Goal: Information Seeking & Learning: Learn about a topic

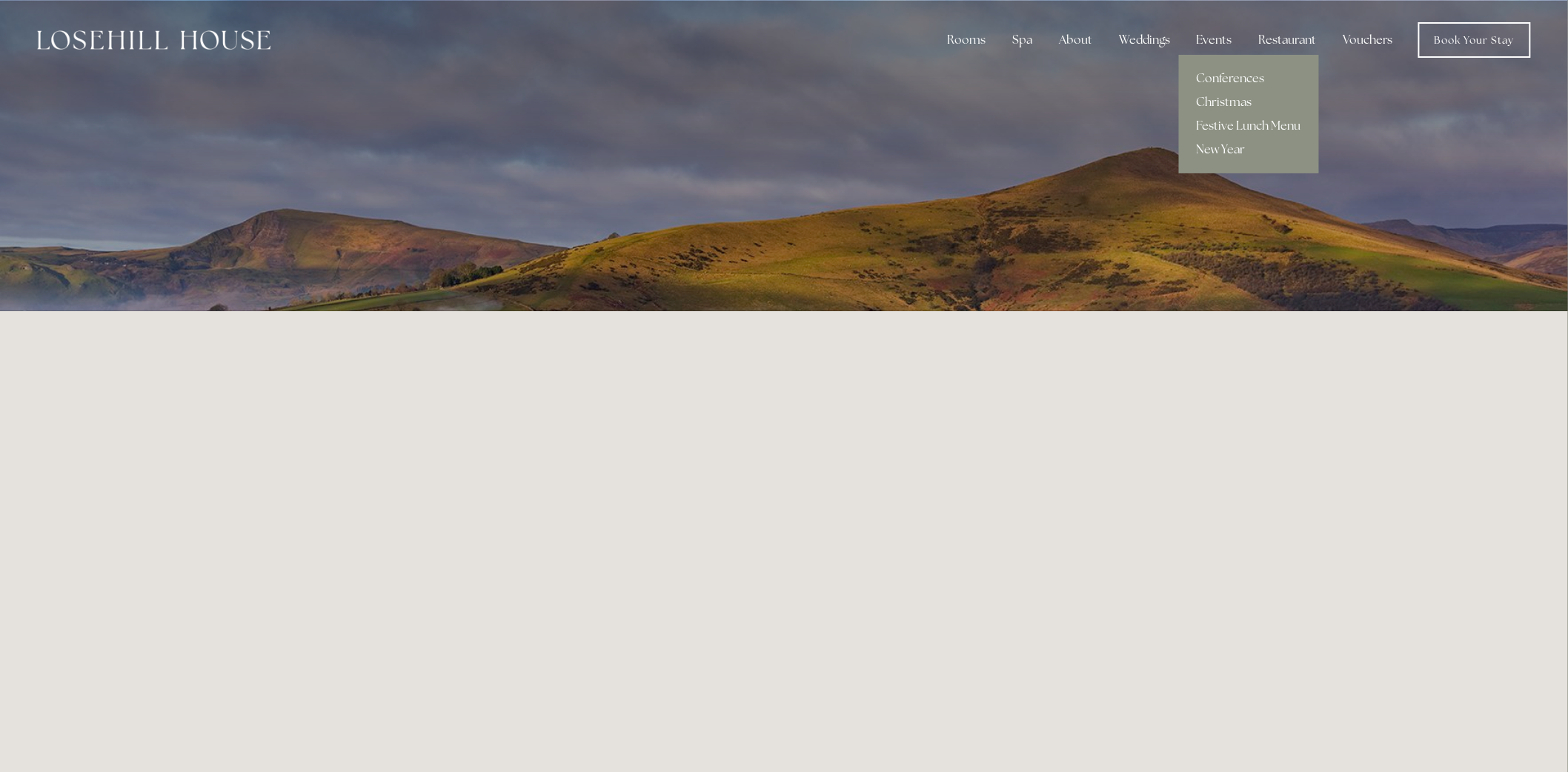
click at [1231, 147] on link "New Year" at bounding box center [1249, 150] width 140 height 24
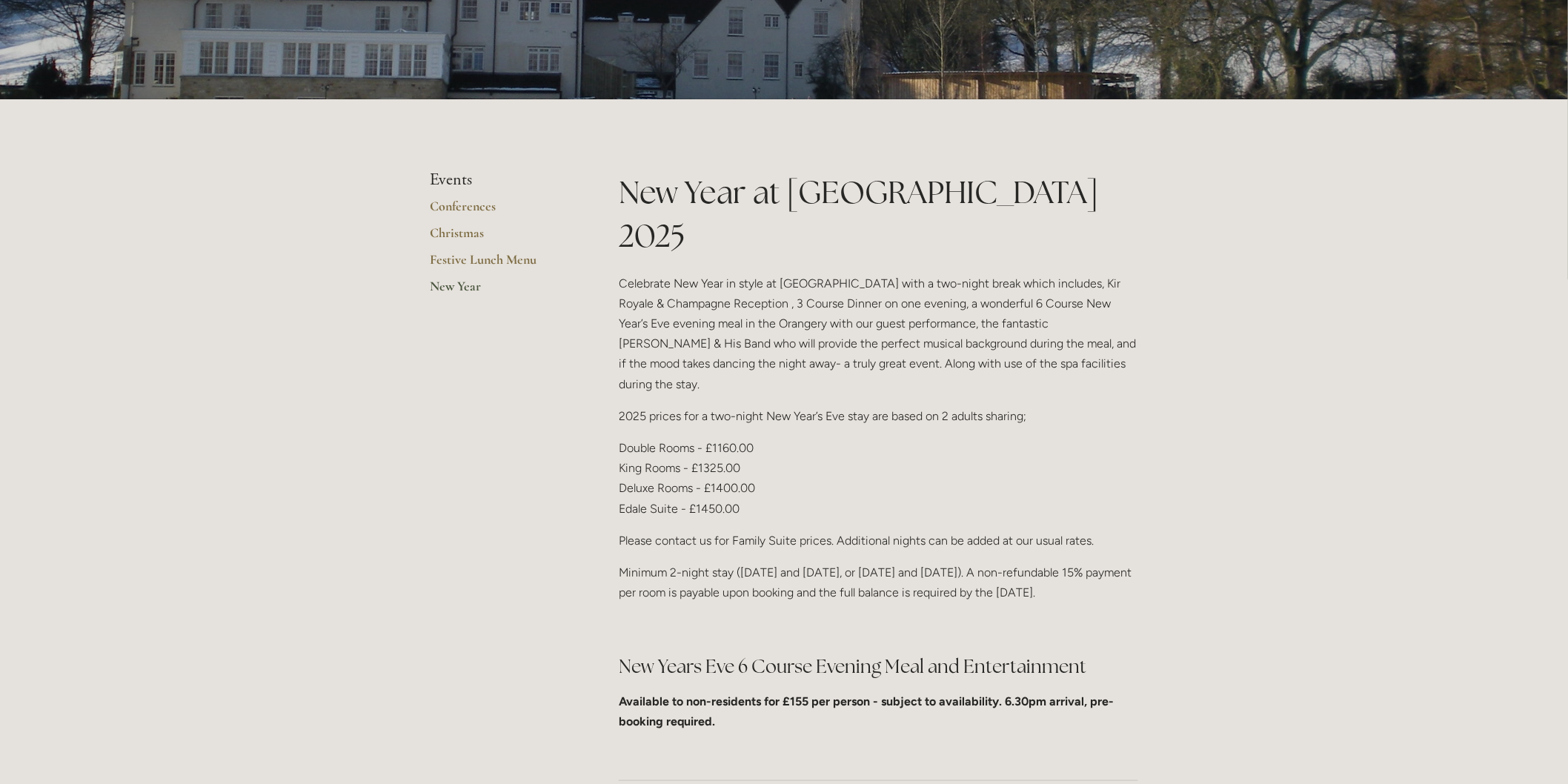
scroll to position [329, 0]
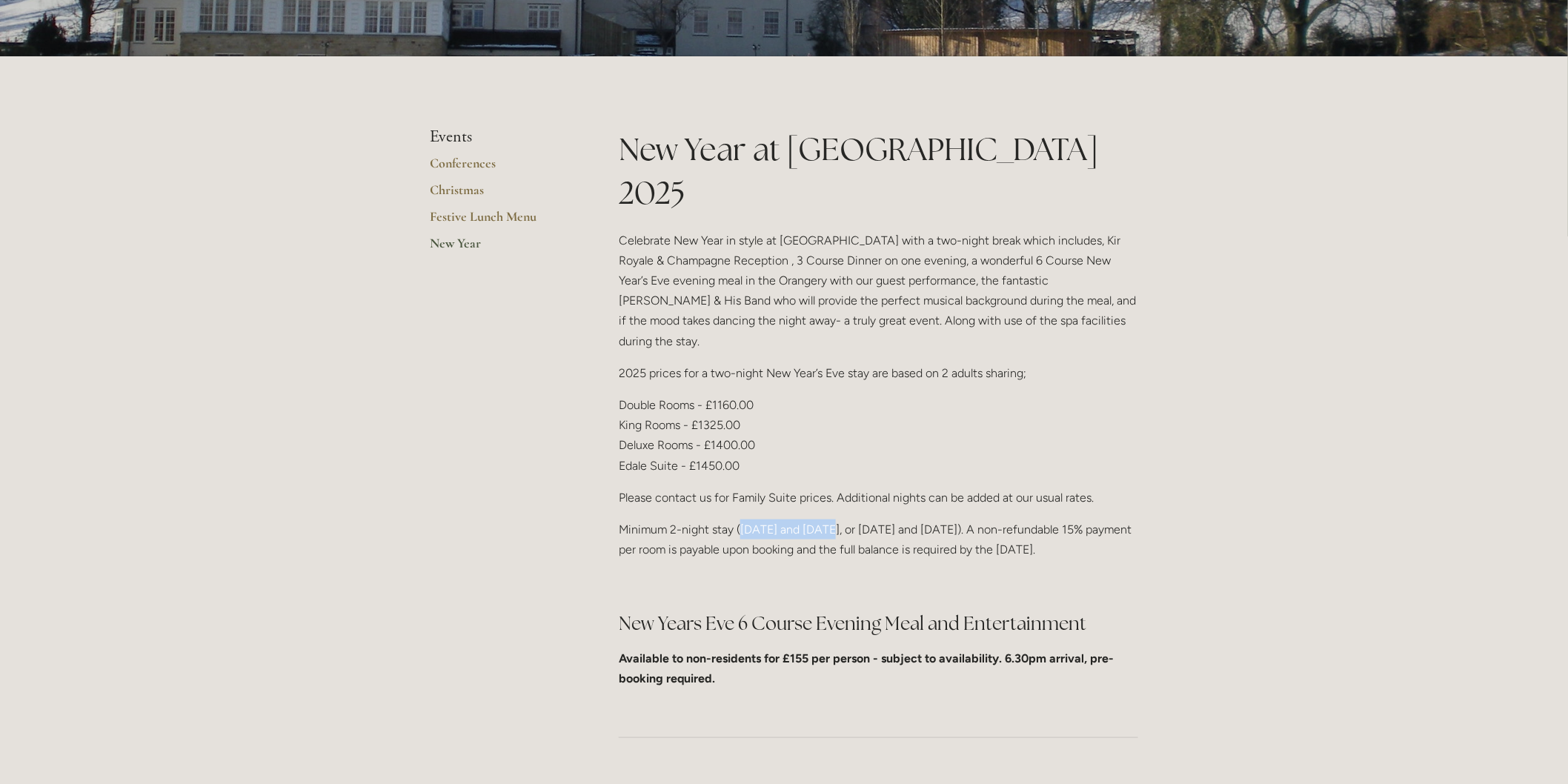
drag, startPoint x: 743, startPoint y: 465, endPoint x: 827, endPoint y: 467, distance: 84.0
click at [827, 519] on p "Minimum 2-night stay ([DATE] and [DATE], or [DATE] and [DATE]). A non-refundabl…" at bounding box center [878, 539] width 519 height 40
drag, startPoint x: 891, startPoint y: 465, endPoint x: 940, endPoint y: 468, distance: 49.1
click at [940, 519] on p "Minimum 2-night stay (30th and 31st December, or 31st December and 1st January)…" at bounding box center [878, 539] width 519 height 40
click at [805, 519] on p "Minimum 2-night stay (30th and 31st December, or 31st December and 1st January)…" at bounding box center [878, 539] width 519 height 40
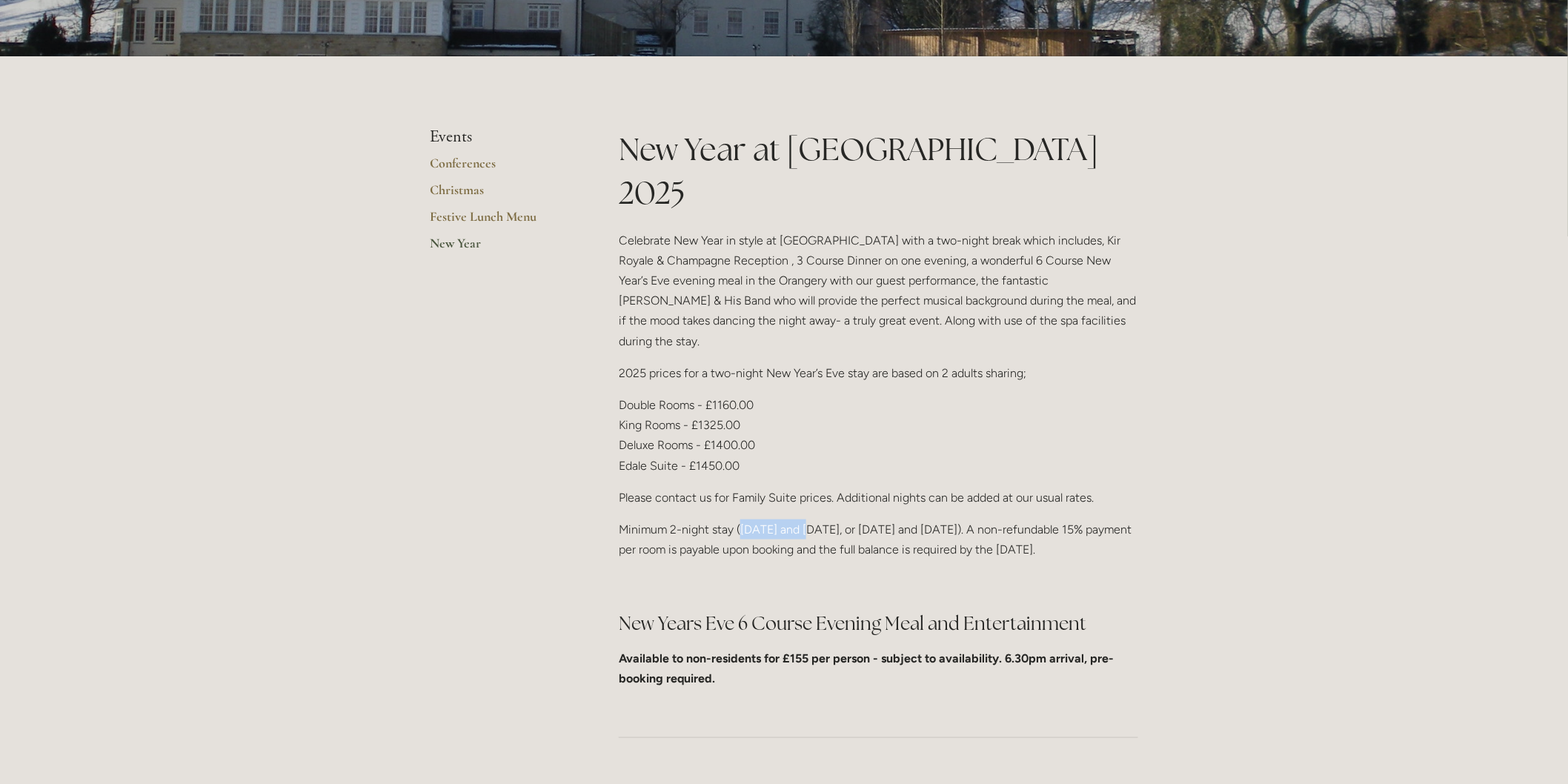
drag, startPoint x: 740, startPoint y: 463, endPoint x: 806, endPoint y: 463, distance: 66.0
click at [806, 519] on p "Minimum 2-night stay (30th and 31st December, or 31st December and 1st January)…" at bounding box center [878, 539] width 519 height 40
drag, startPoint x: 890, startPoint y: 465, endPoint x: 1005, endPoint y: 464, distance: 115.0
click at [1005, 519] on p "Minimum 2-night stay (30th and 31st December, or 31st December and 1st January)…" at bounding box center [878, 539] width 519 height 40
click at [776, 519] on p "Minimum 2-night stay (30th and 31st December, or 31st December and 1st January)…" at bounding box center [878, 539] width 519 height 40
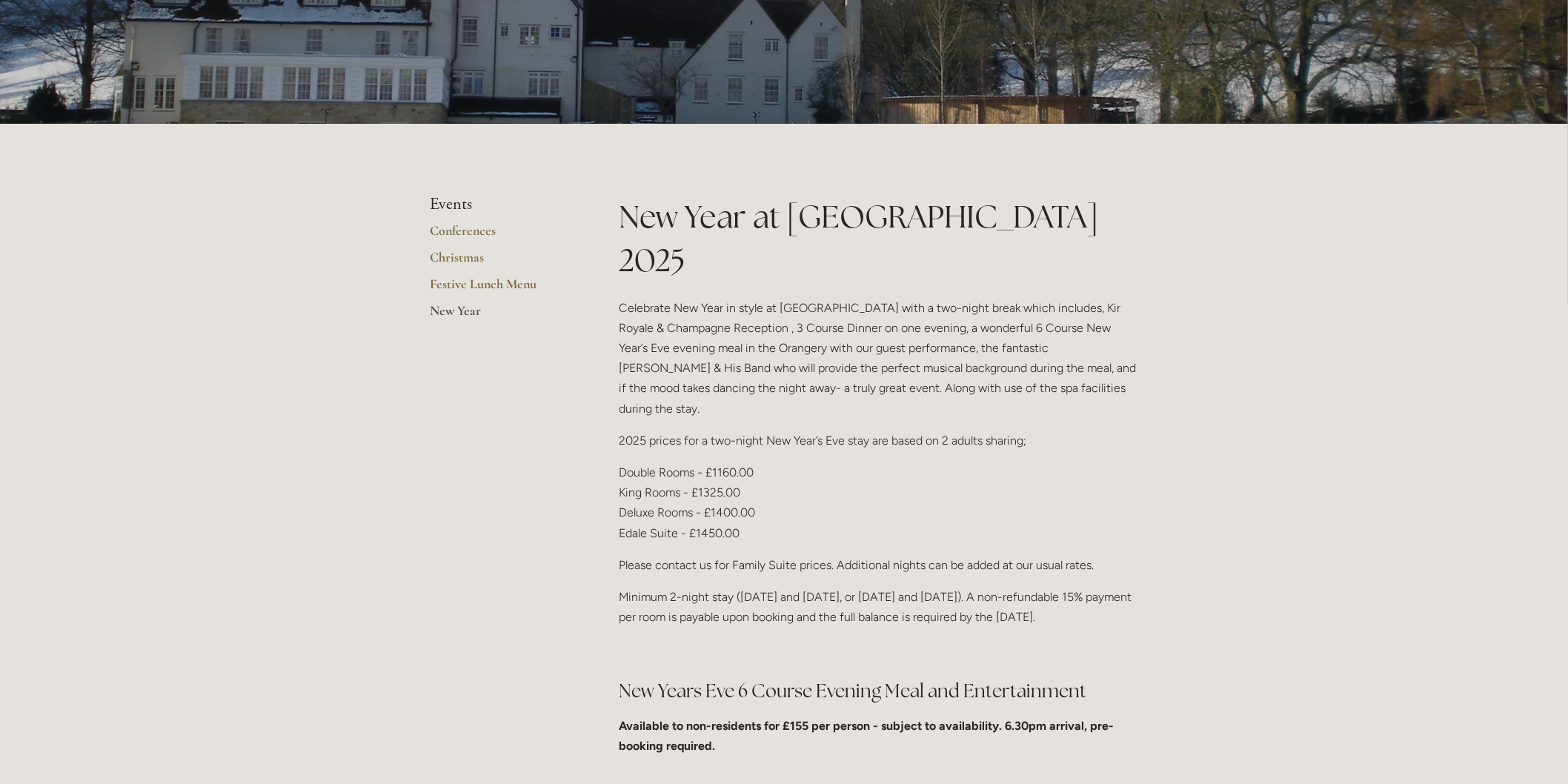
scroll to position [247, 0]
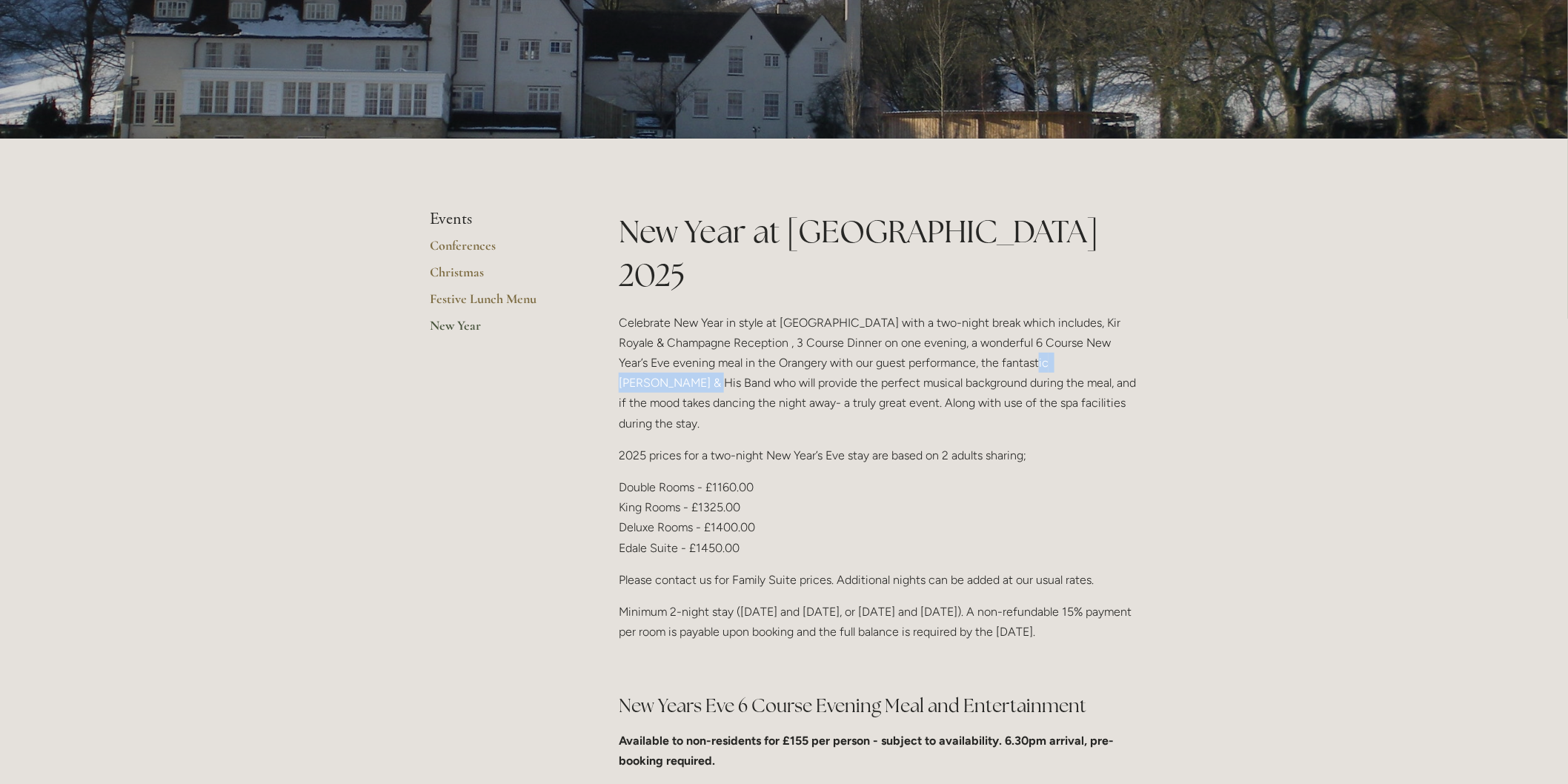
drag, startPoint x: 998, startPoint y: 319, endPoint x: 1095, endPoint y: 320, distance: 97.0
click at [1095, 320] on p "Celebrate New Year in style at Losehill House with a two-night break which incl…" at bounding box center [878, 372] width 519 height 120
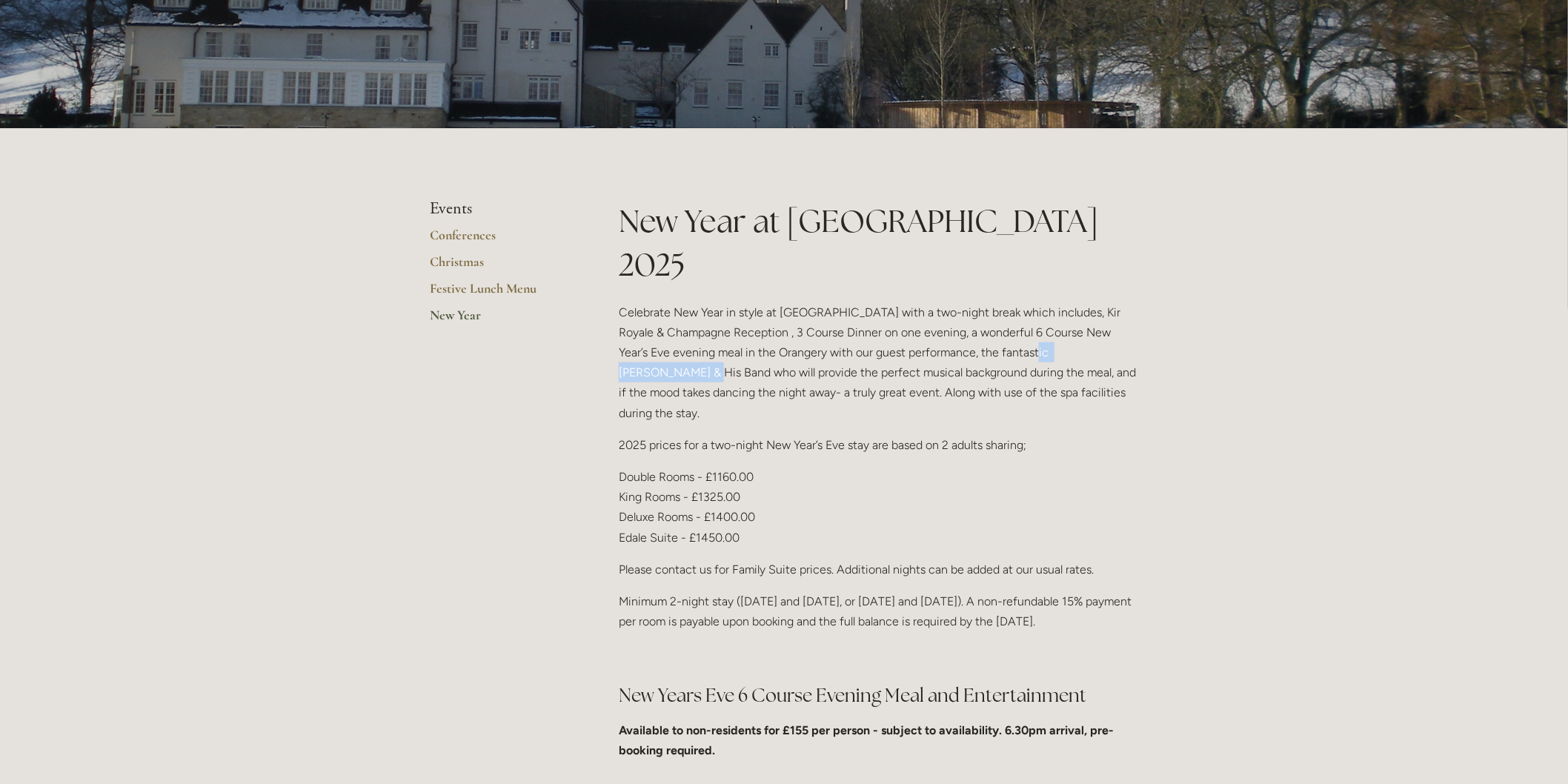
scroll to position [164, 0]
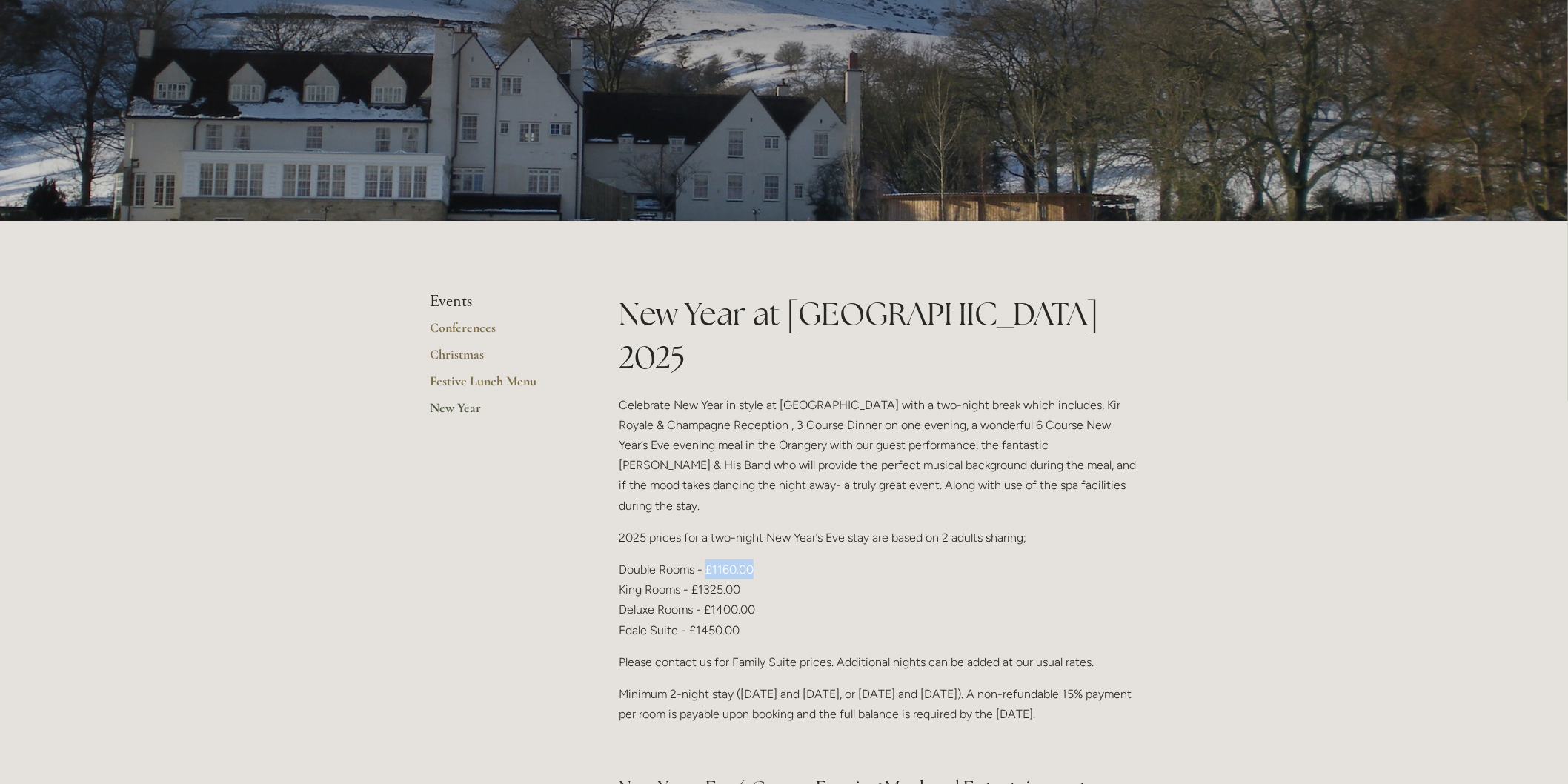
drag, startPoint x: 707, startPoint y: 506, endPoint x: 754, endPoint y: 512, distance: 47.4
click at [754, 559] on p "Double Rooms - £1160.00 King Rooms - £1325.00 Deluxe Rooms - £1400.00 Edale Sui…" at bounding box center [878, 599] width 519 height 81
click at [776, 559] on p "Double Rooms - £1160.00 King Rooms - £1325.00 Deluxe Rooms - £1400.00 Edale Sui…" at bounding box center [878, 599] width 519 height 81
drag, startPoint x: 709, startPoint y: 502, endPoint x: 745, endPoint y: 506, distance: 36.2
click at [745, 559] on p "Double Rooms - £1160.00 King Rooms - £1325.00 Deluxe Rooms - £1400.00 Edale Sui…" at bounding box center [878, 599] width 519 height 81
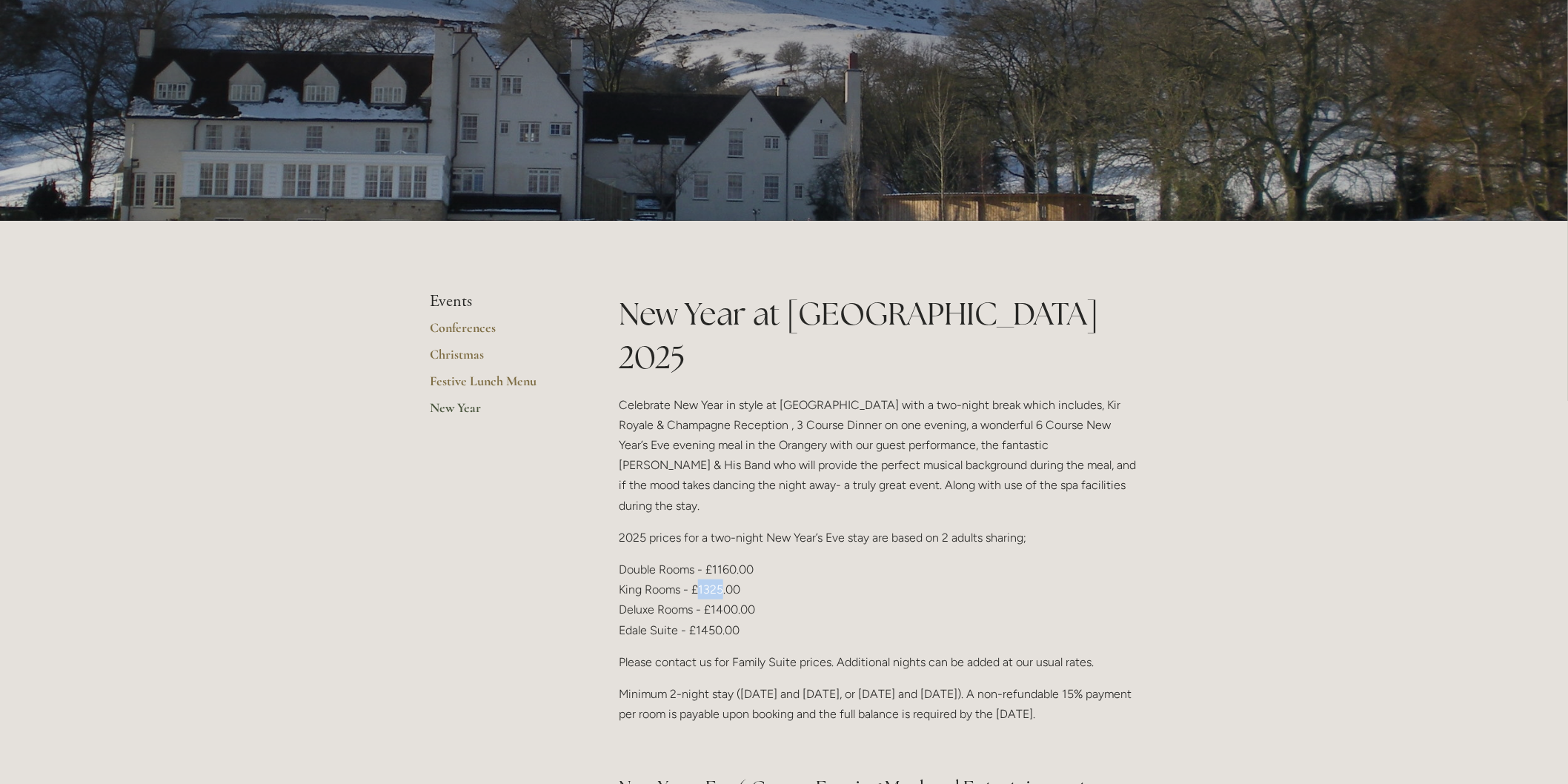
drag, startPoint x: 698, startPoint y: 524, endPoint x: 724, endPoint y: 527, distance: 26.2
click at [724, 559] on p "Double Rooms - £1160.00 King Rooms - £1325.00 Deluxe Rooms - £1400.00 Edale Sui…" at bounding box center [878, 599] width 519 height 81
drag, startPoint x: 712, startPoint y: 545, endPoint x: 740, endPoint y: 545, distance: 28.0
click at [740, 559] on p "Double Rooms - £1160.00 King Rooms - £1325.00 Deluxe Rooms - £1400.00 Edale Sui…" at bounding box center [878, 599] width 519 height 81
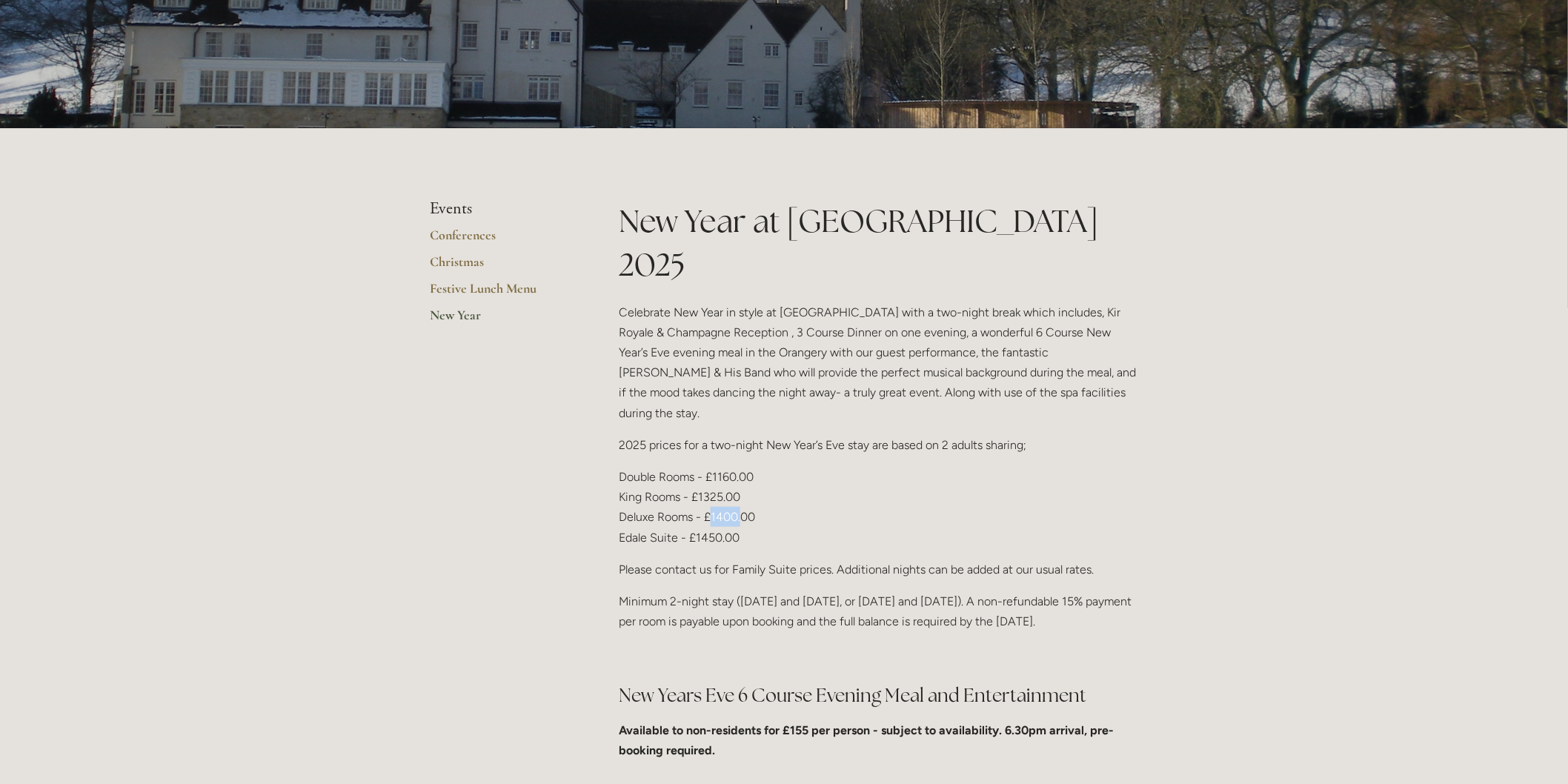
scroll to position [247, 0]
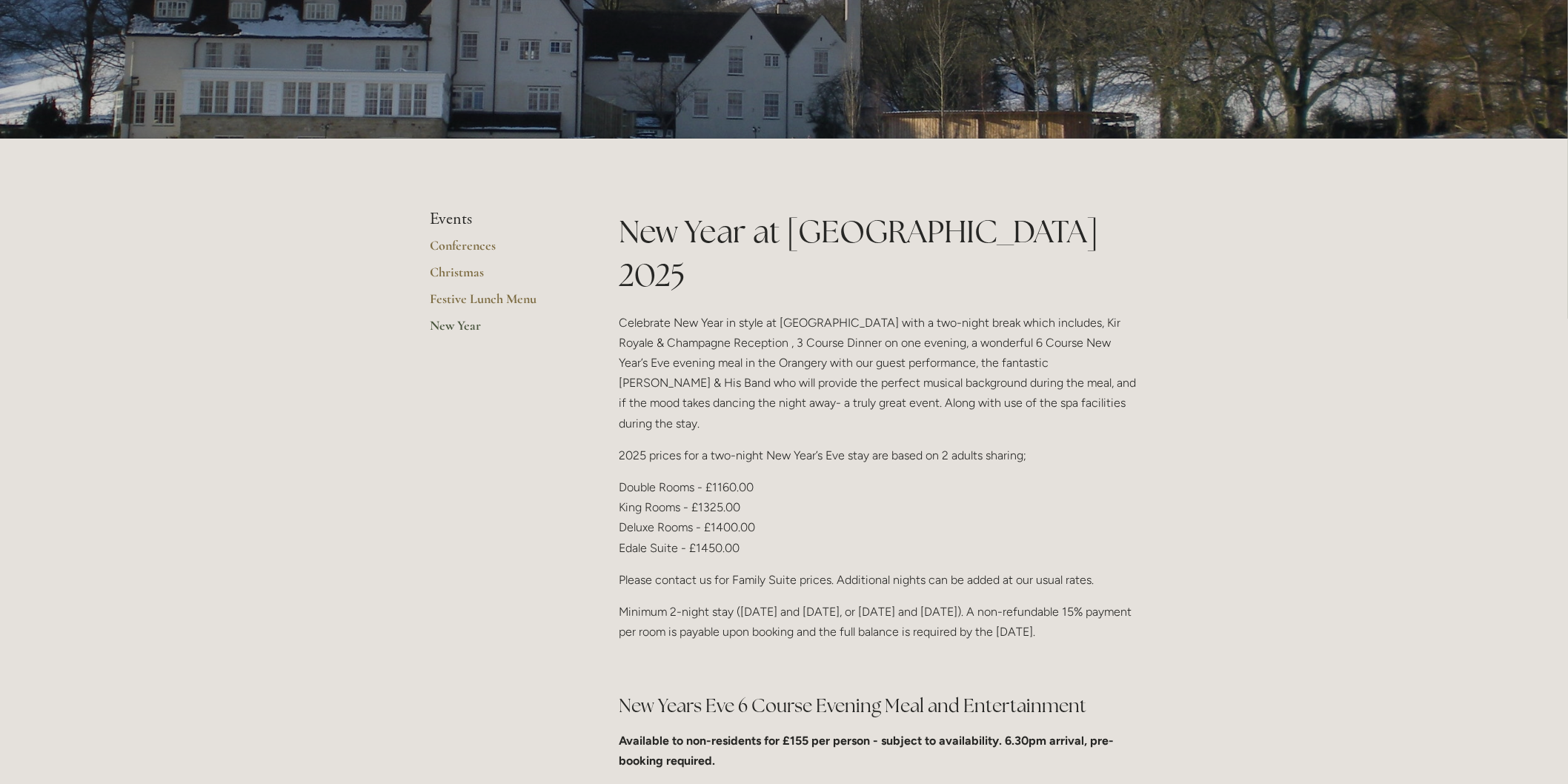
click at [854, 477] on p "Double Rooms - £1160.00 King Rooms - £1325.00 Deluxe Rooms - £1400.00 Edale Sui…" at bounding box center [878, 517] width 519 height 81
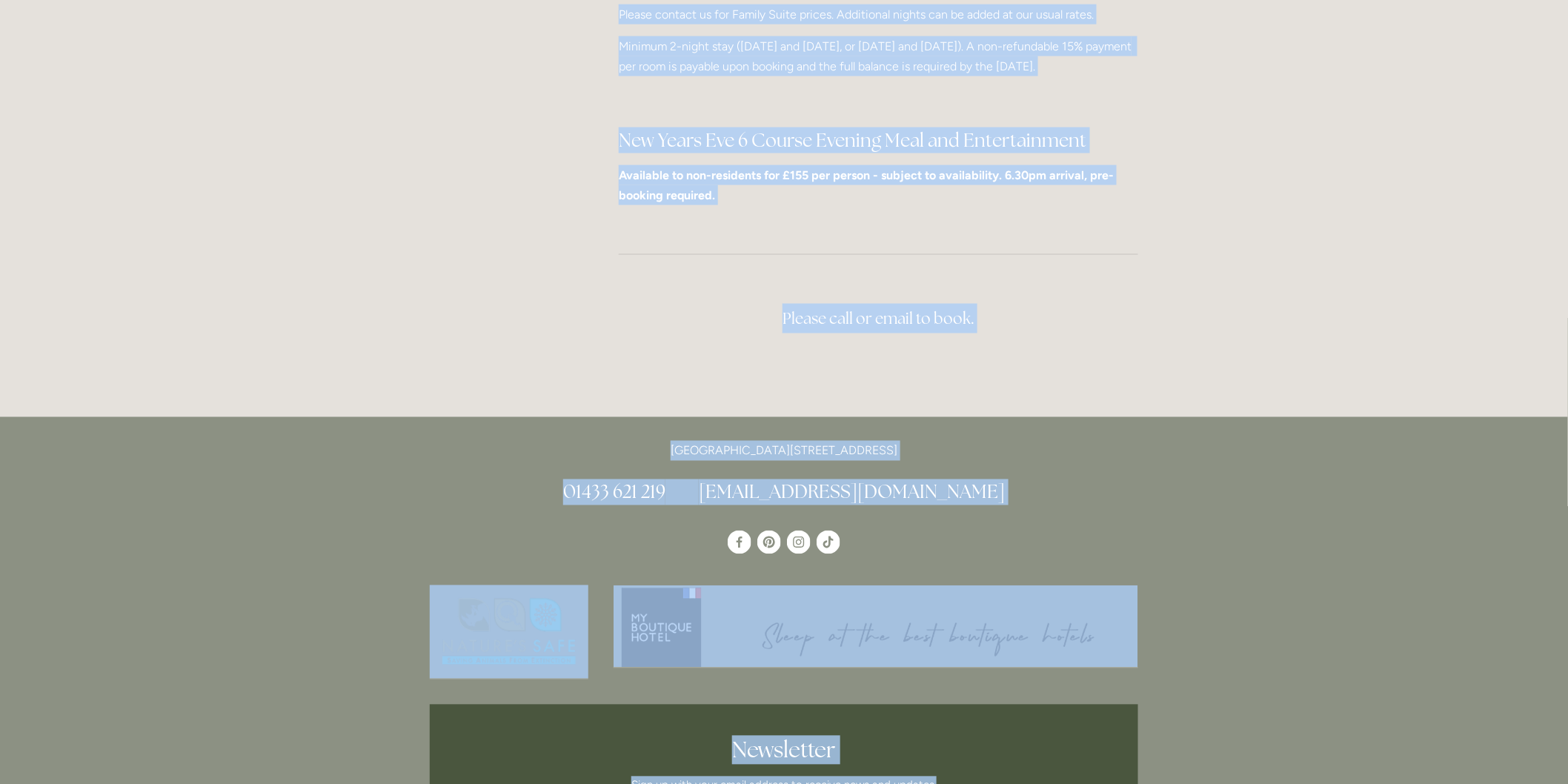
scroll to position [892, 0]
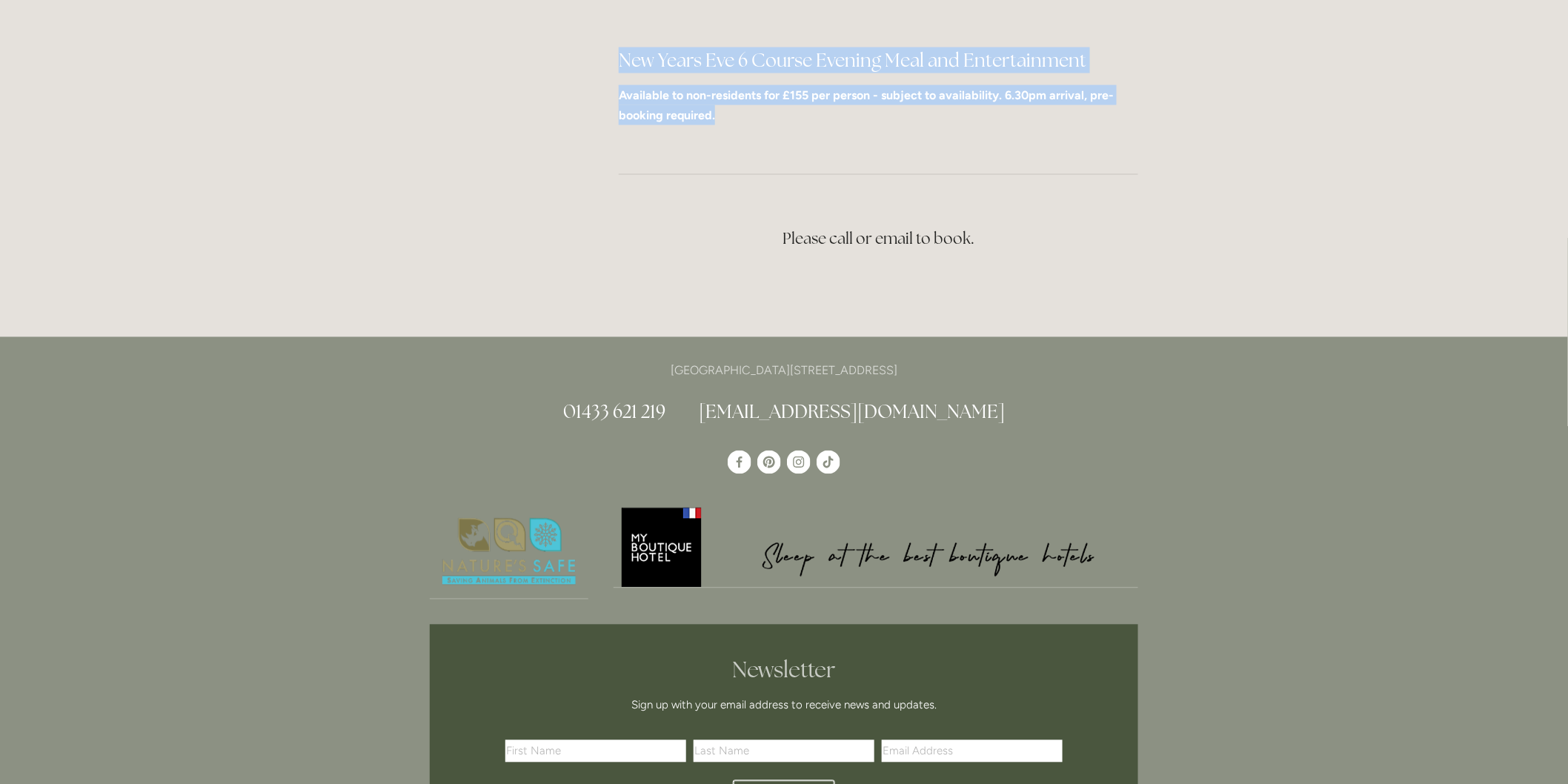
drag, startPoint x: 617, startPoint y: 223, endPoint x: 853, endPoint y: 92, distance: 269.9
copy div "New Year at Losehill House 2025 Celebrate New Year in style at Losehill House w…"
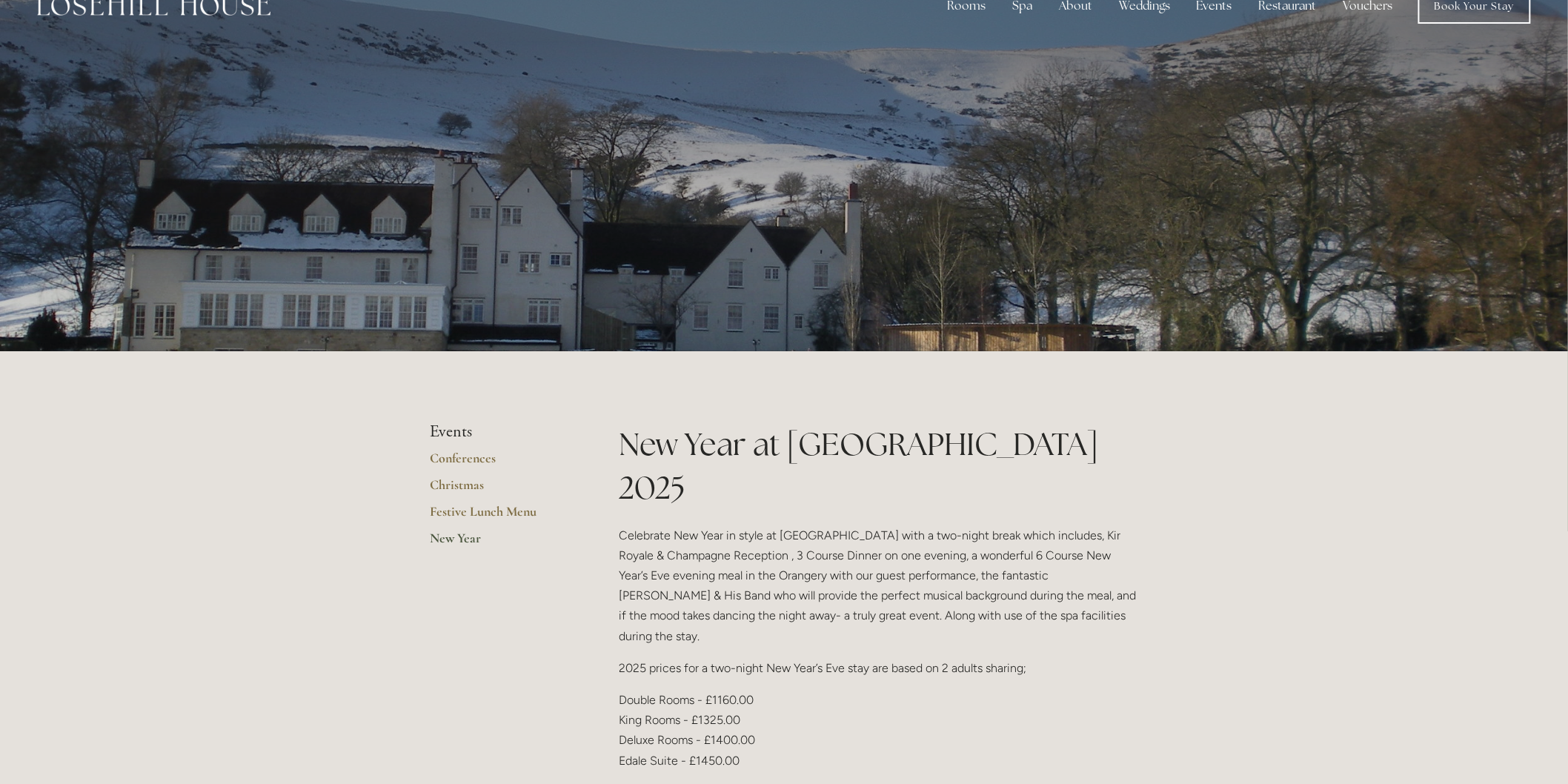
scroll to position [0, 0]
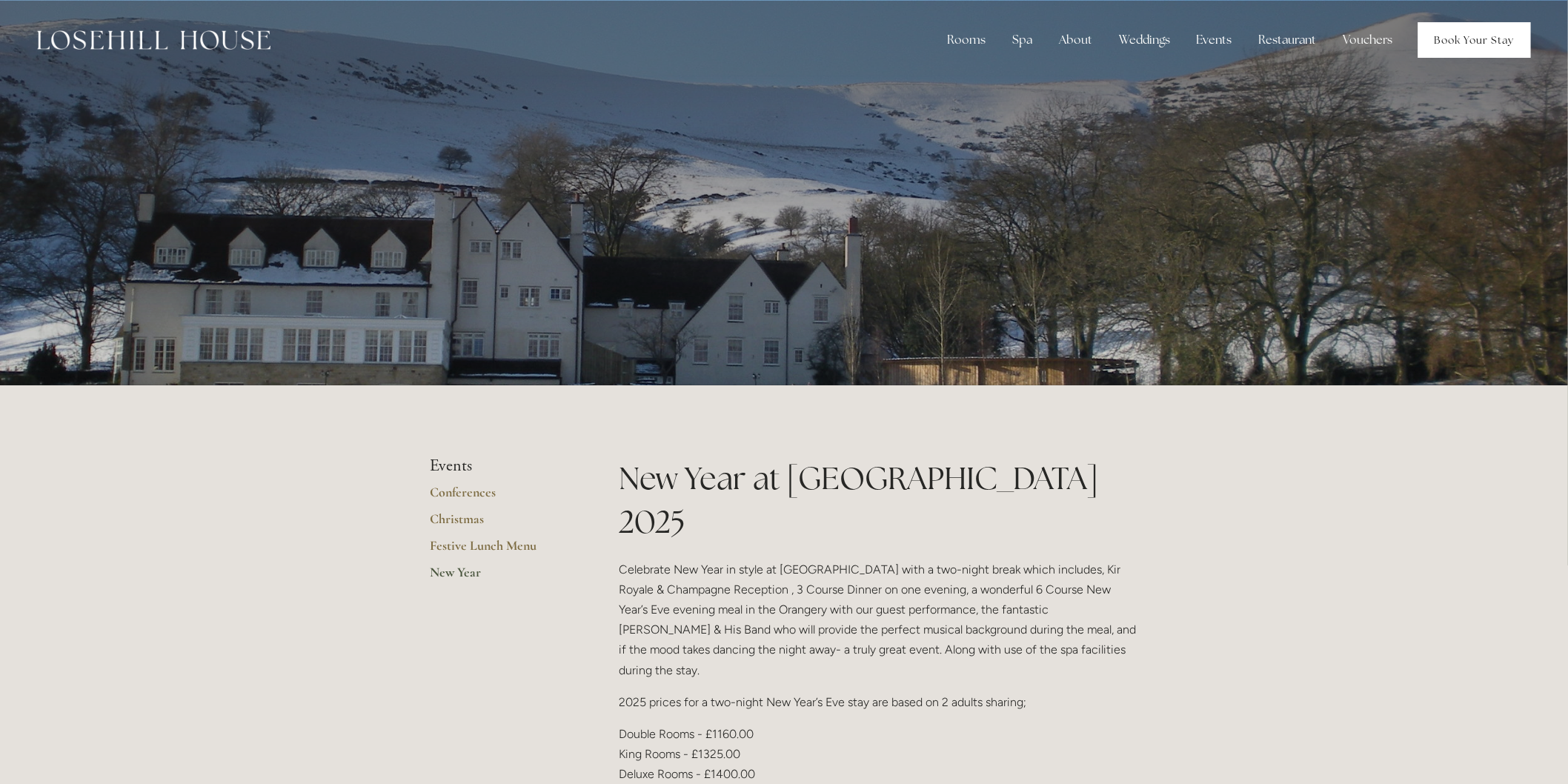
click at [1503, 40] on link "Book Your Stay" at bounding box center [1475, 40] width 113 height 36
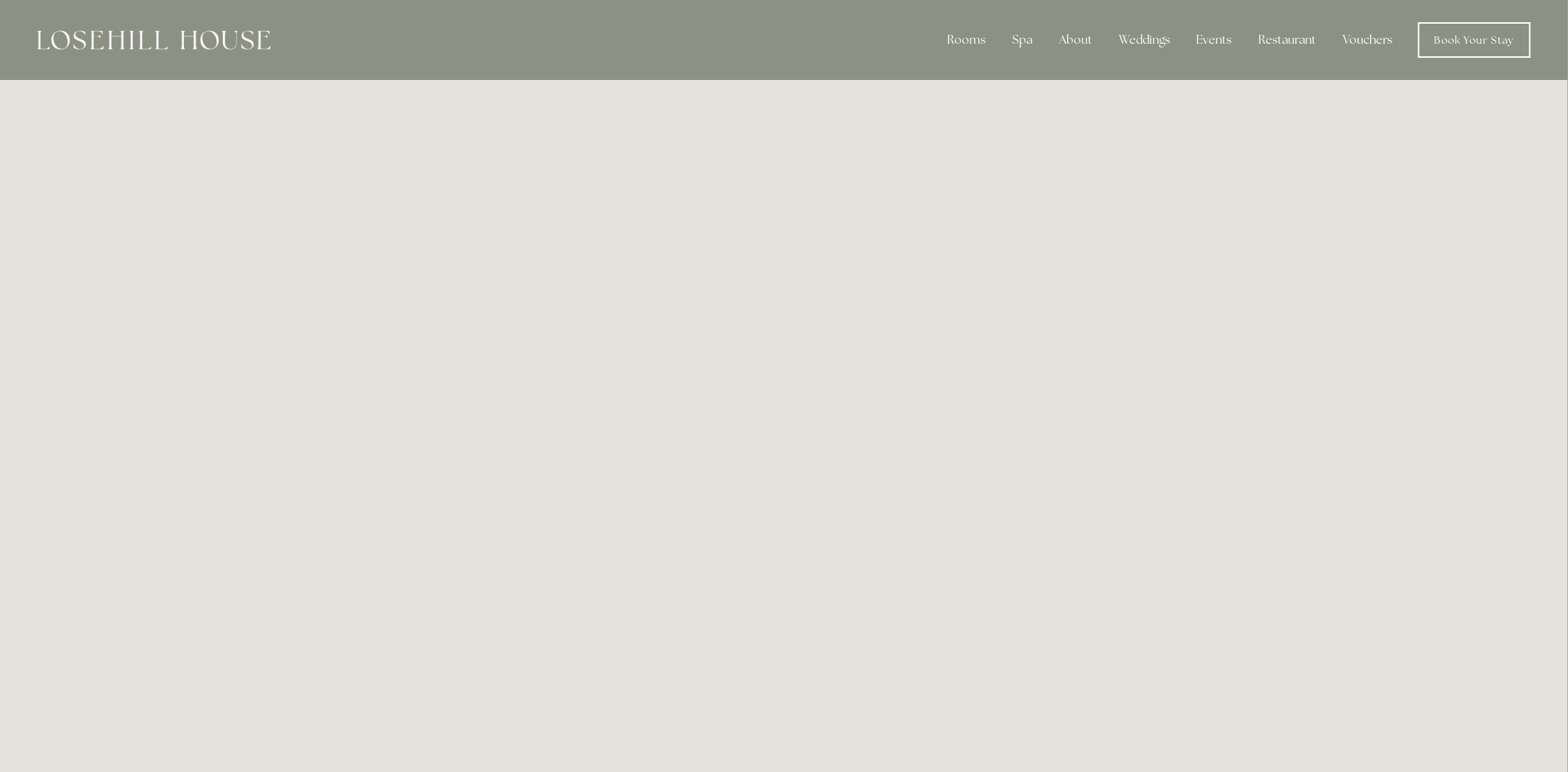
click at [1358, 41] on link "Vouchers" at bounding box center [1369, 40] width 73 height 30
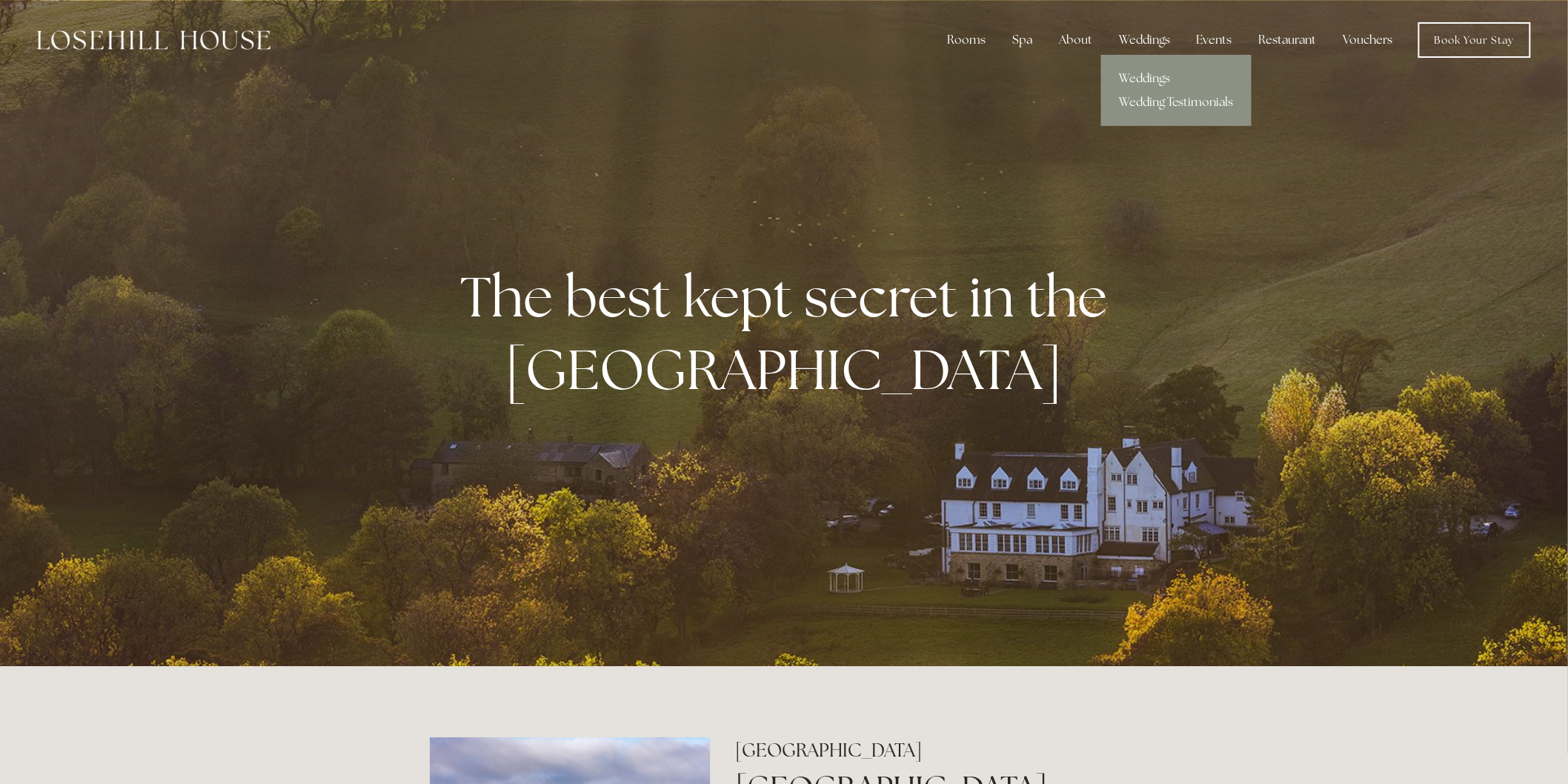
click at [1155, 74] on link "Weddings" at bounding box center [1176, 78] width 150 height 24
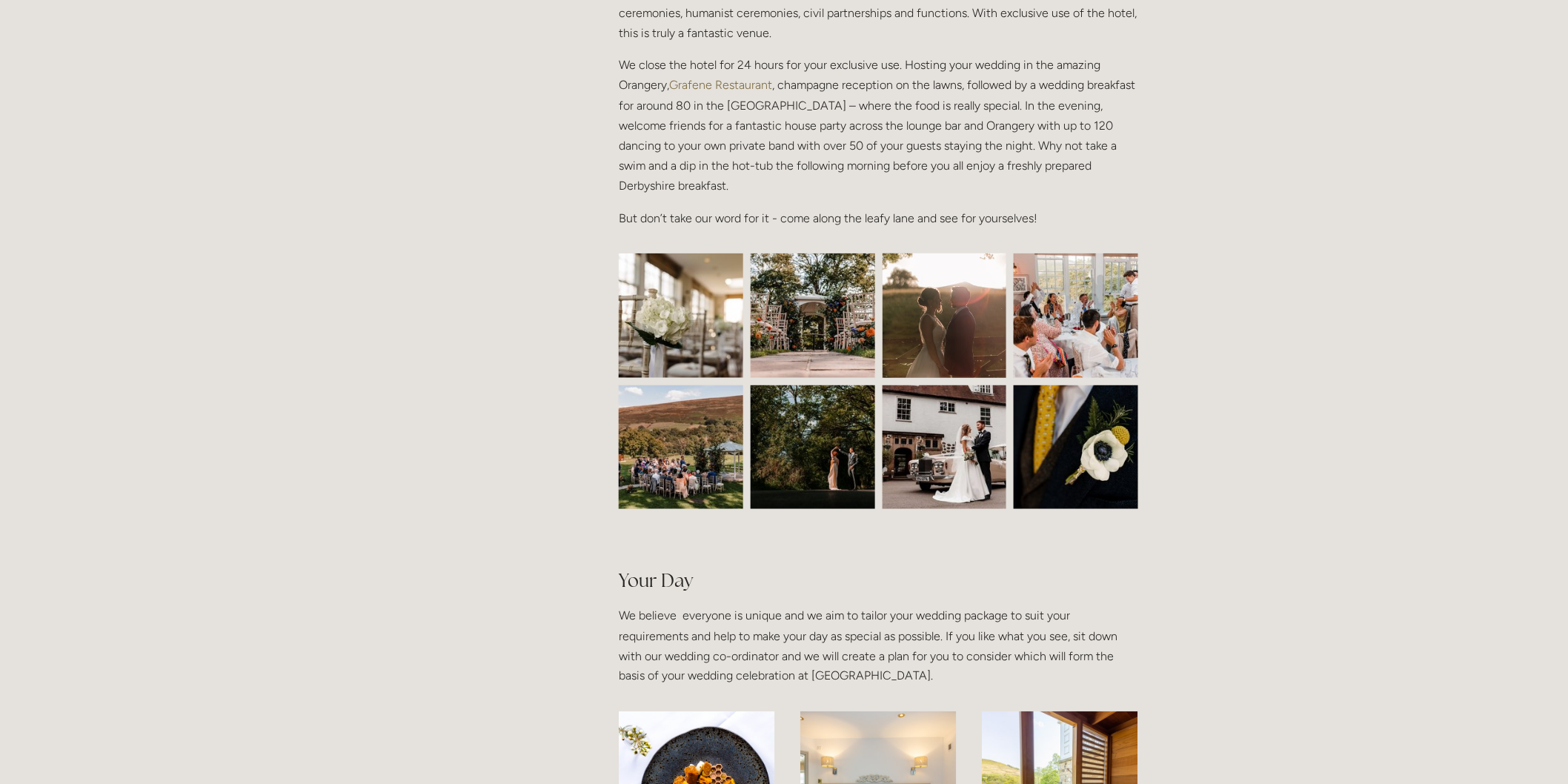
scroll to position [576, 0]
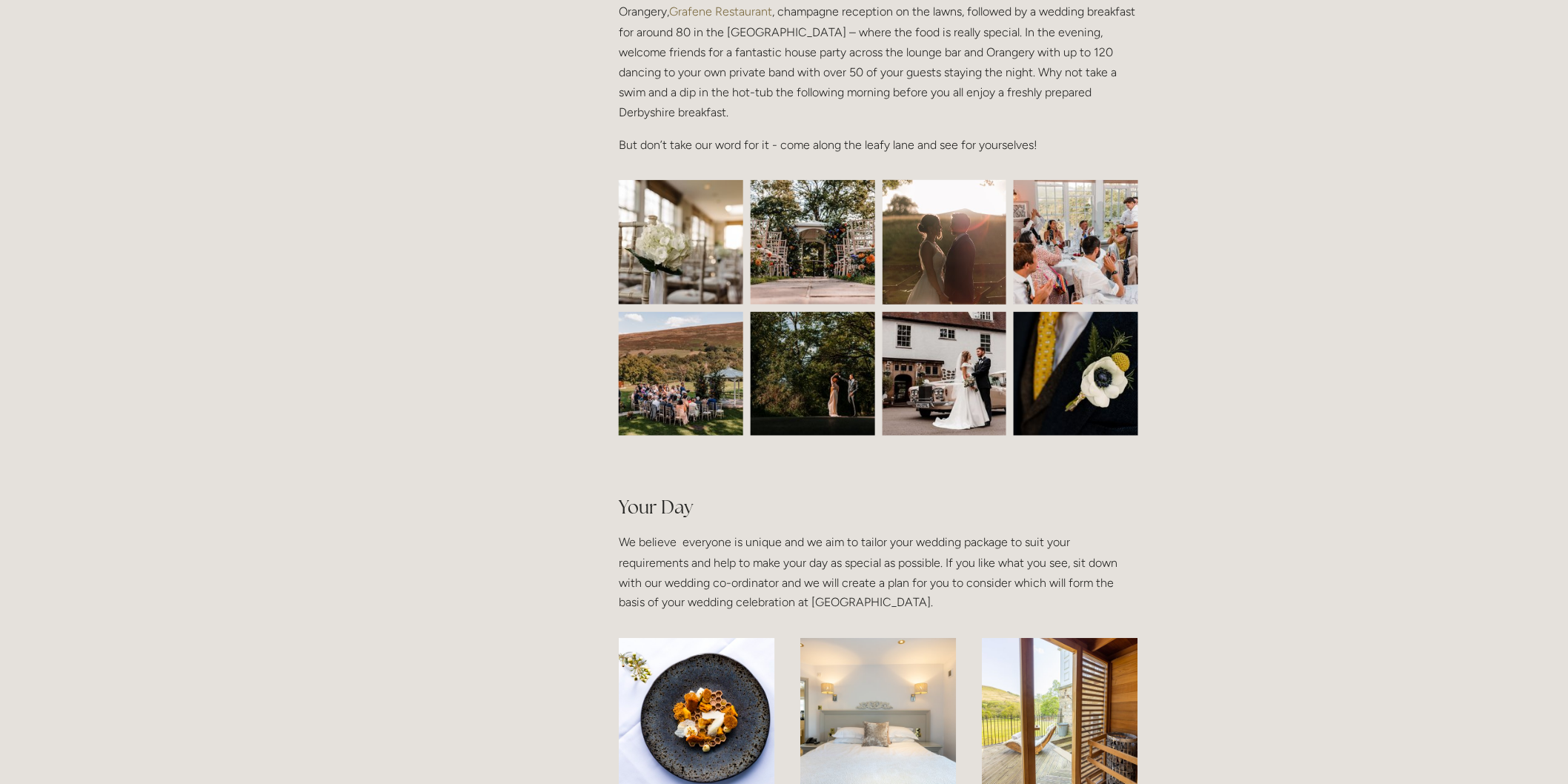
click at [690, 387] on img at bounding box center [681, 375] width 187 height 125
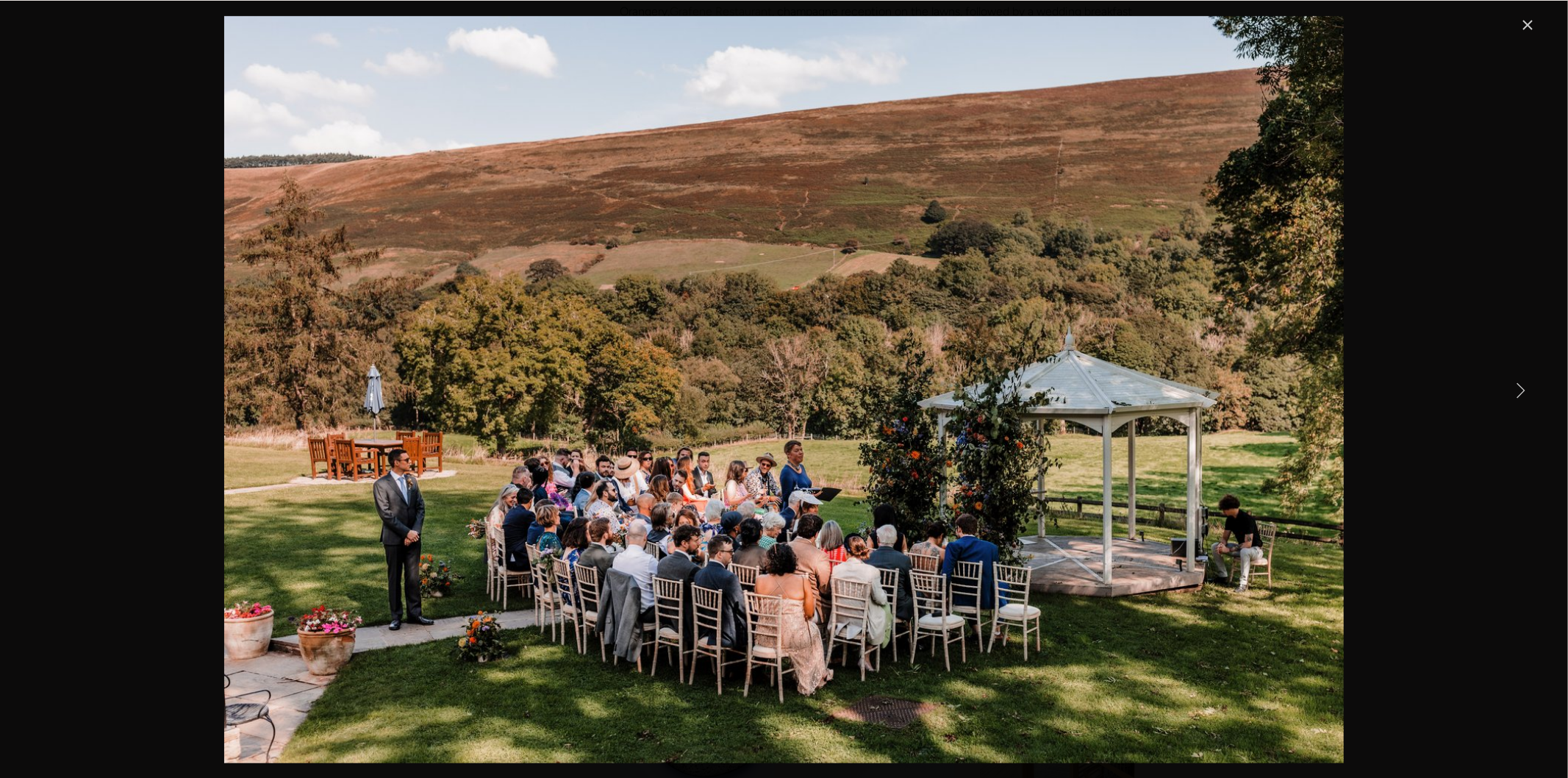
click at [1527, 400] on link "Next Item" at bounding box center [1519, 389] width 32 height 32
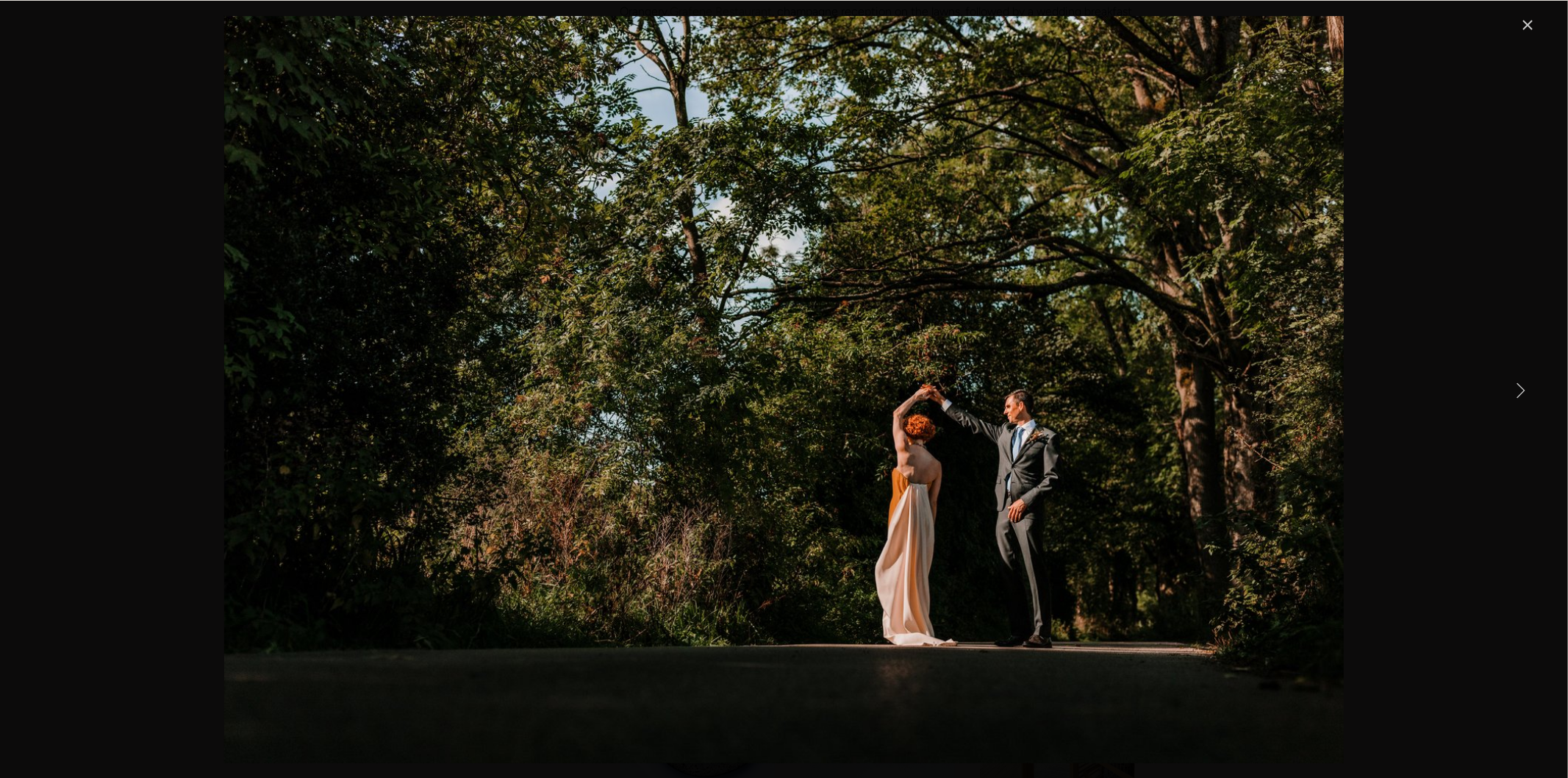
click at [1525, 394] on link "Next Item" at bounding box center [1519, 389] width 32 height 32
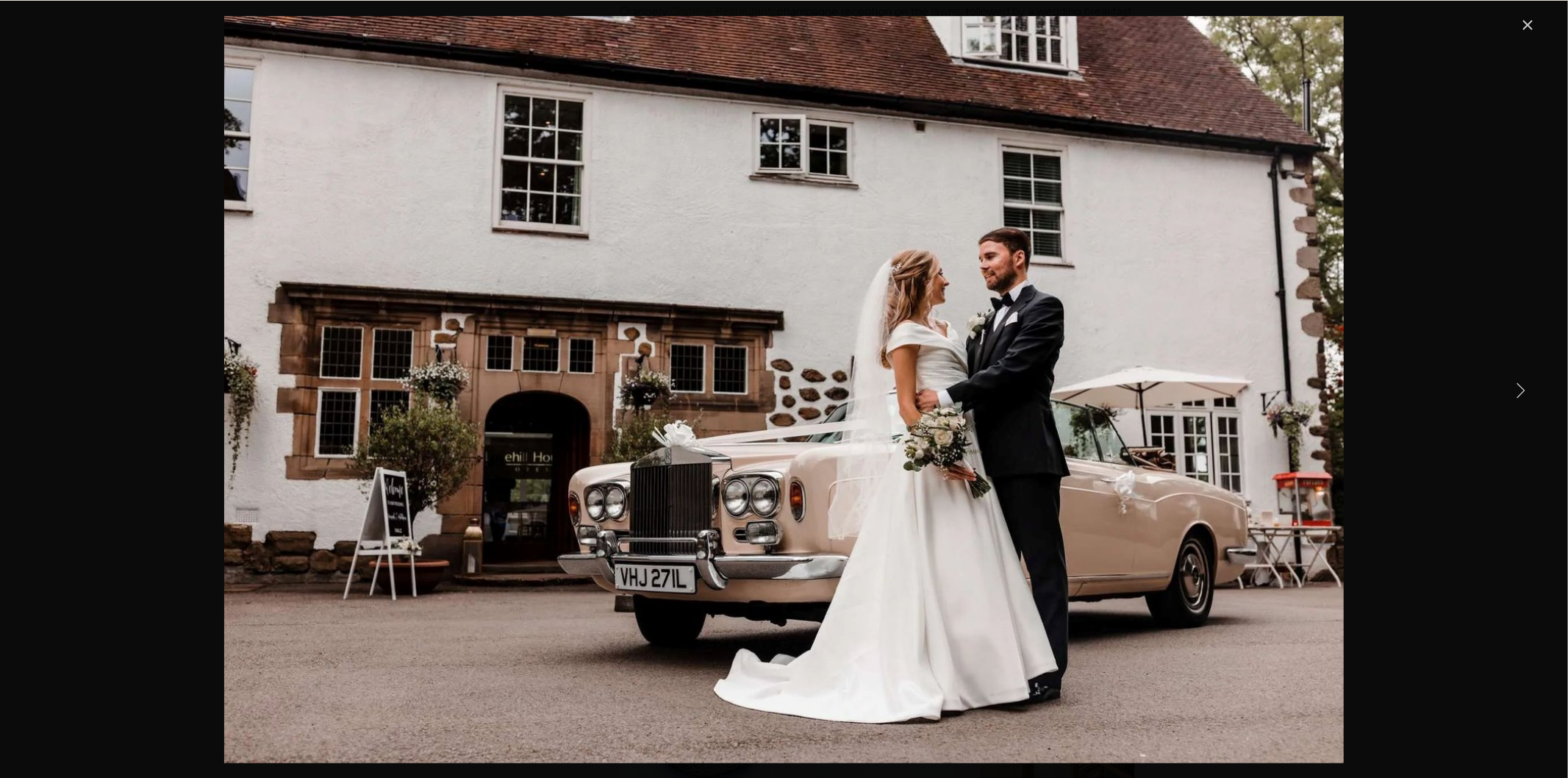
click at [1525, 394] on link "Next Item" at bounding box center [1519, 389] width 32 height 32
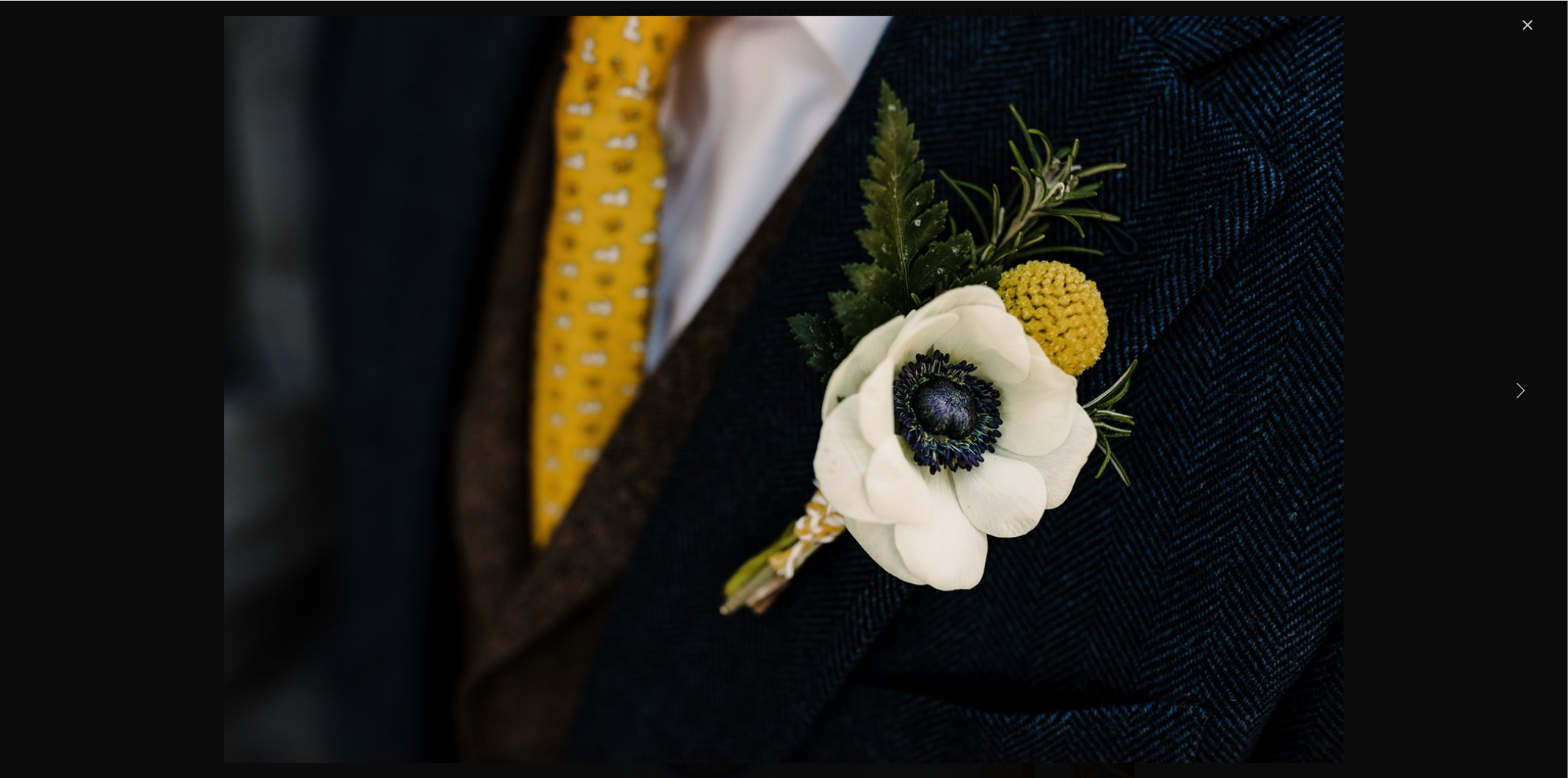
click at [1525, 394] on link "Next Item" at bounding box center [1519, 389] width 32 height 32
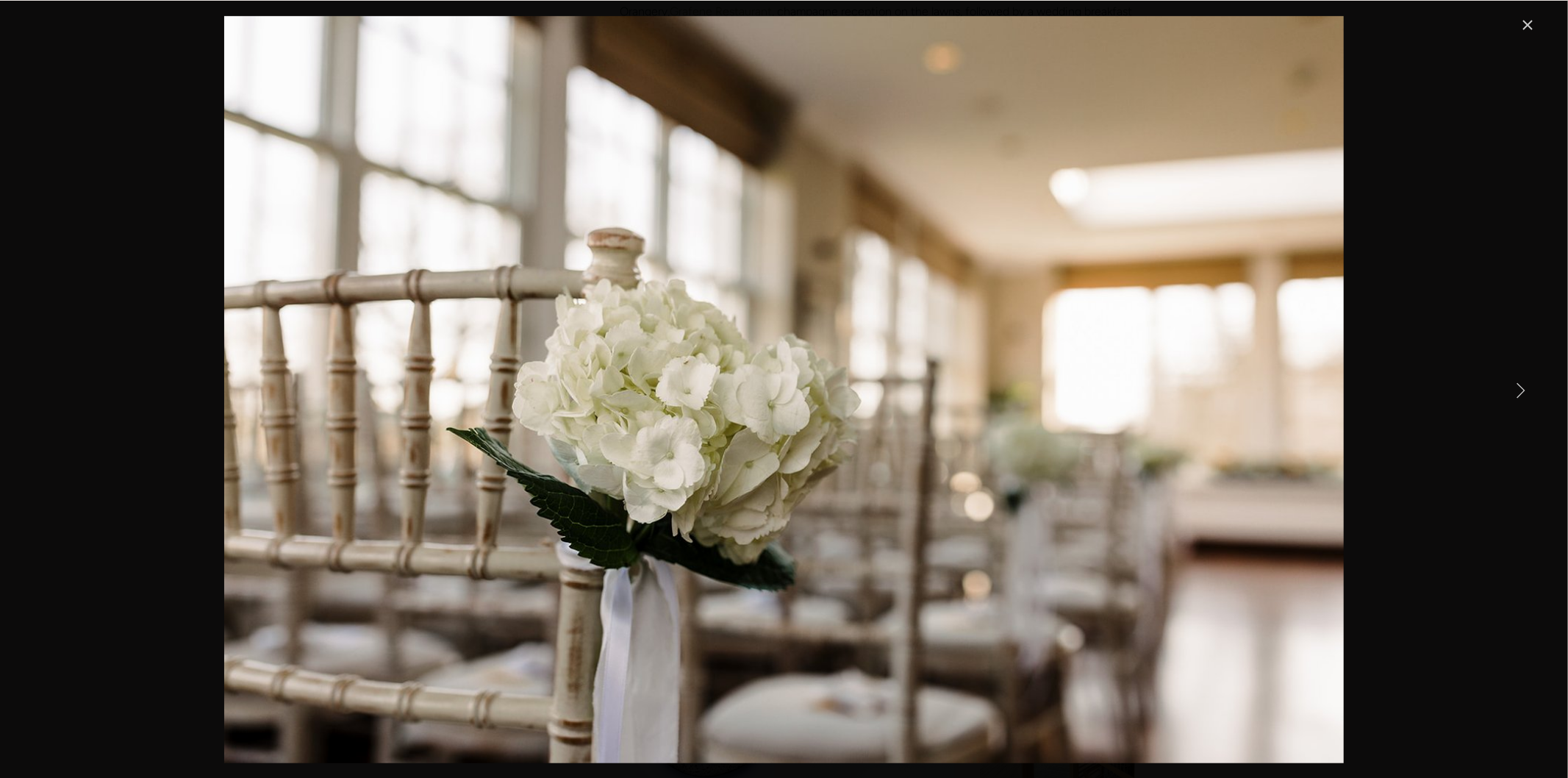
click at [1525, 394] on link "Next Item" at bounding box center [1519, 389] width 32 height 32
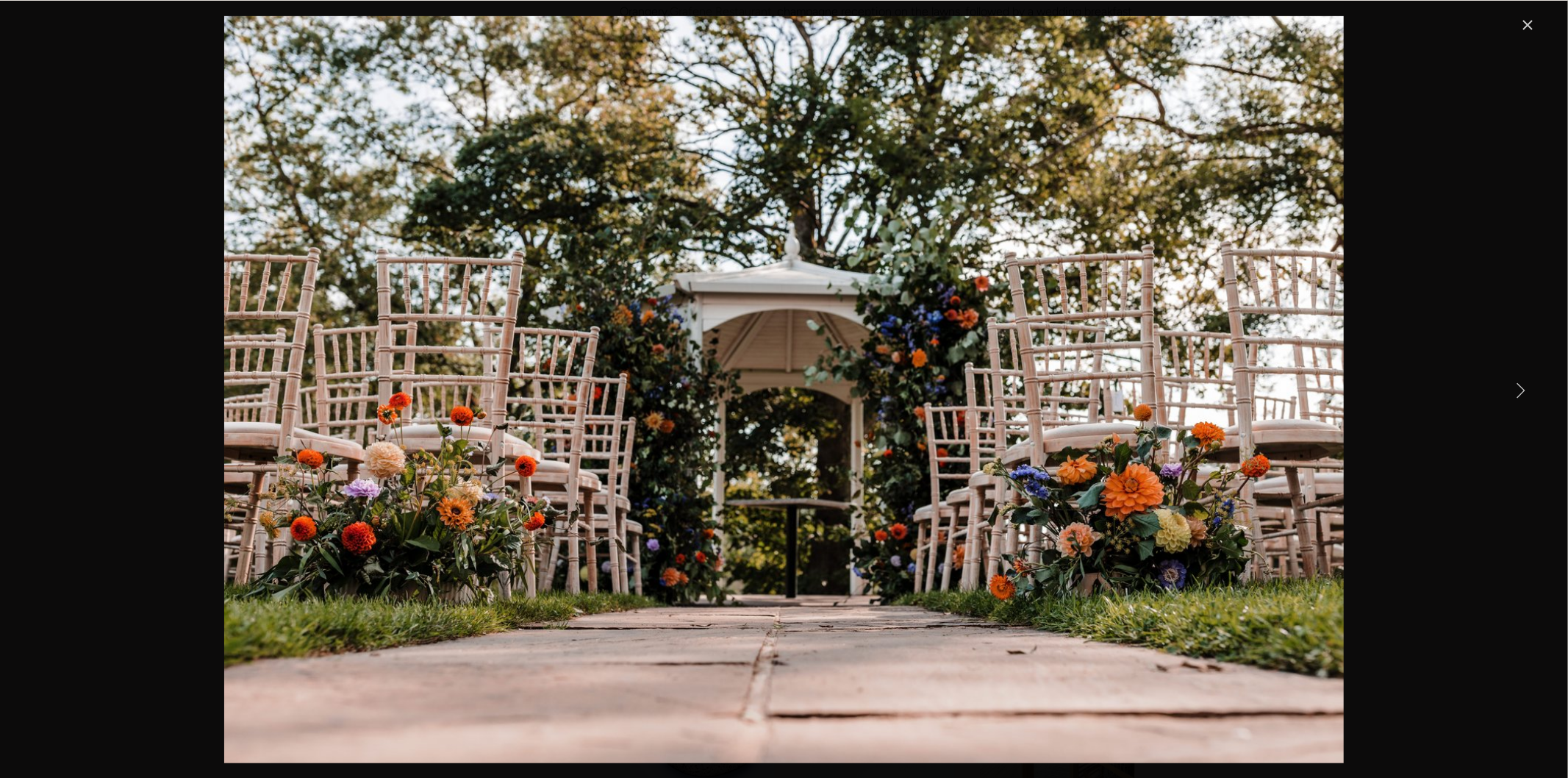
click at [1525, 394] on link "Next Item" at bounding box center [1519, 389] width 32 height 32
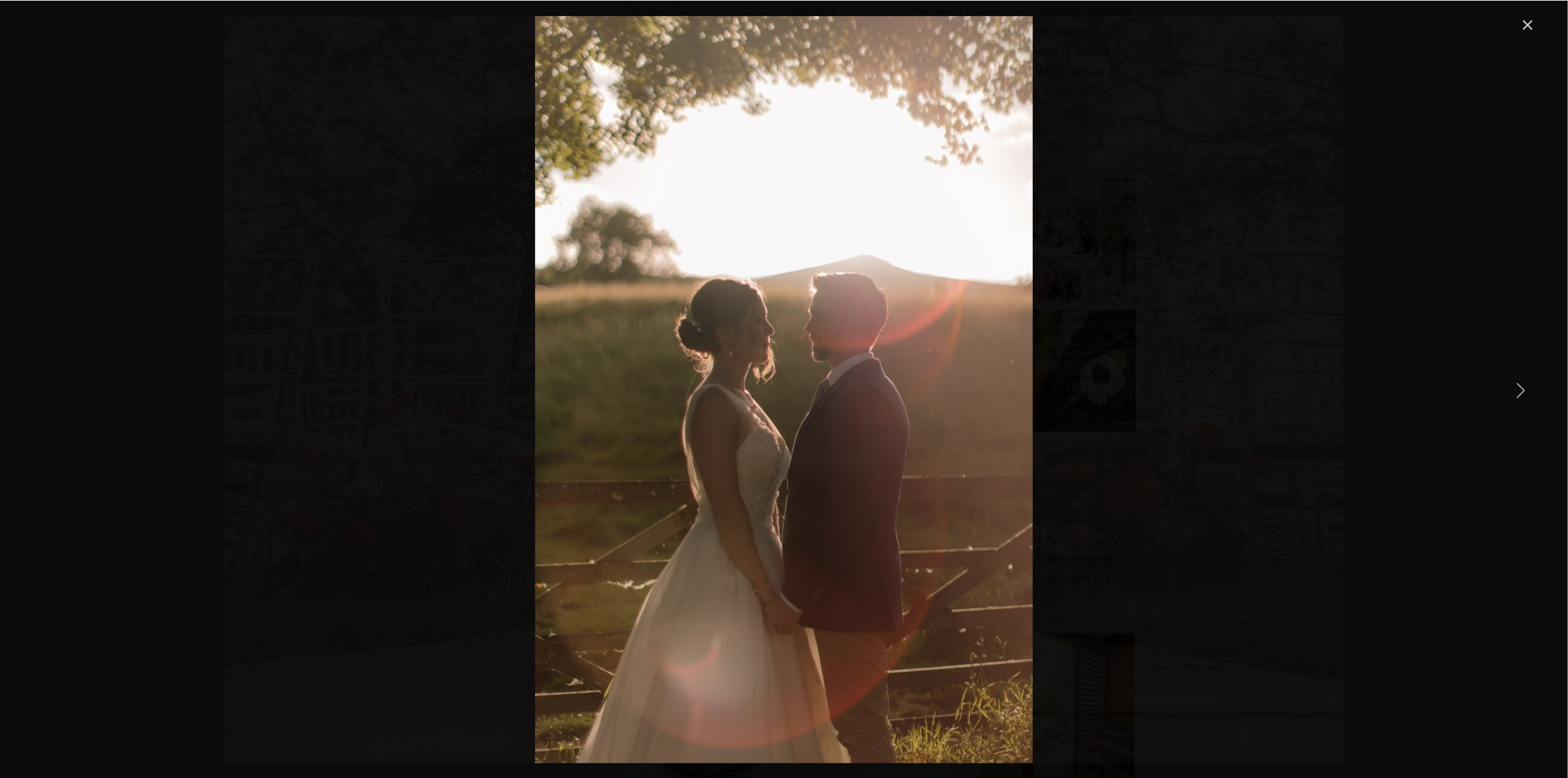
click at [1525, 394] on link "Next Item" at bounding box center [1519, 389] width 32 height 32
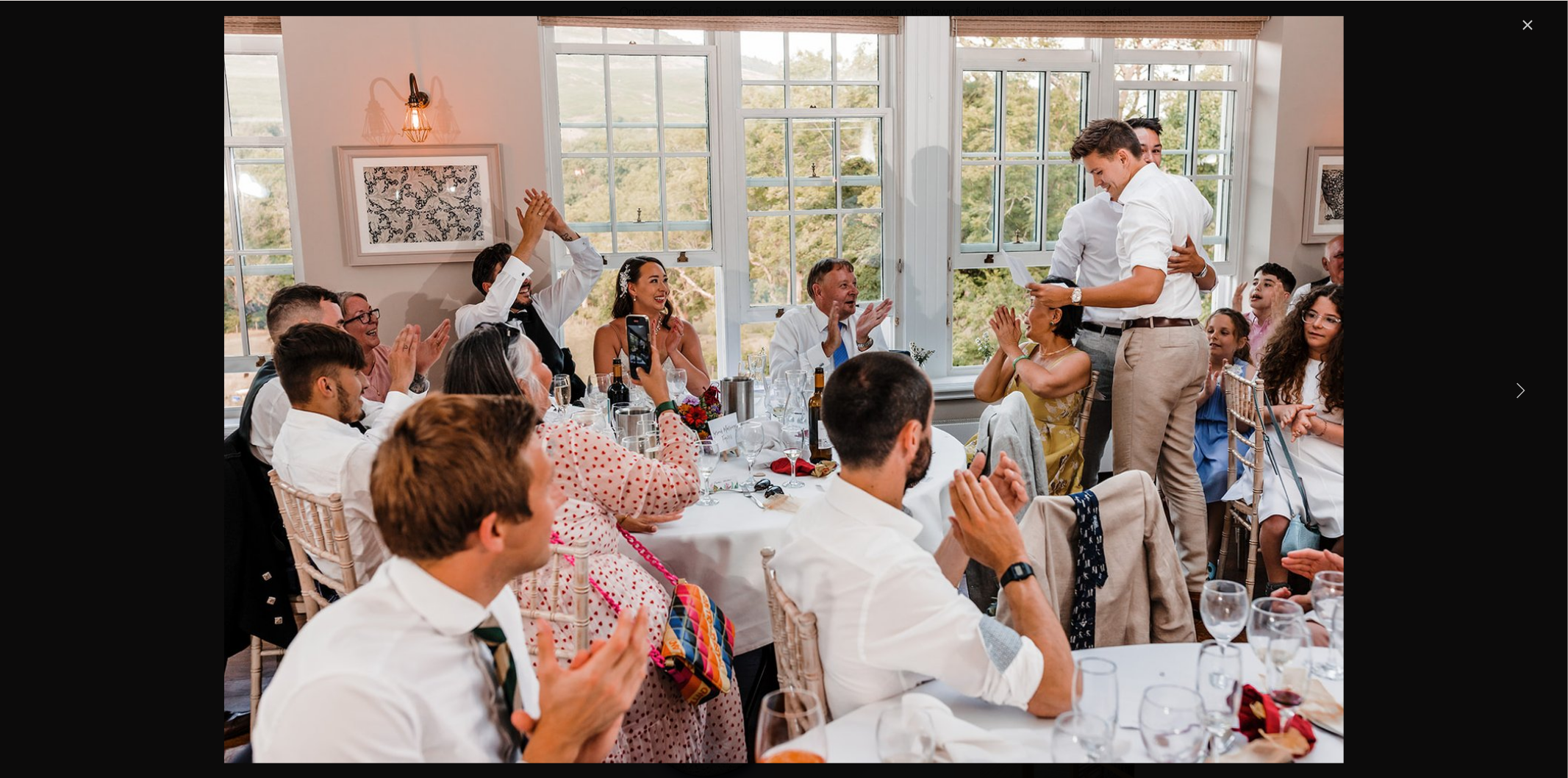
click at [1525, 394] on link "Next Item" at bounding box center [1519, 389] width 32 height 32
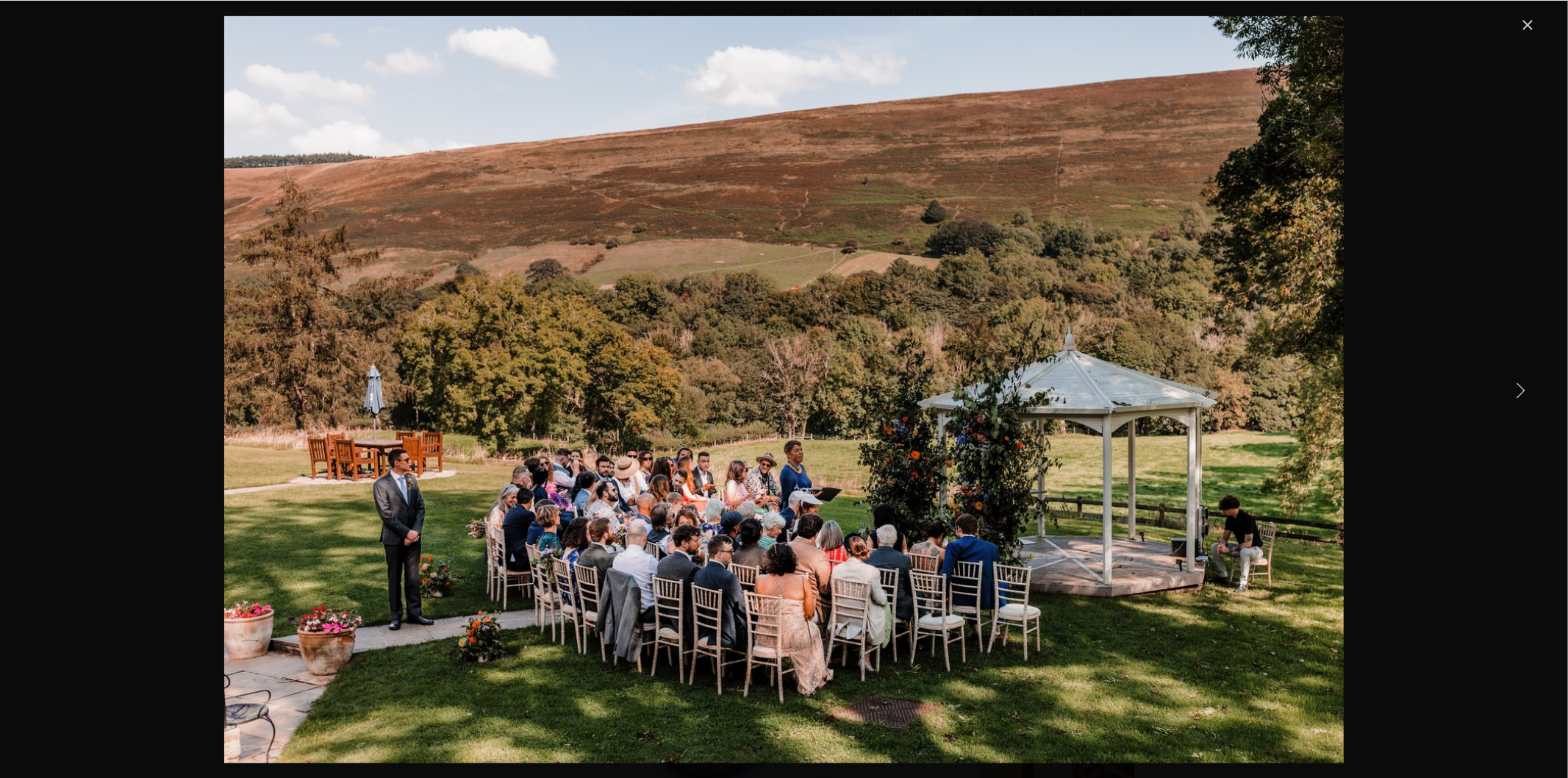
click at [1525, 394] on link "Next Item" at bounding box center [1519, 389] width 32 height 32
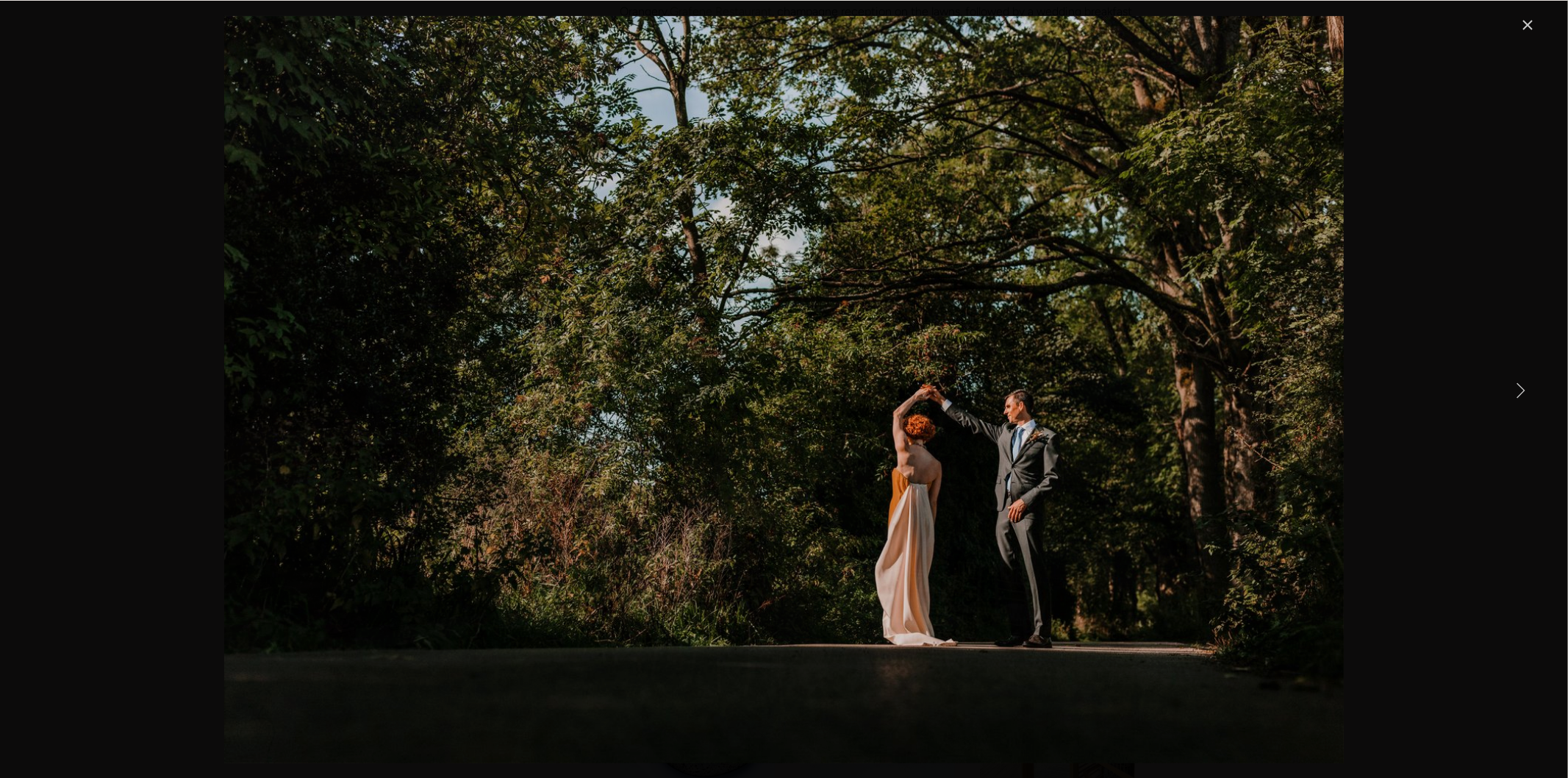
click at [1525, 394] on link "Next Item" at bounding box center [1519, 389] width 32 height 32
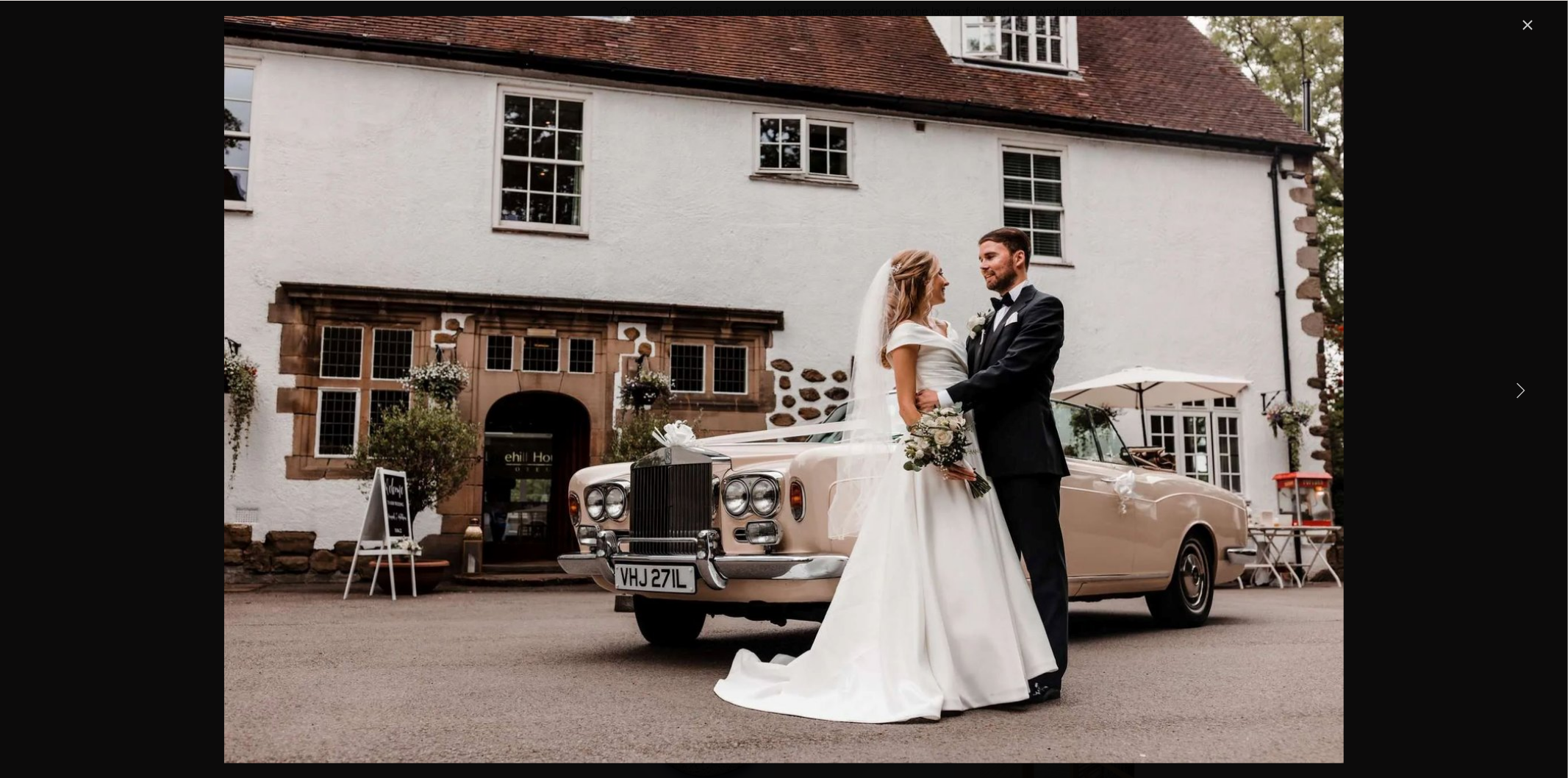
drag, startPoint x: 1521, startPoint y: 24, endPoint x: 1502, endPoint y: 1, distance: 29.8
click at [1521, 23] on link "Close" at bounding box center [1527, 25] width 17 height 17
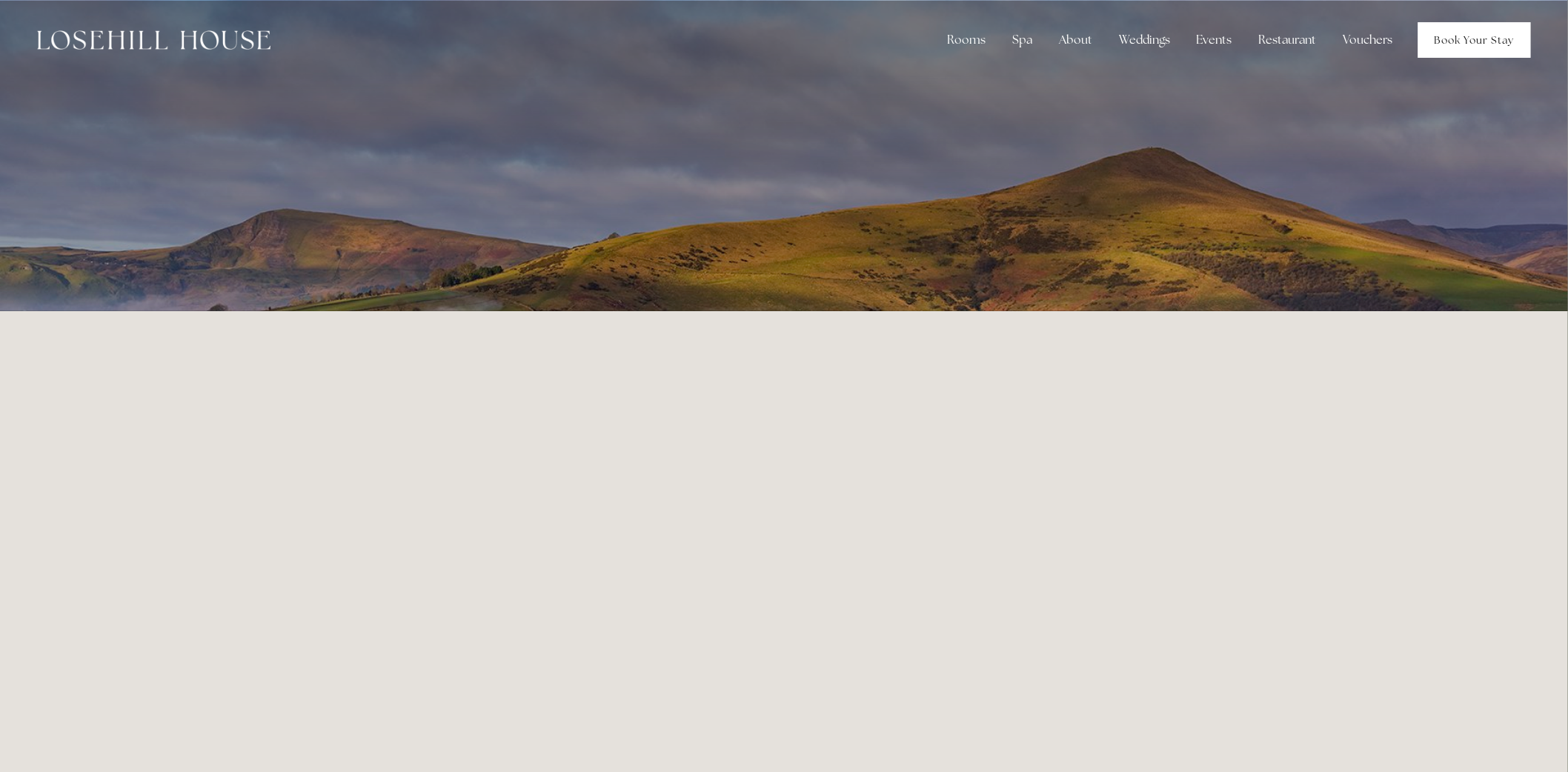
click at [1472, 42] on link "Book Your Stay" at bounding box center [1475, 40] width 113 height 36
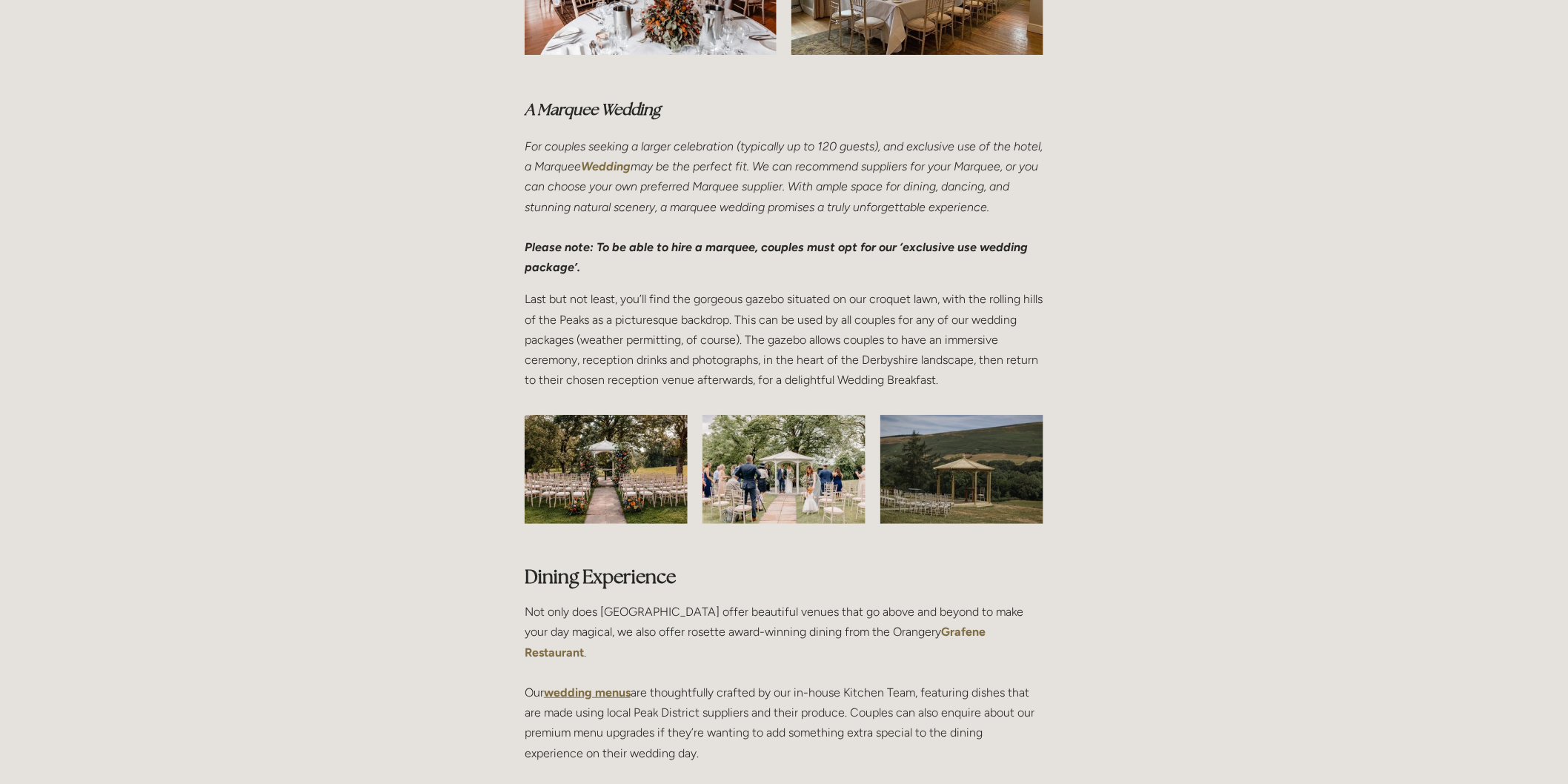
scroll to position [2387, 0]
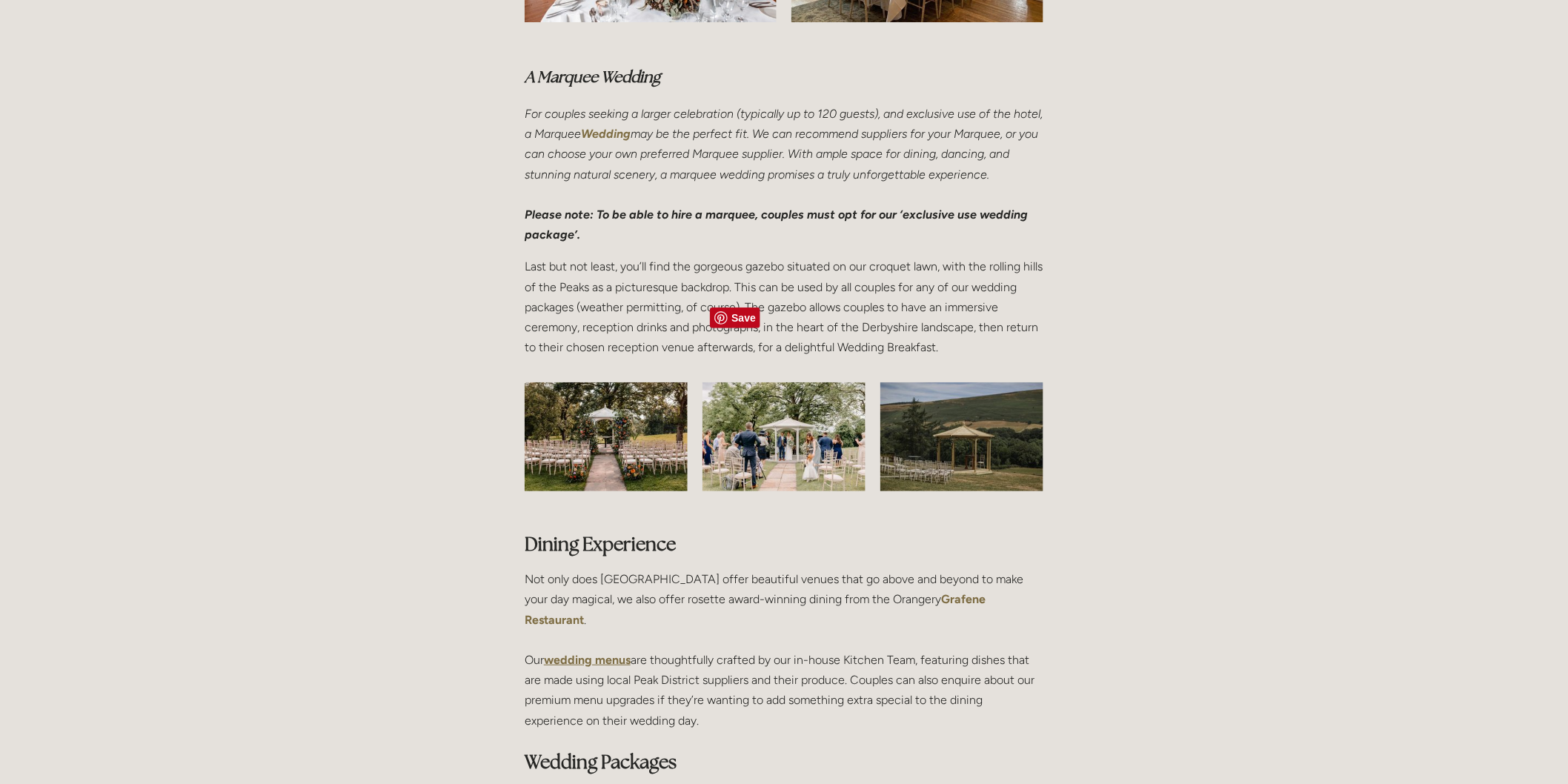
click at [750, 387] on img at bounding box center [784, 436] width 164 height 109
click at [766, 382] on img at bounding box center [784, 436] width 164 height 109
click at [806, 382] on img at bounding box center [784, 436] width 164 height 109
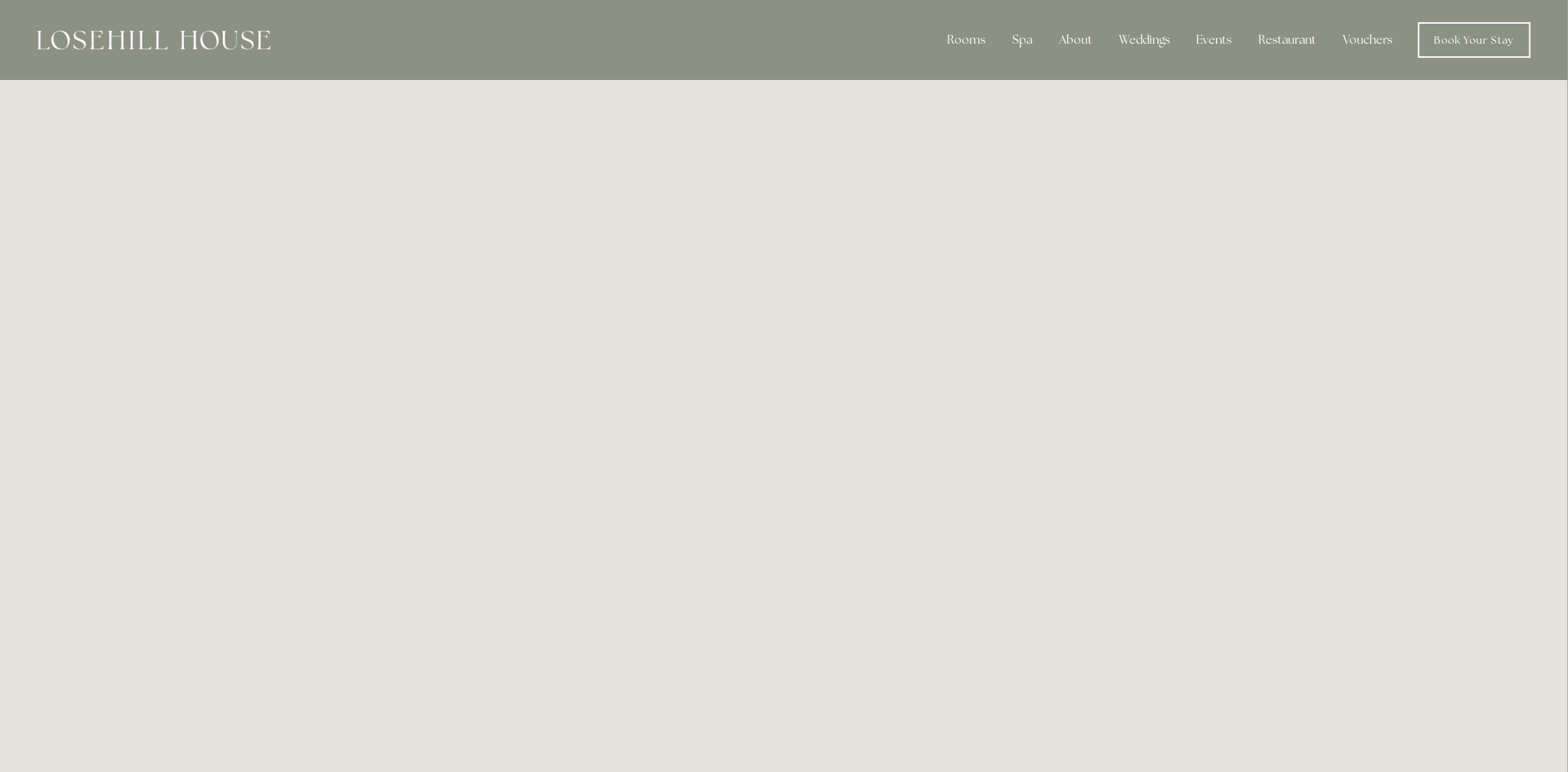
click at [121, 32] on img at bounding box center [154, 40] width 233 height 19
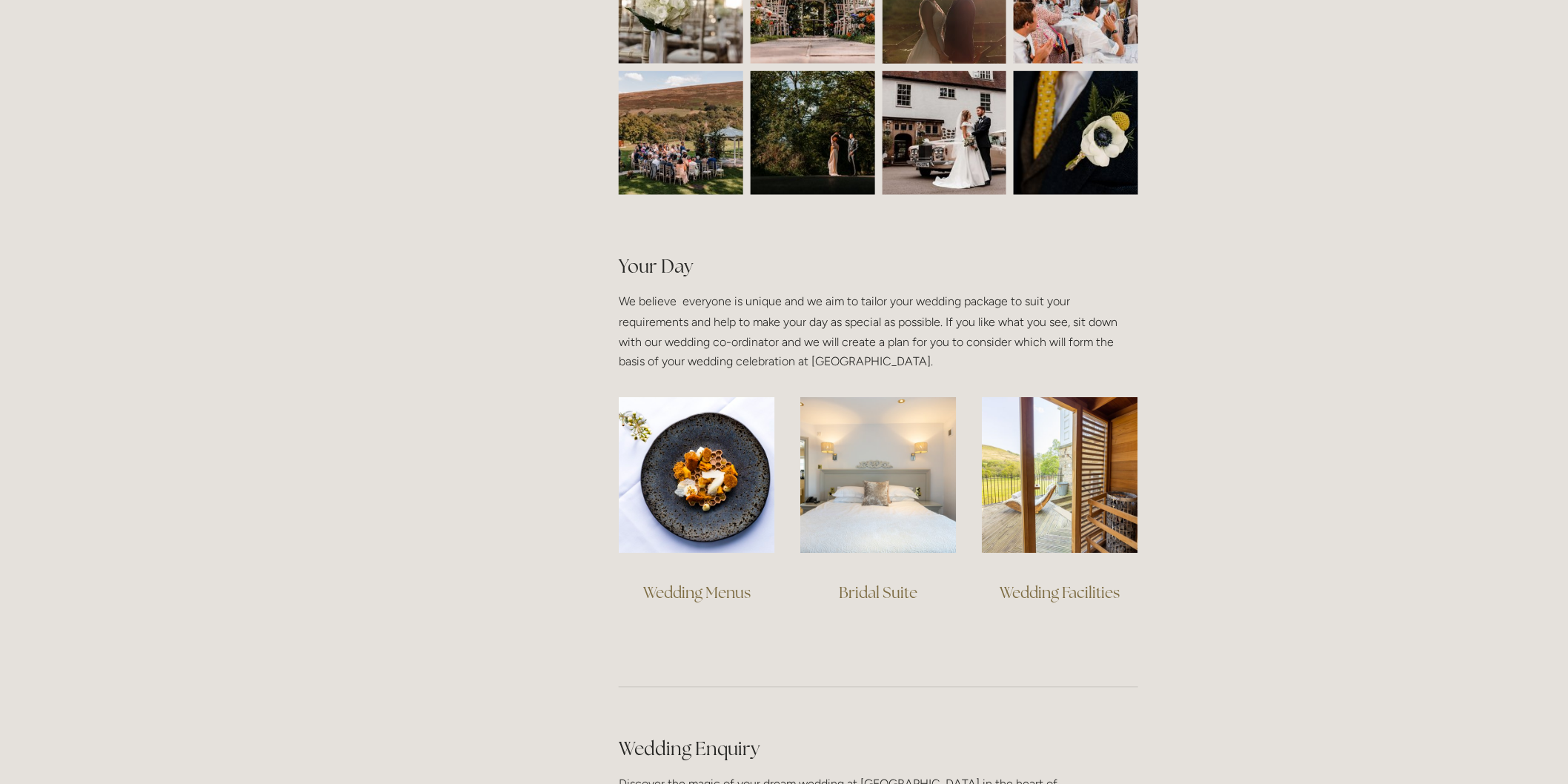
scroll to position [823, 0]
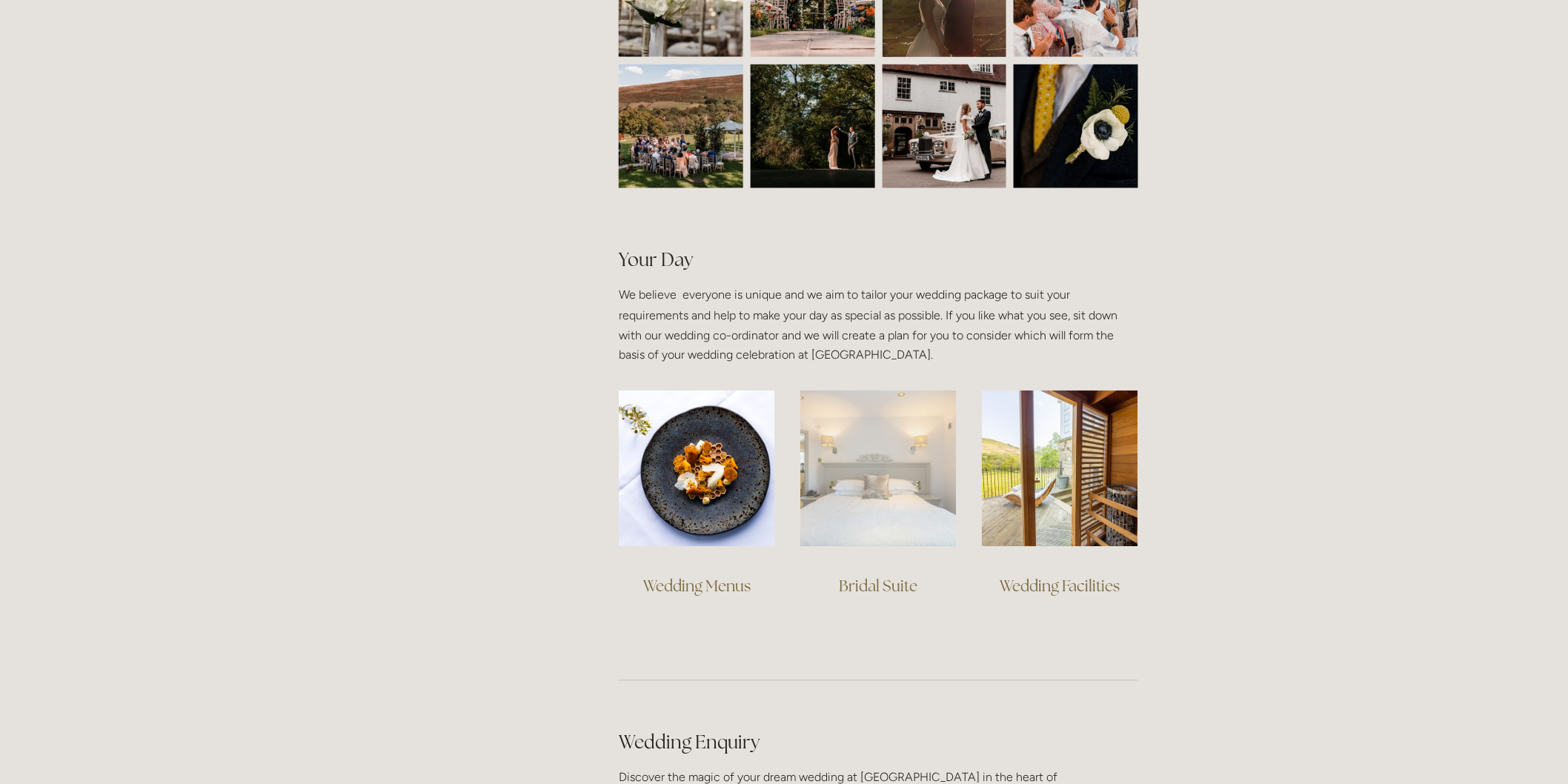
click at [902, 490] on img at bounding box center [878, 468] width 156 height 156
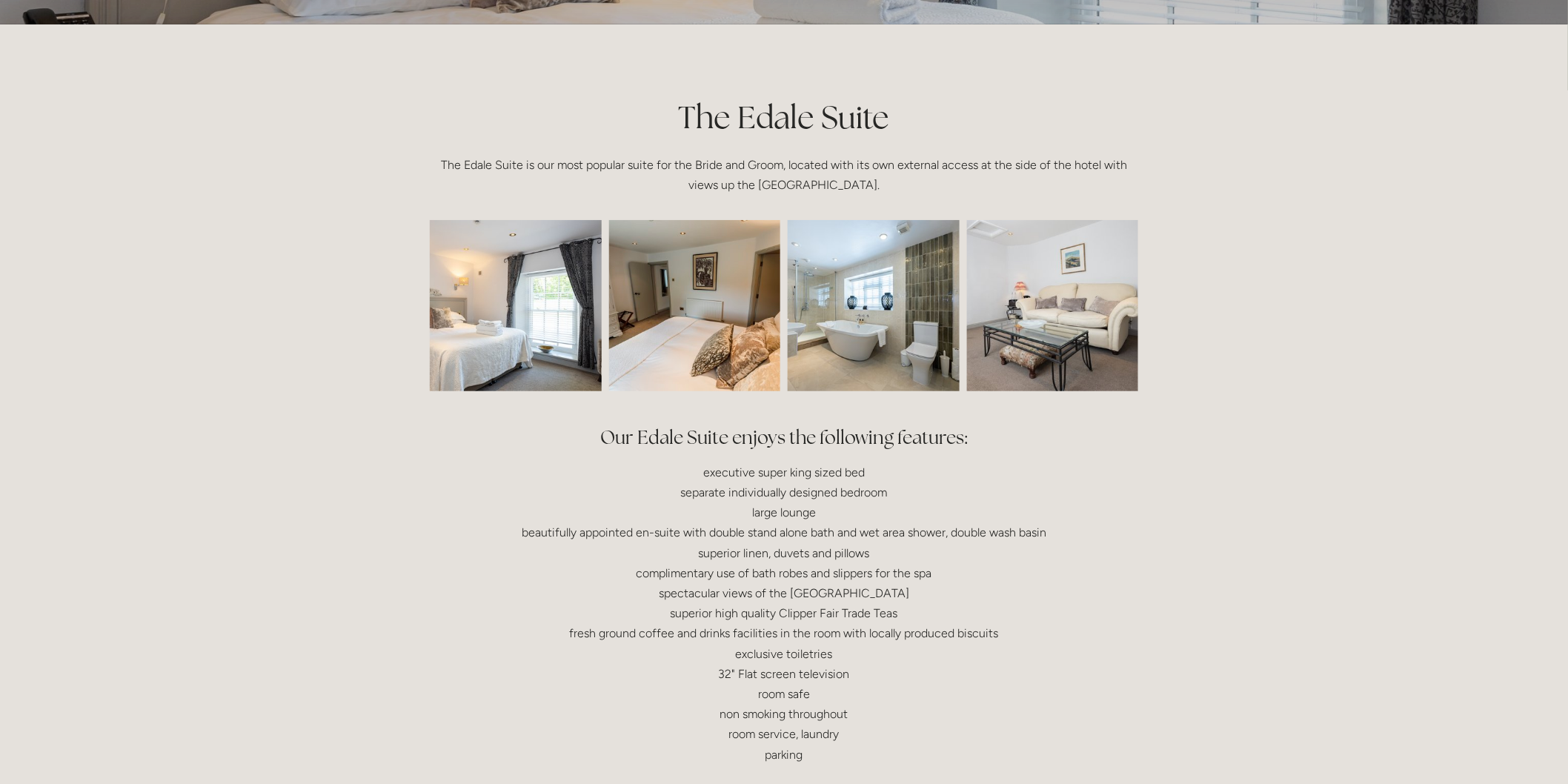
scroll to position [329, 0]
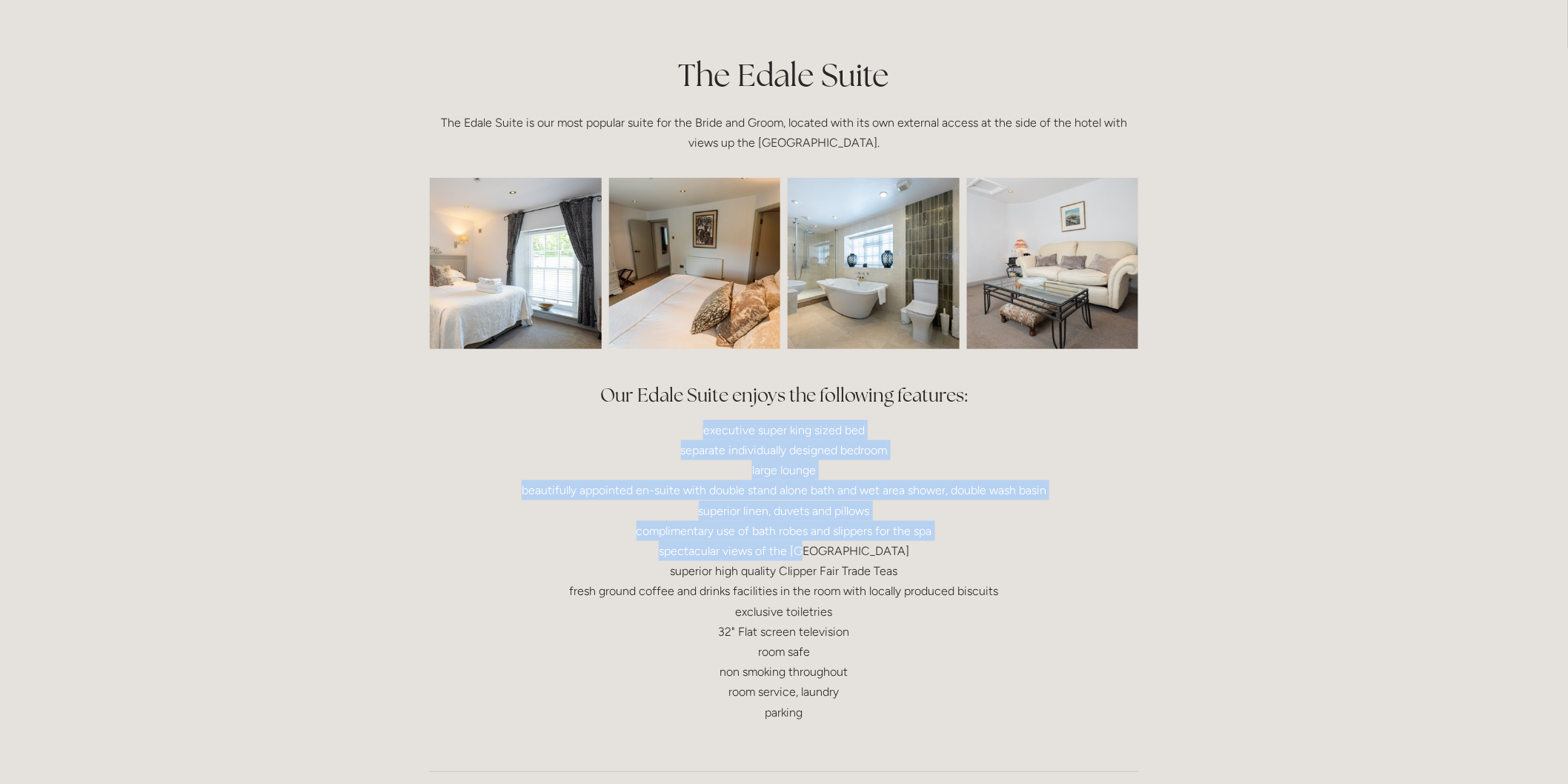
drag, startPoint x: 690, startPoint y: 424, endPoint x: 833, endPoint y: 559, distance: 196.7
click at [833, 559] on p "executive super king sized bed separate individually designed bedroom large lou…" at bounding box center [784, 571] width 709 height 302
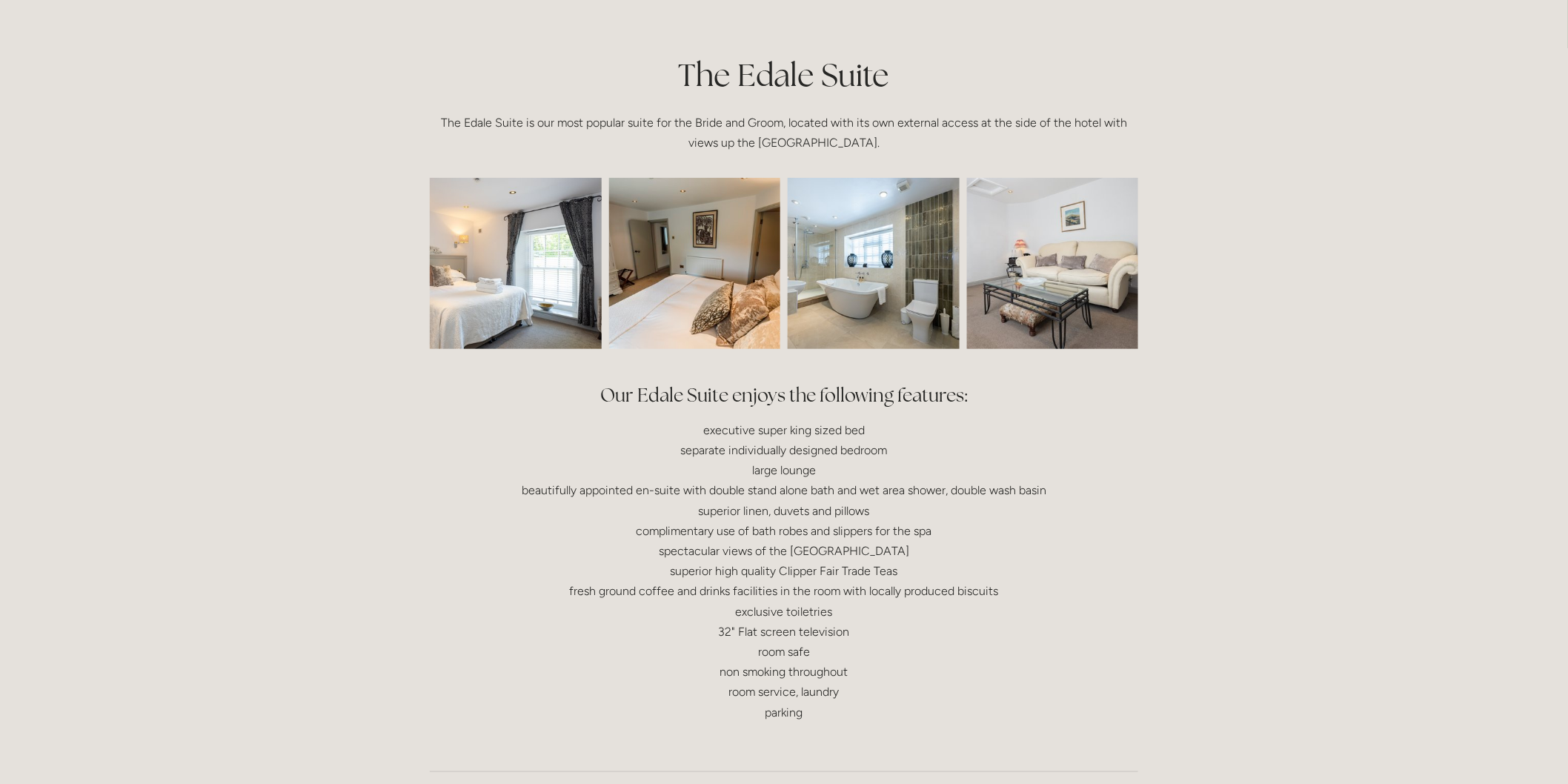
click at [913, 635] on p "executive super king sized bed separate individually designed bedroom large lou…" at bounding box center [784, 571] width 709 height 302
click at [471, 271] on img at bounding box center [482, 263] width 258 height 171
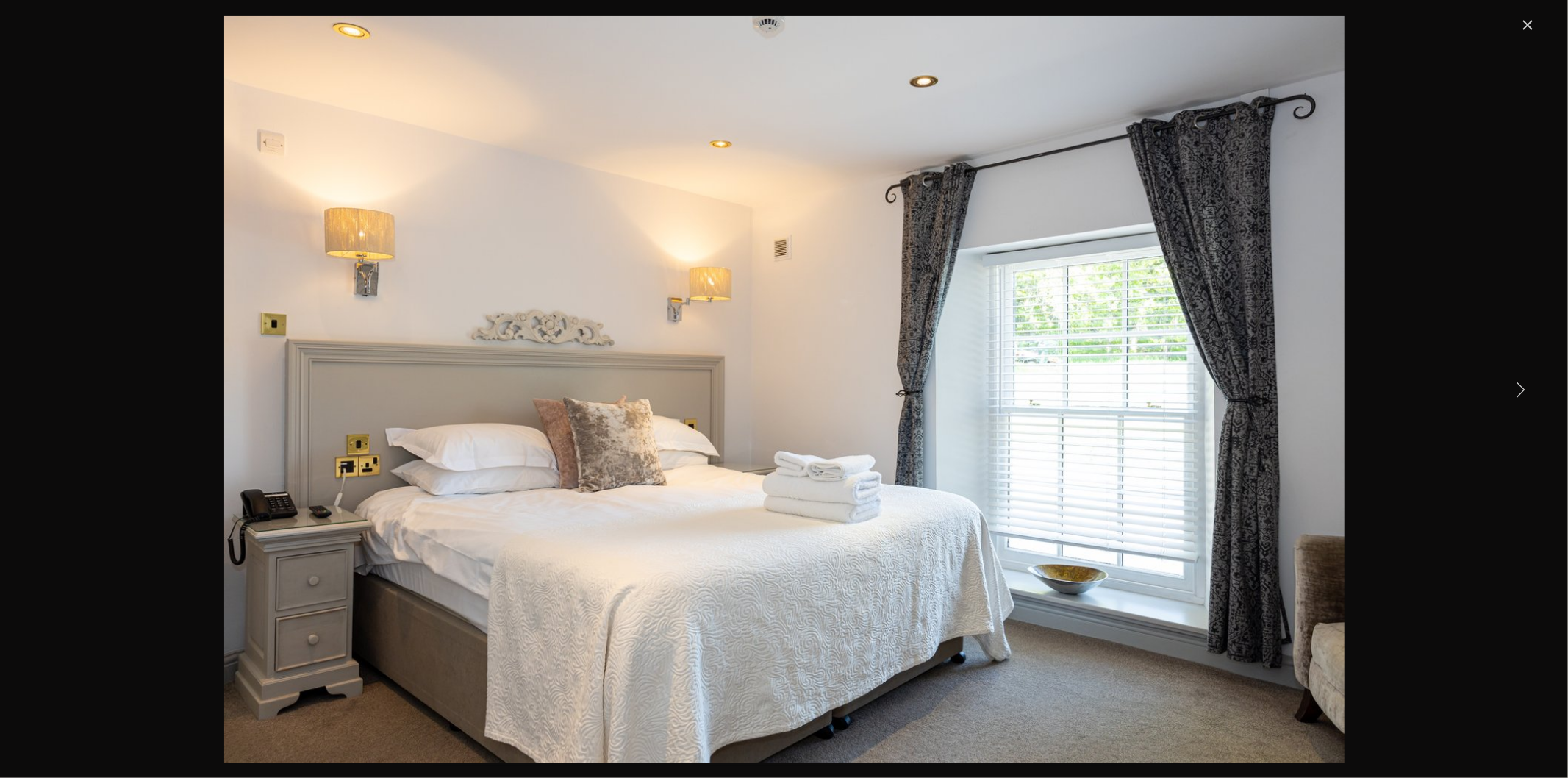
click at [1525, 388] on link "Next Item" at bounding box center [1519, 388] width 32 height 32
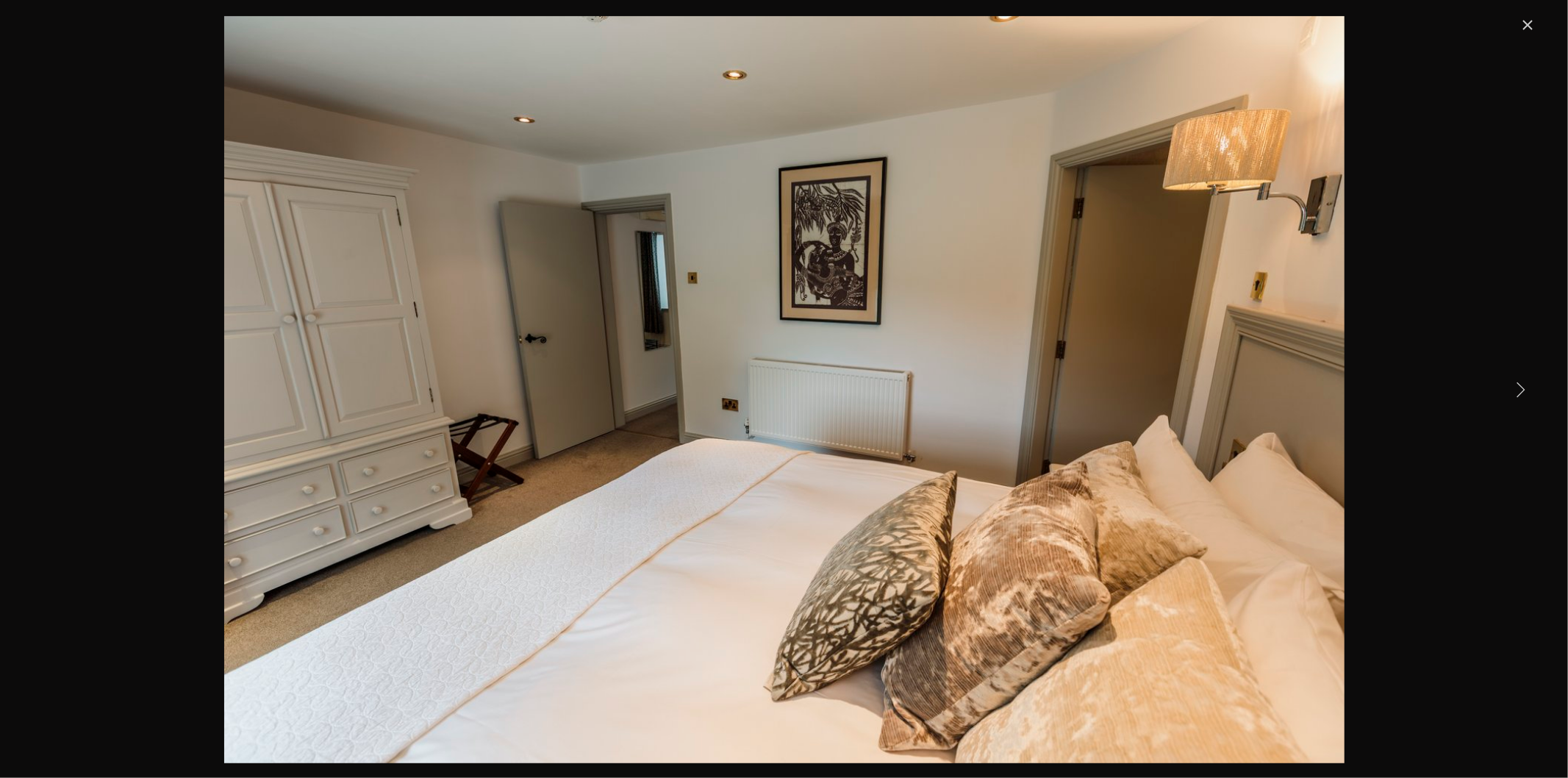
click at [1512, 393] on link "Next Item" at bounding box center [1519, 388] width 32 height 32
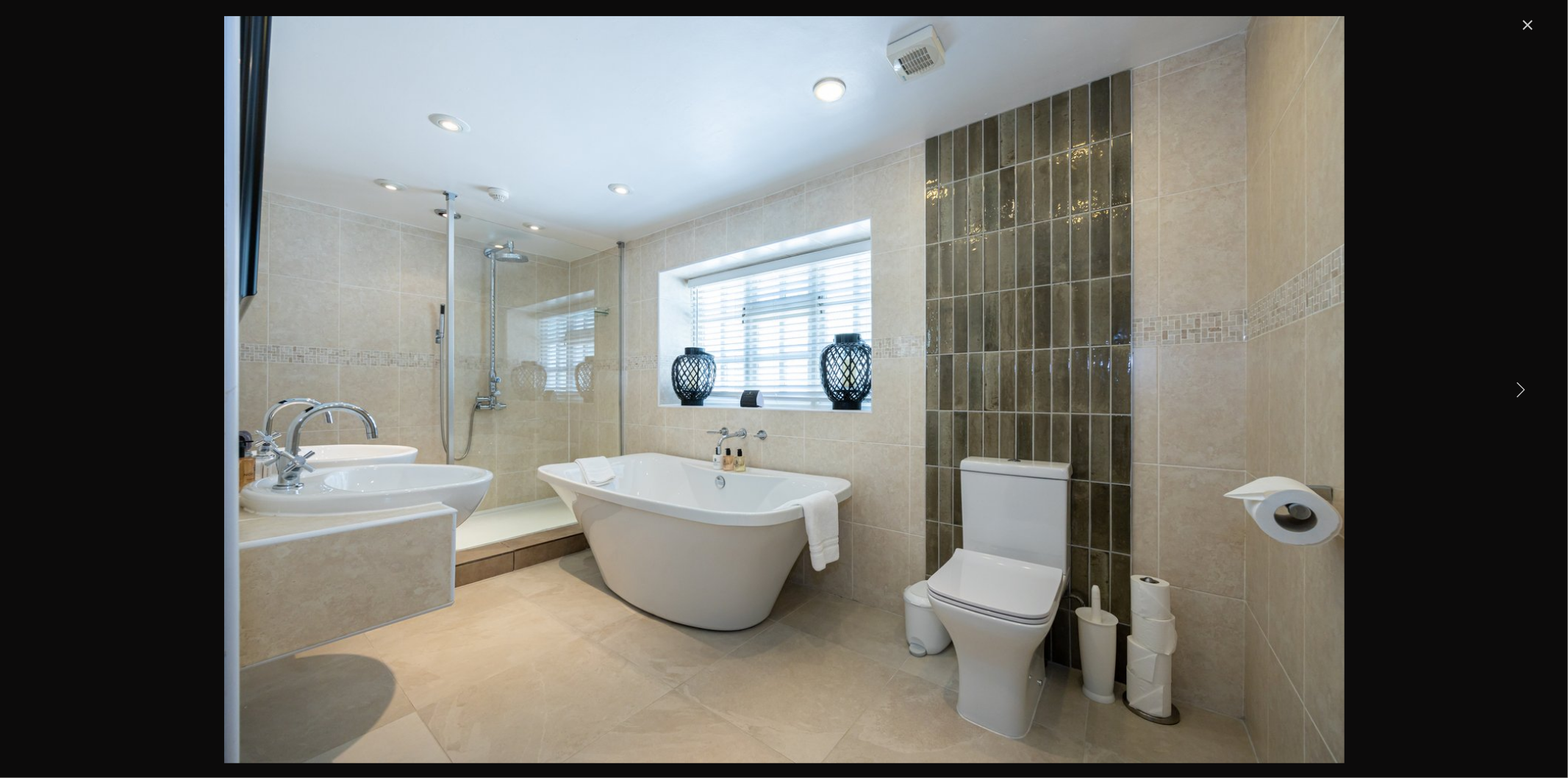
click at [1512, 393] on link "Next Item" at bounding box center [1519, 388] width 32 height 32
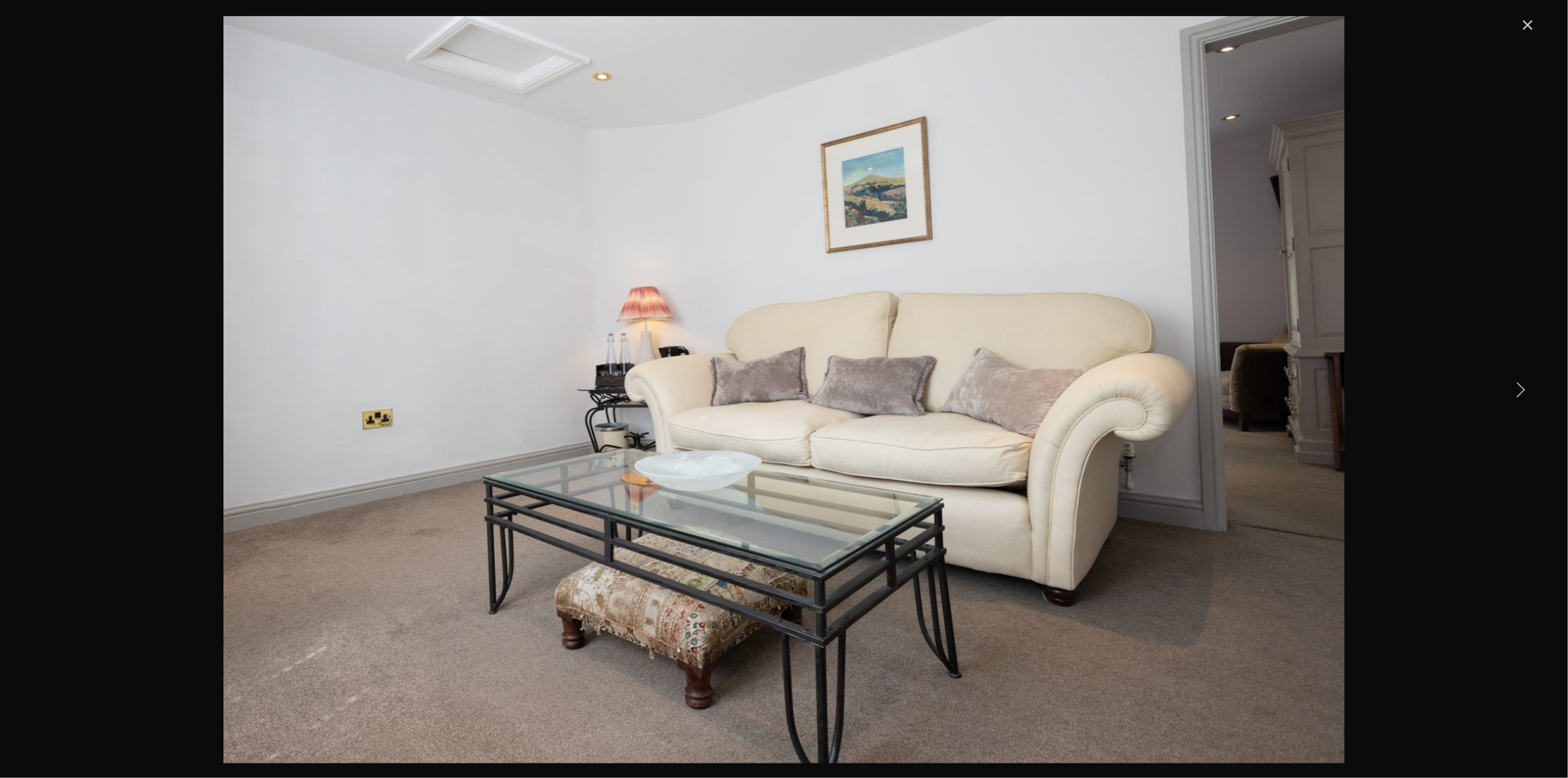
click at [1516, 386] on link "Next Item" at bounding box center [1519, 388] width 32 height 32
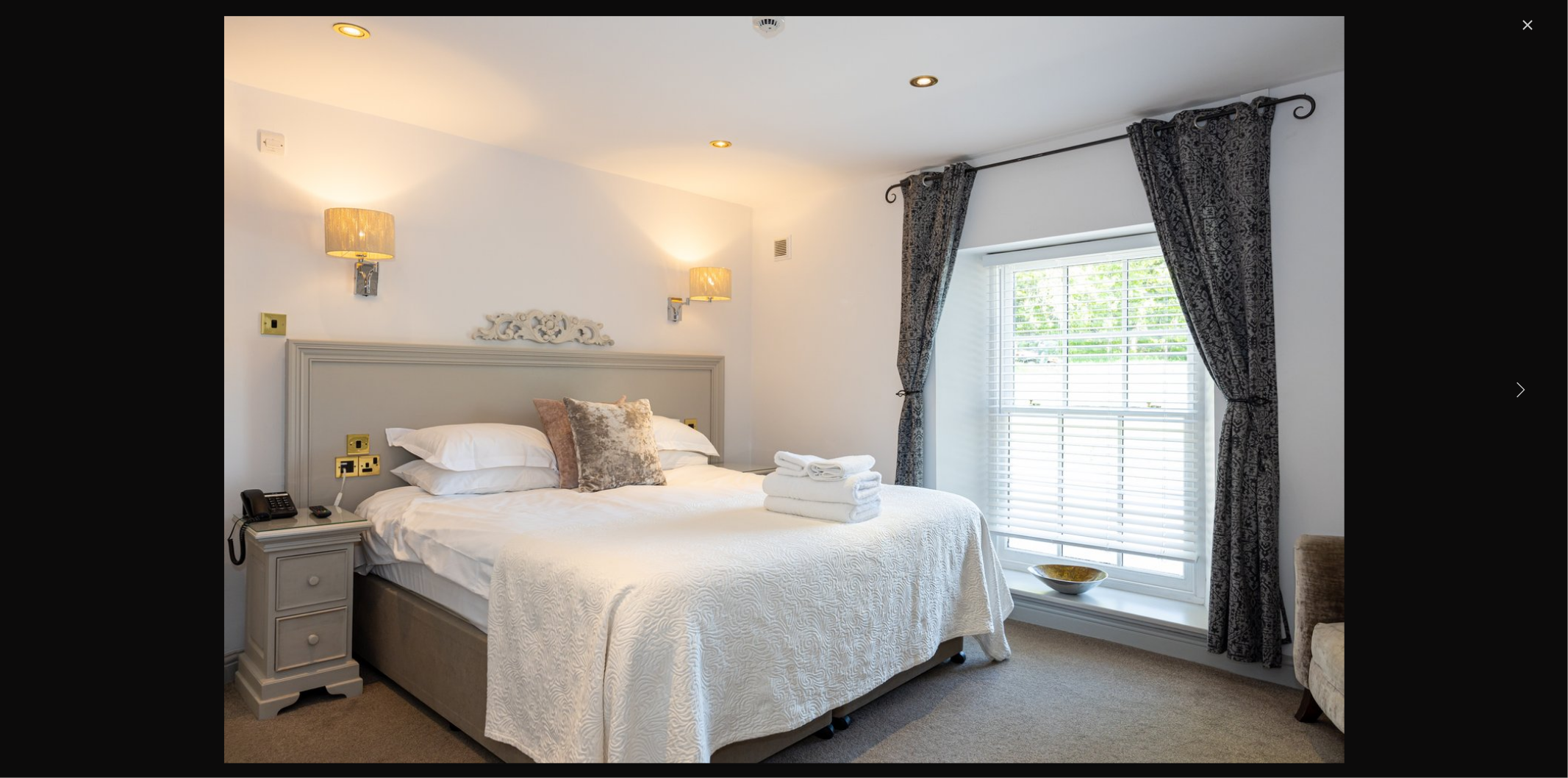
click at [1519, 387] on link "Next Item" at bounding box center [1519, 388] width 32 height 32
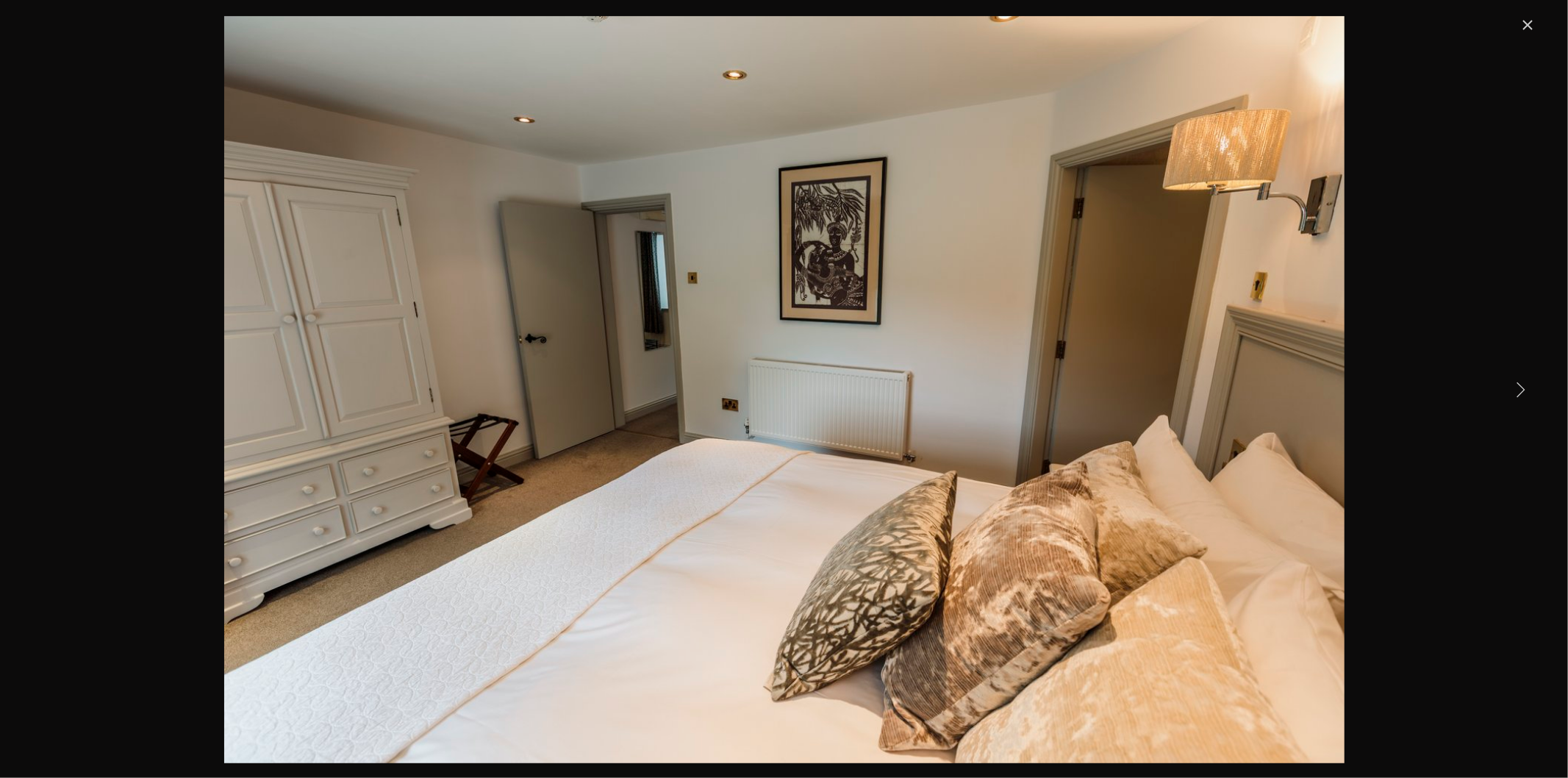
click at [1527, 22] on link "Close" at bounding box center [1527, 25] width 17 height 17
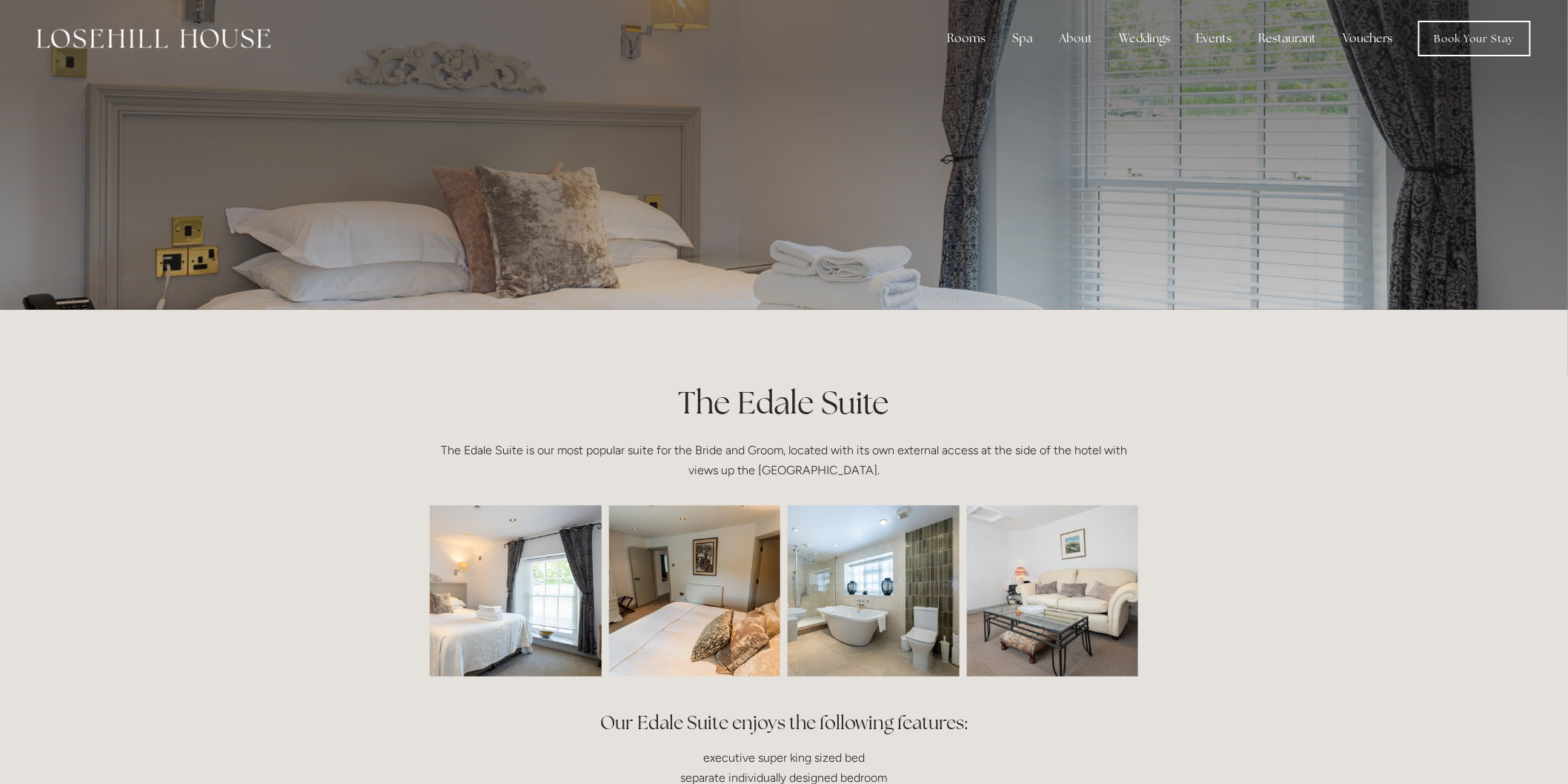
scroll to position [0, 0]
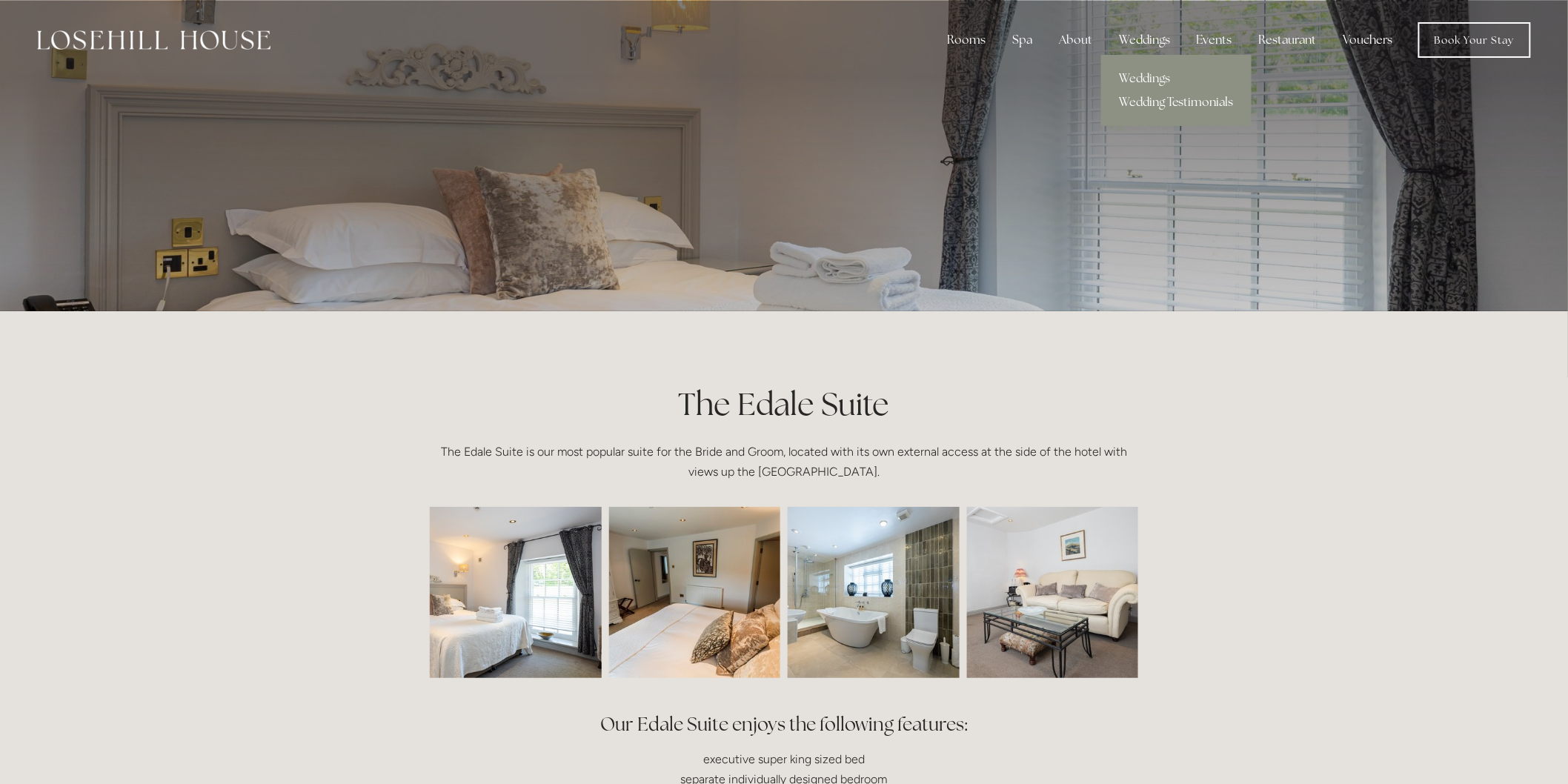
click at [1161, 104] on link "Wedding Testimonials" at bounding box center [1176, 102] width 150 height 24
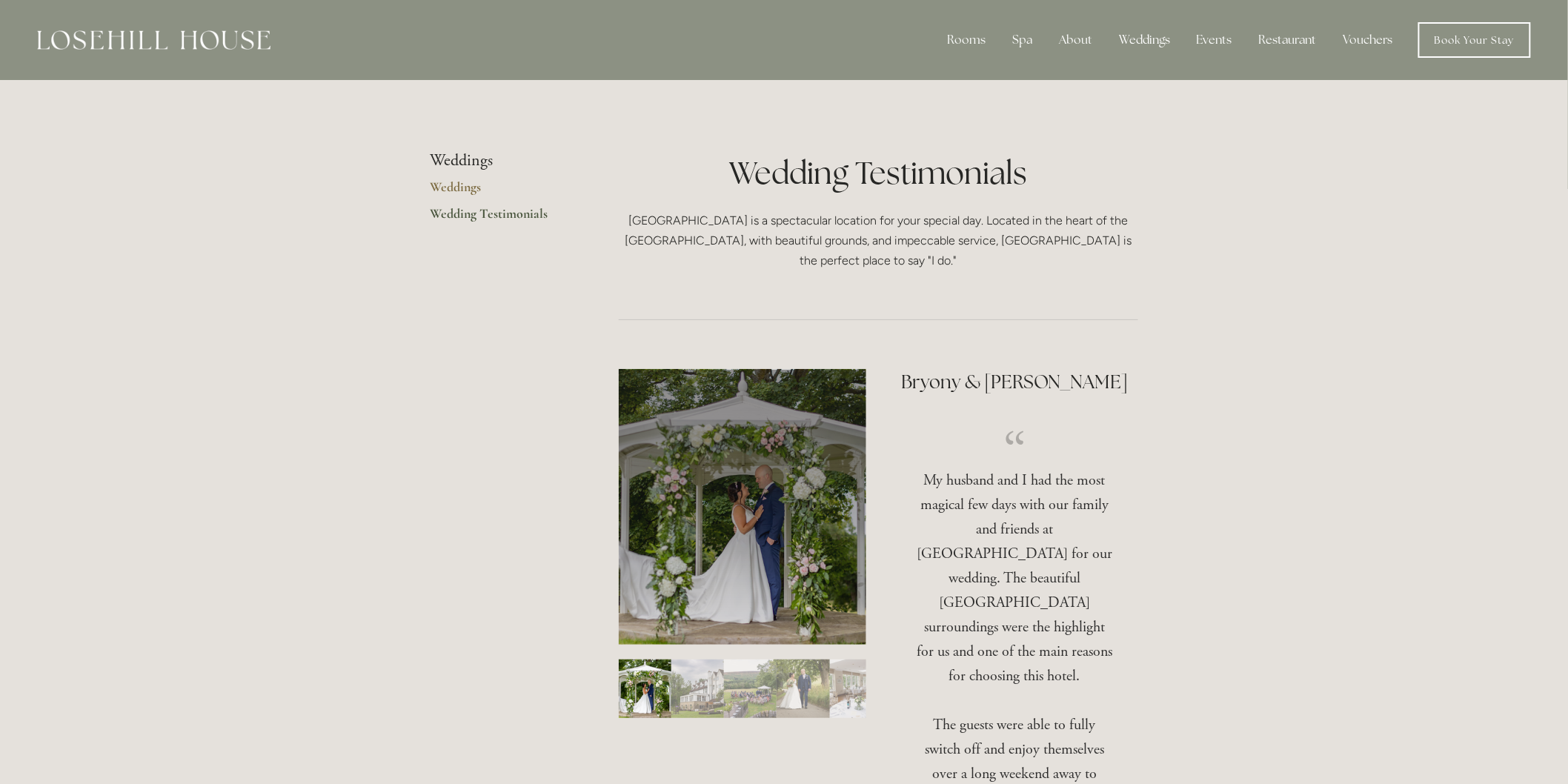
scroll to position [82, 0]
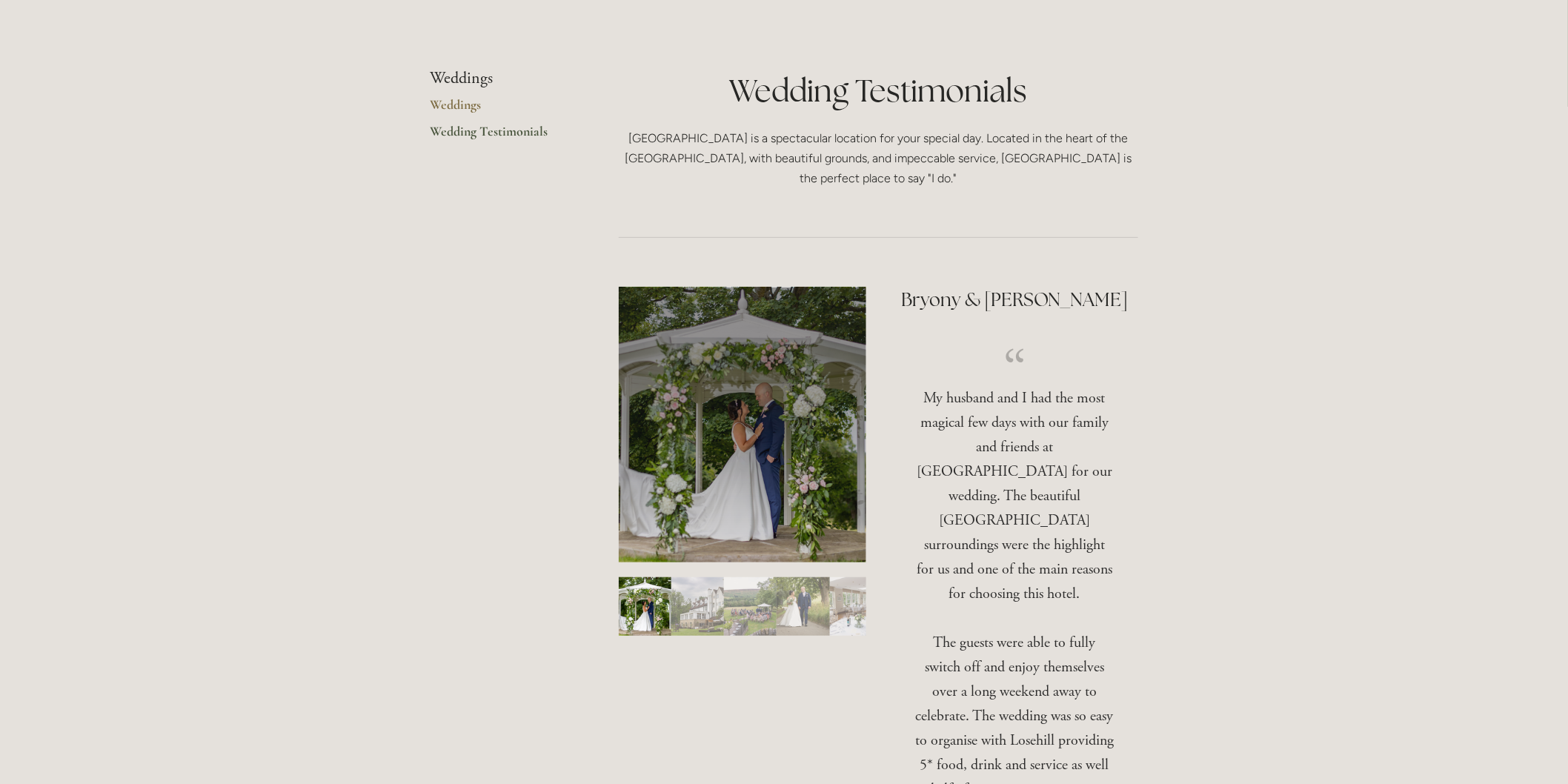
click at [713, 620] on img "Slide 2" at bounding box center [697, 606] width 52 height 58
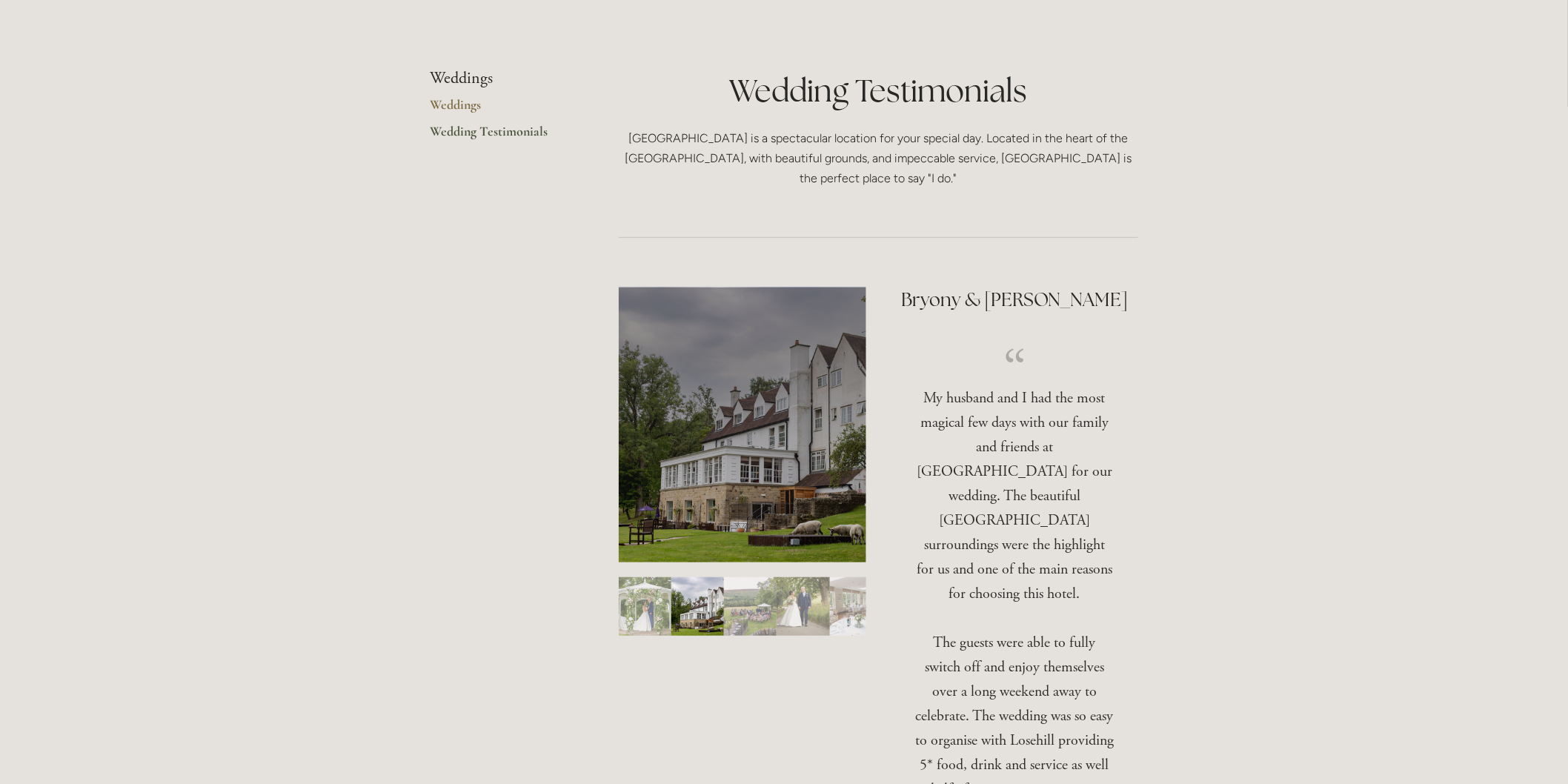
click at [759, 597] on img "Slide 3" at bounding box center [750, 606] width 52 height 58
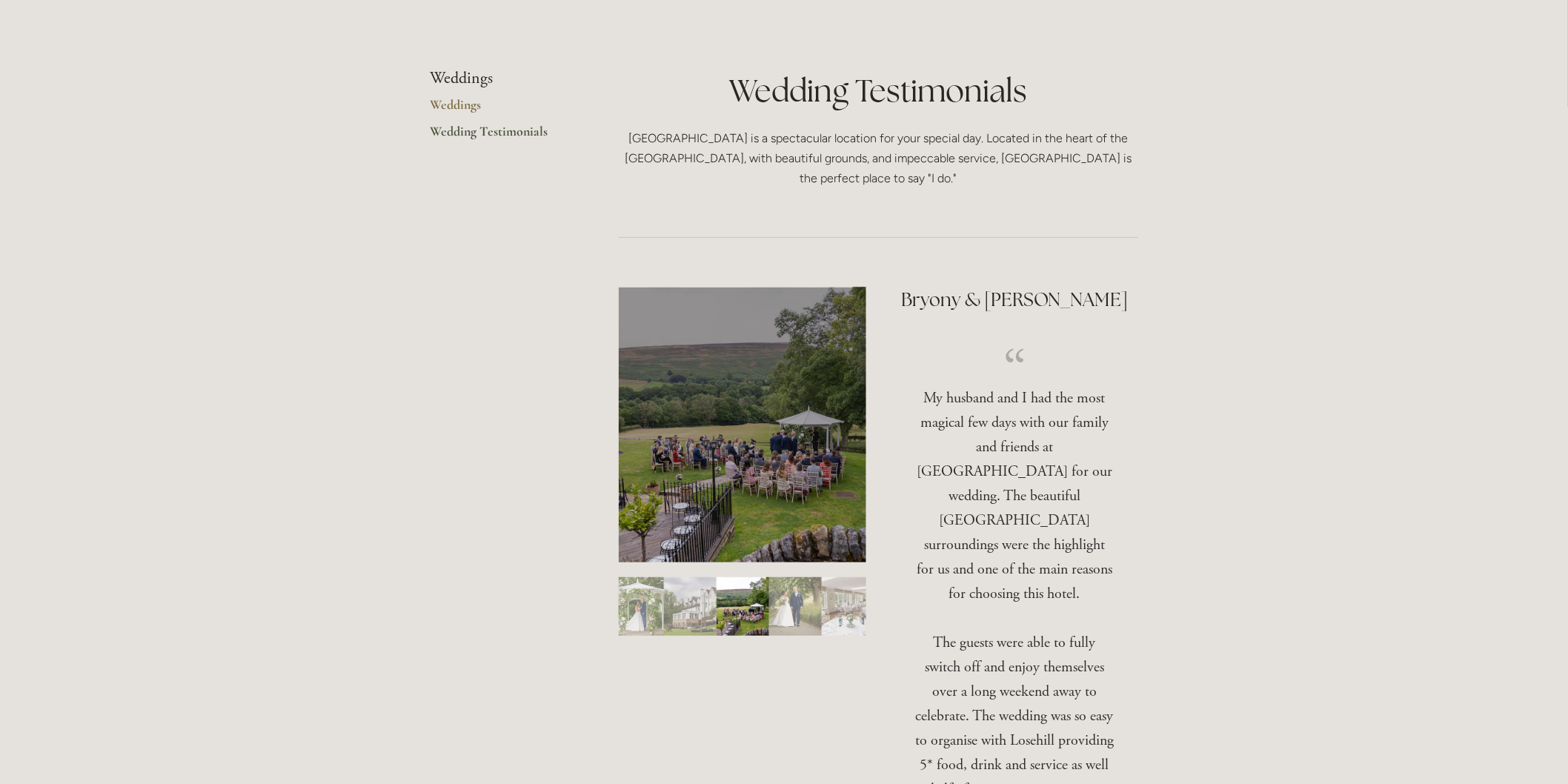
click at [783, 597] on img "Slide 4" at bounding box center [795, 606] width 52 height 58
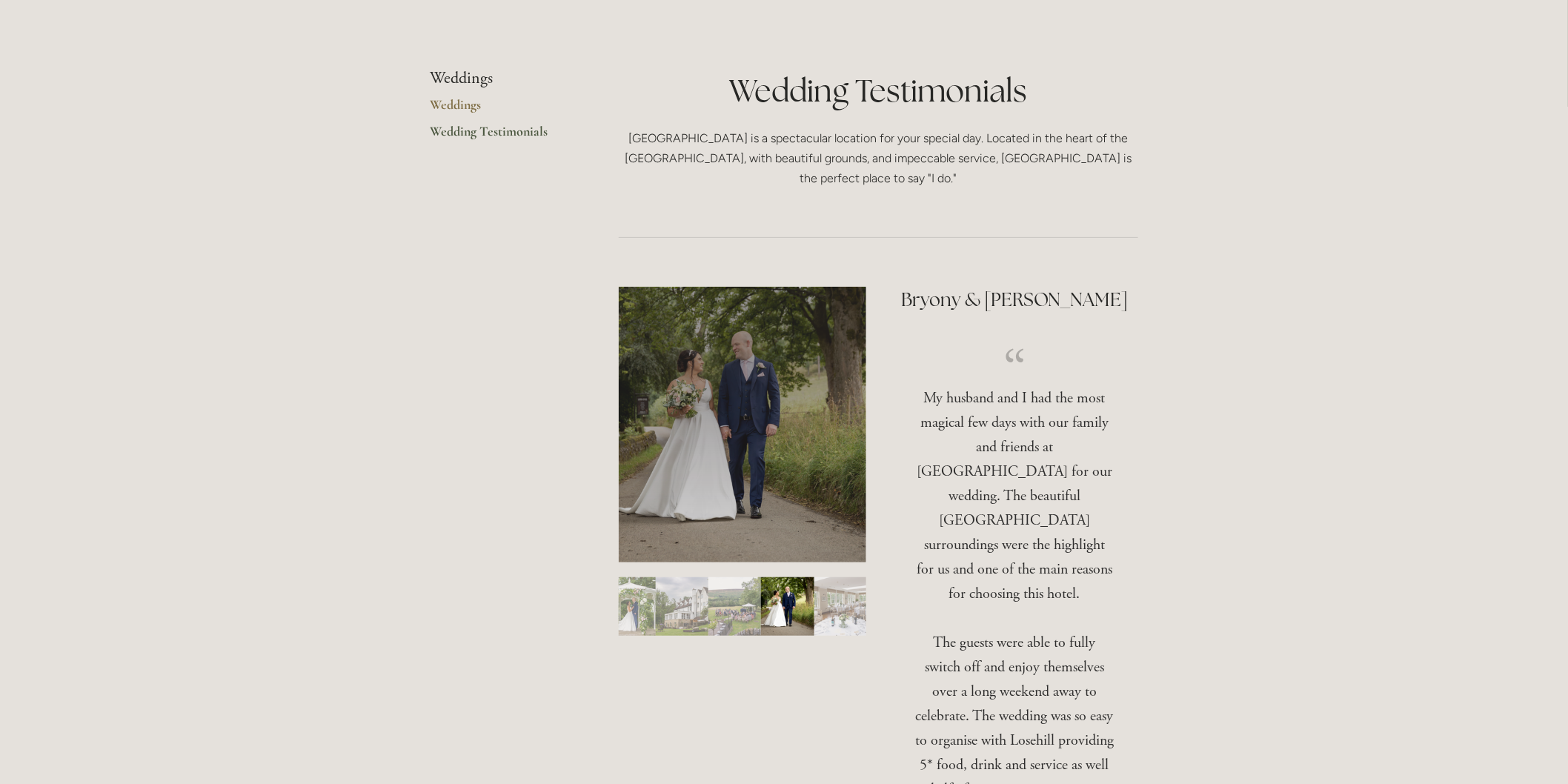
click at [814, 596] on img "Slide 5" at bounding box center [840, 606] width 52 height 58
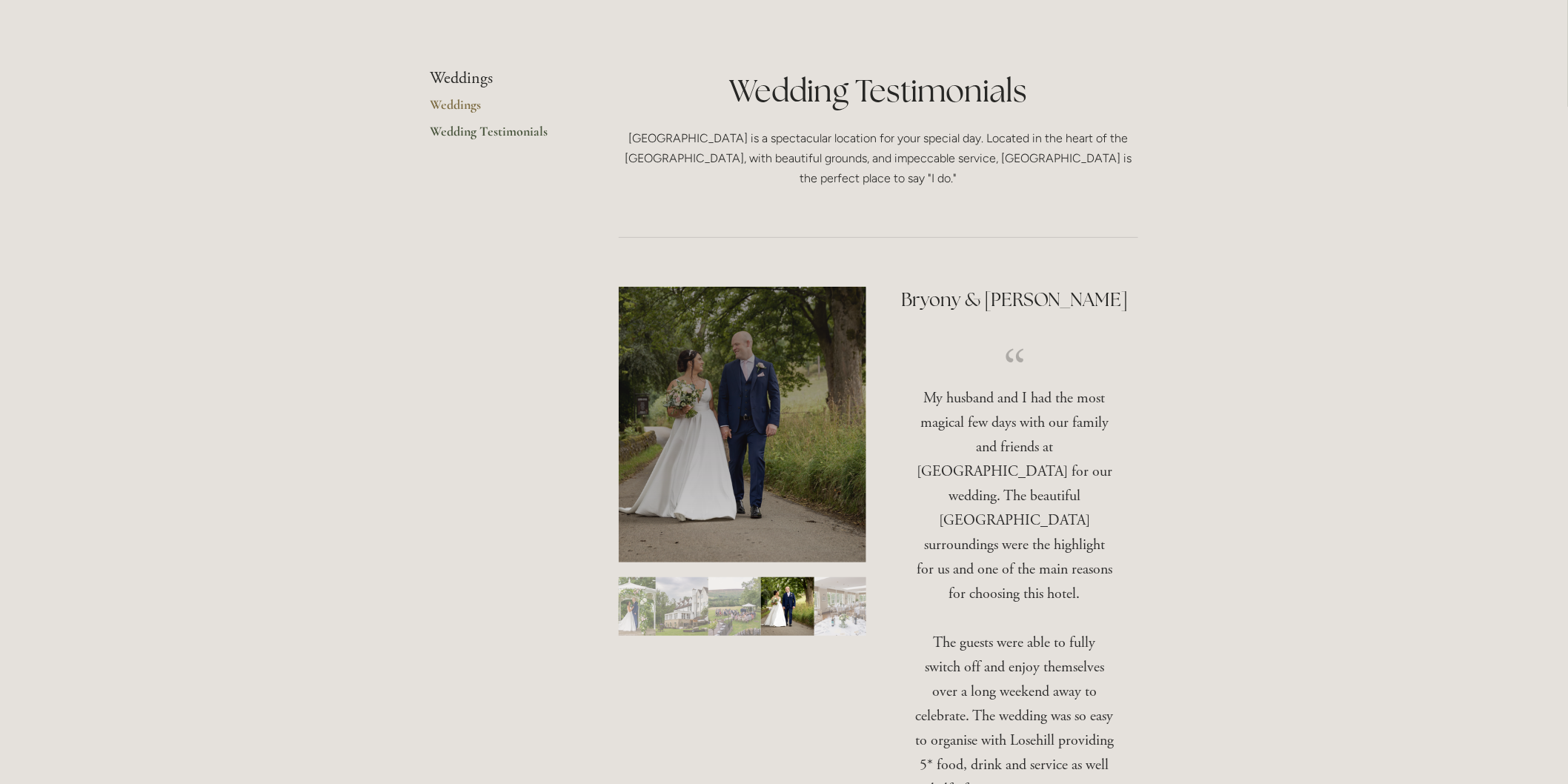
click at [825, 593] on img "Slide 5" at bounding box center [840, 606] width 52 height 58
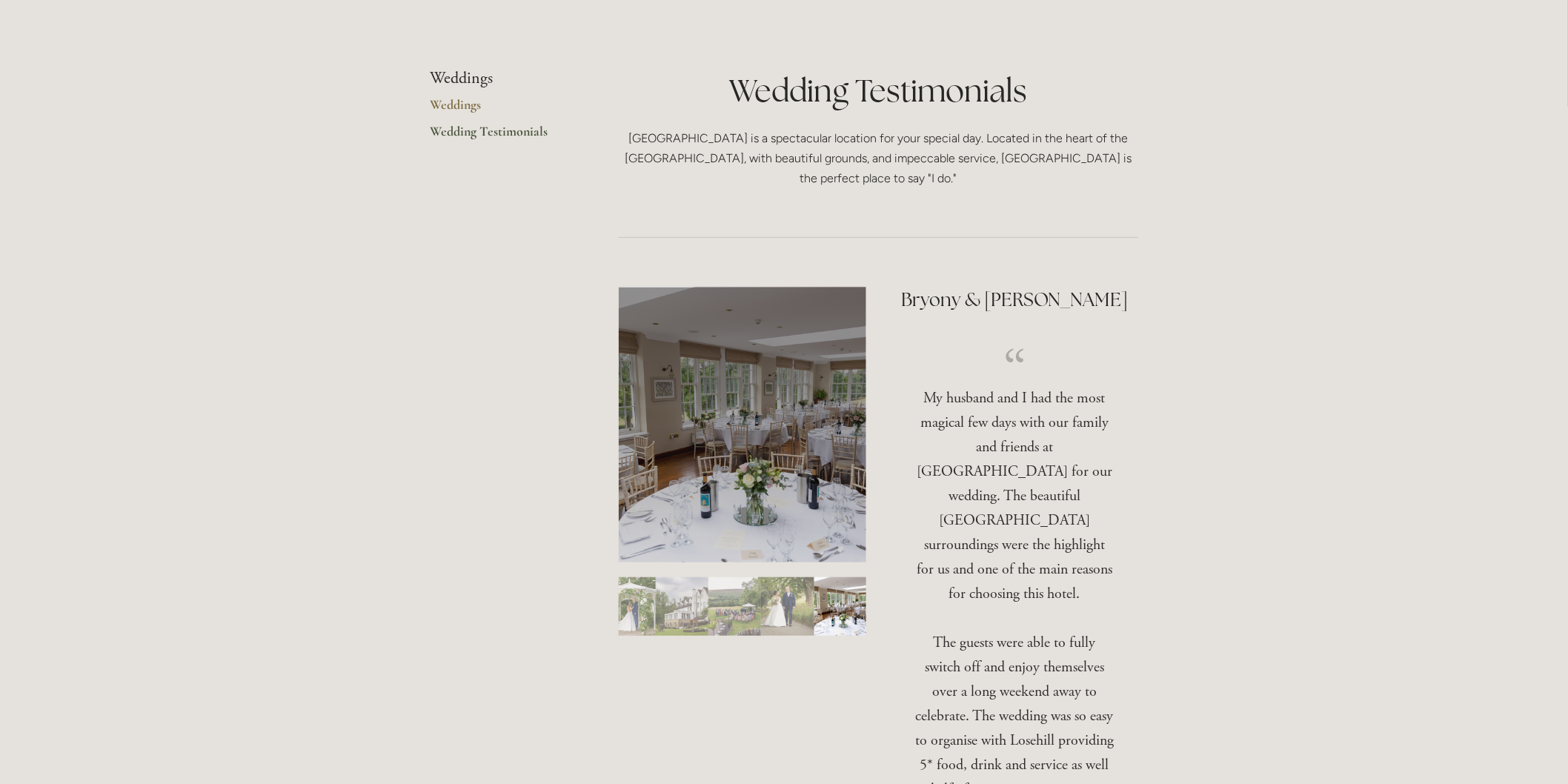
click at [849, 594] on img "Slide 5" at bounding box center [840, 606] width 52 height 58
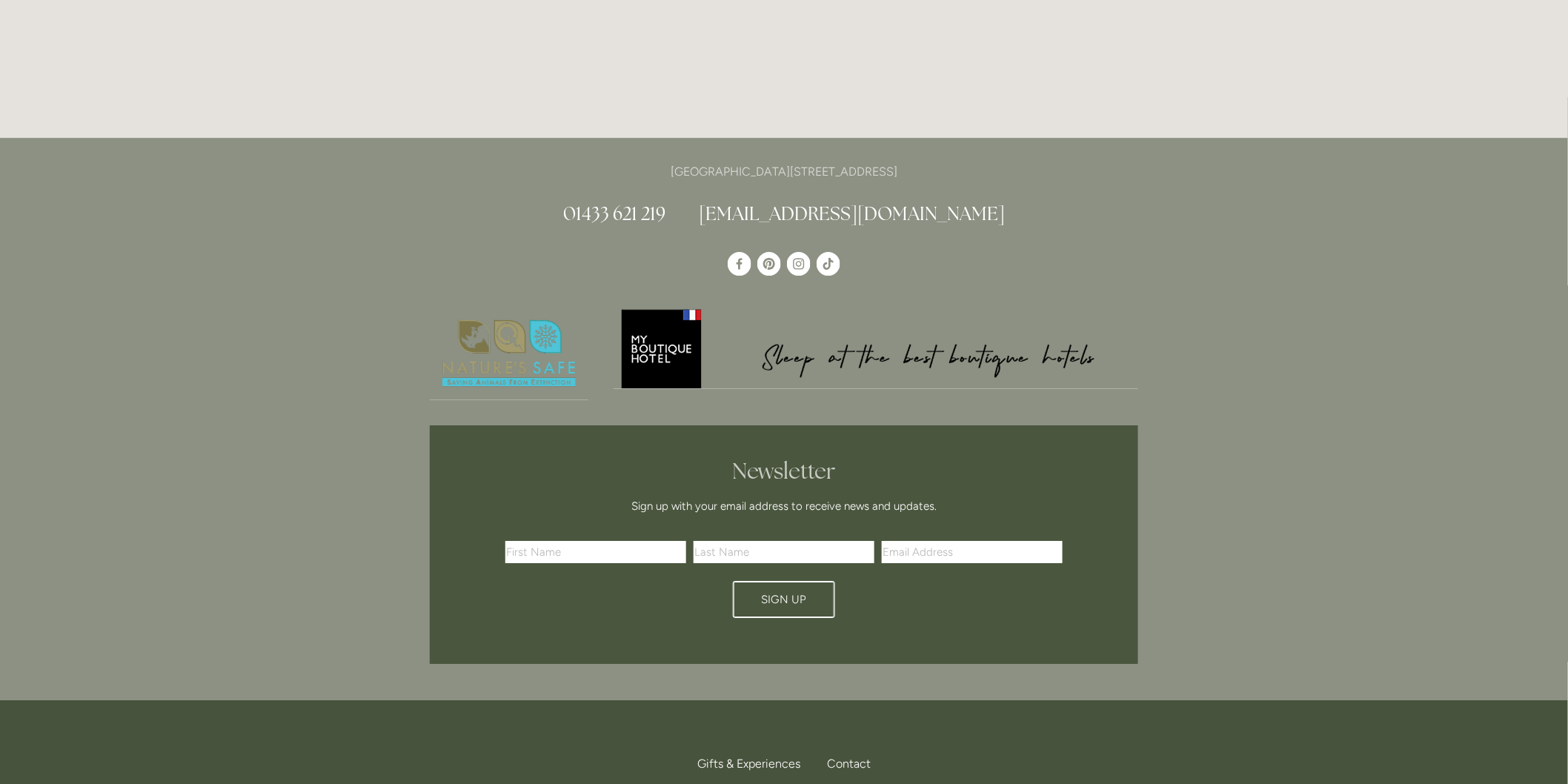
scroll to position [4390, 0]
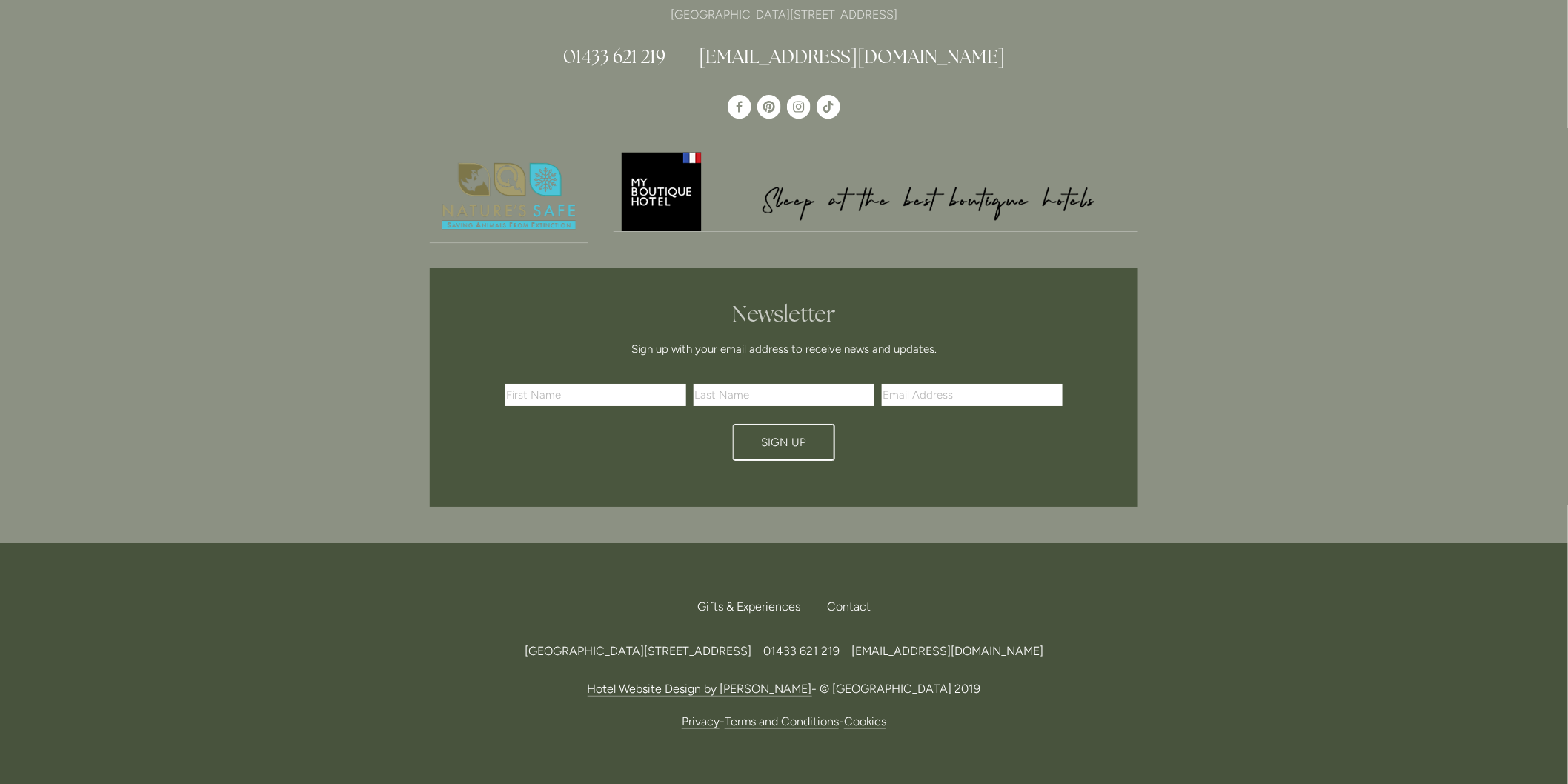
click at [791, 714] on link "Terms and Conditions" at bounding box center [781, 722] width 114 height 15
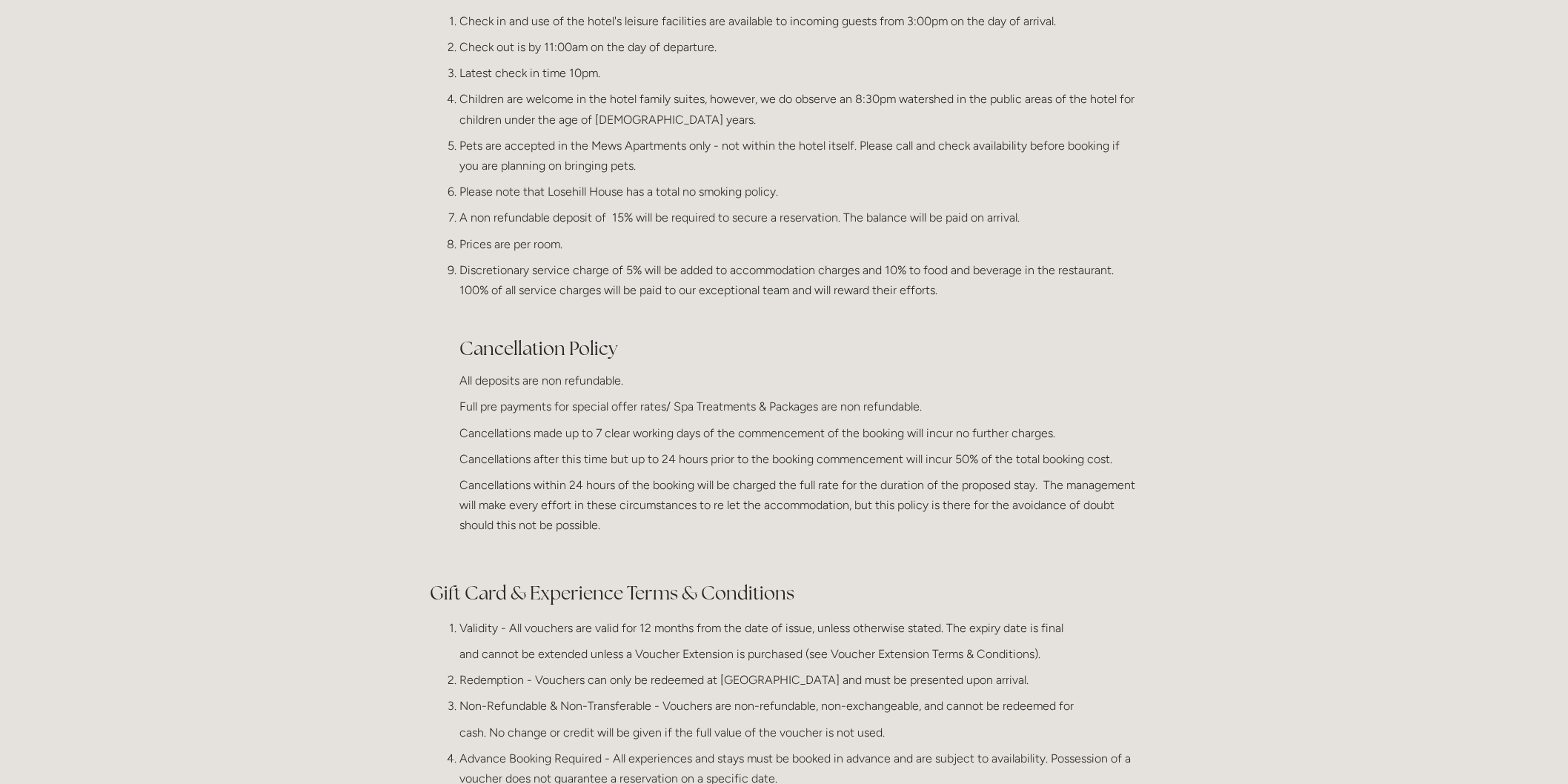
scroll to position [247, 0]
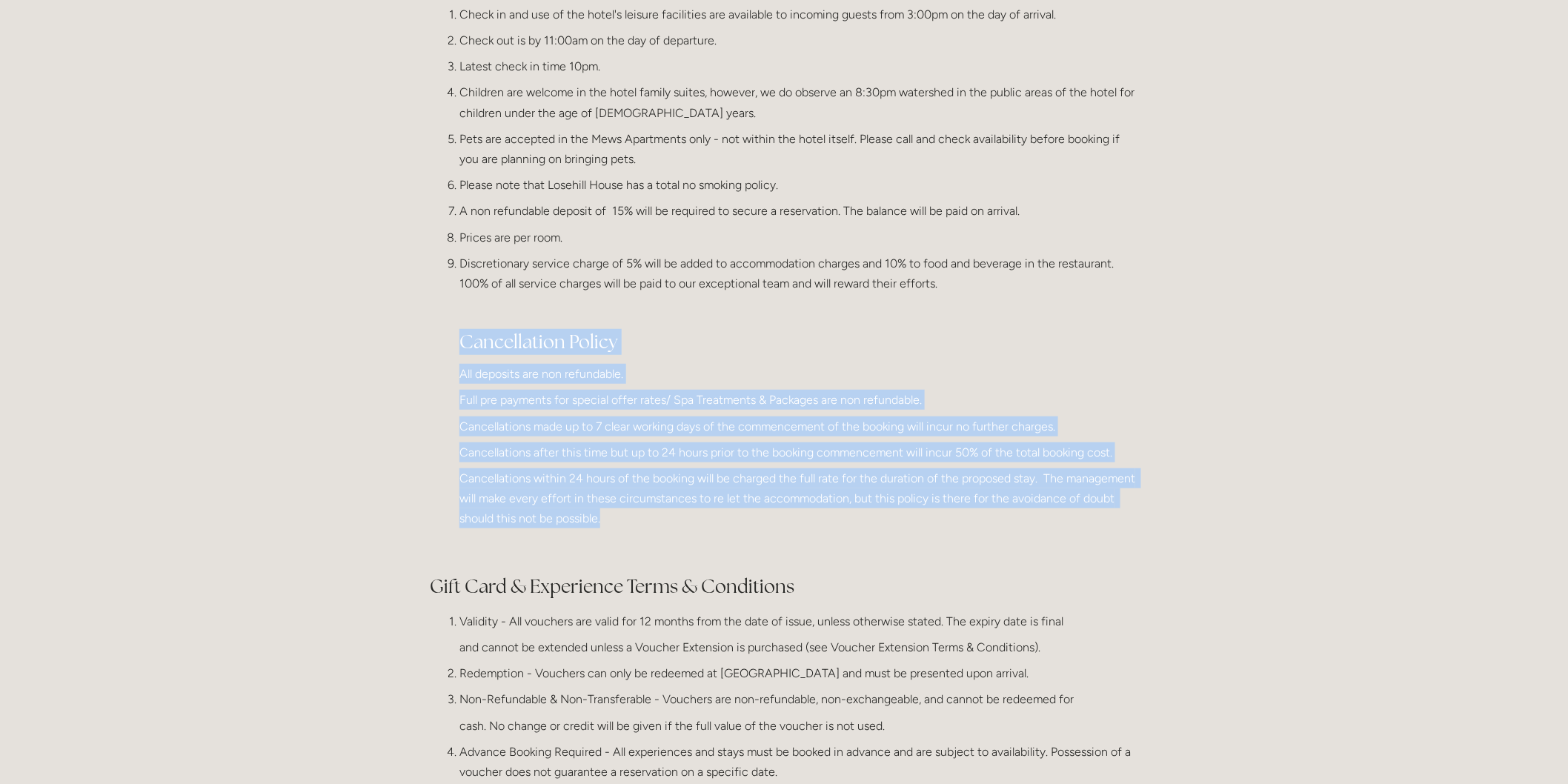
drag, startPoint x: 460, startPoint y: 339, endPoint x: 754, endPoint y: 541, distance: 356.7
click at [754, 541] on li "Discretionary service charge of 5% will be added to accommodation charges and 1…" at bounding box center [799, 404] width 679 height 301
copy li "Cancellation Policy All deposits are non refundable. Full pre payments for spec…"
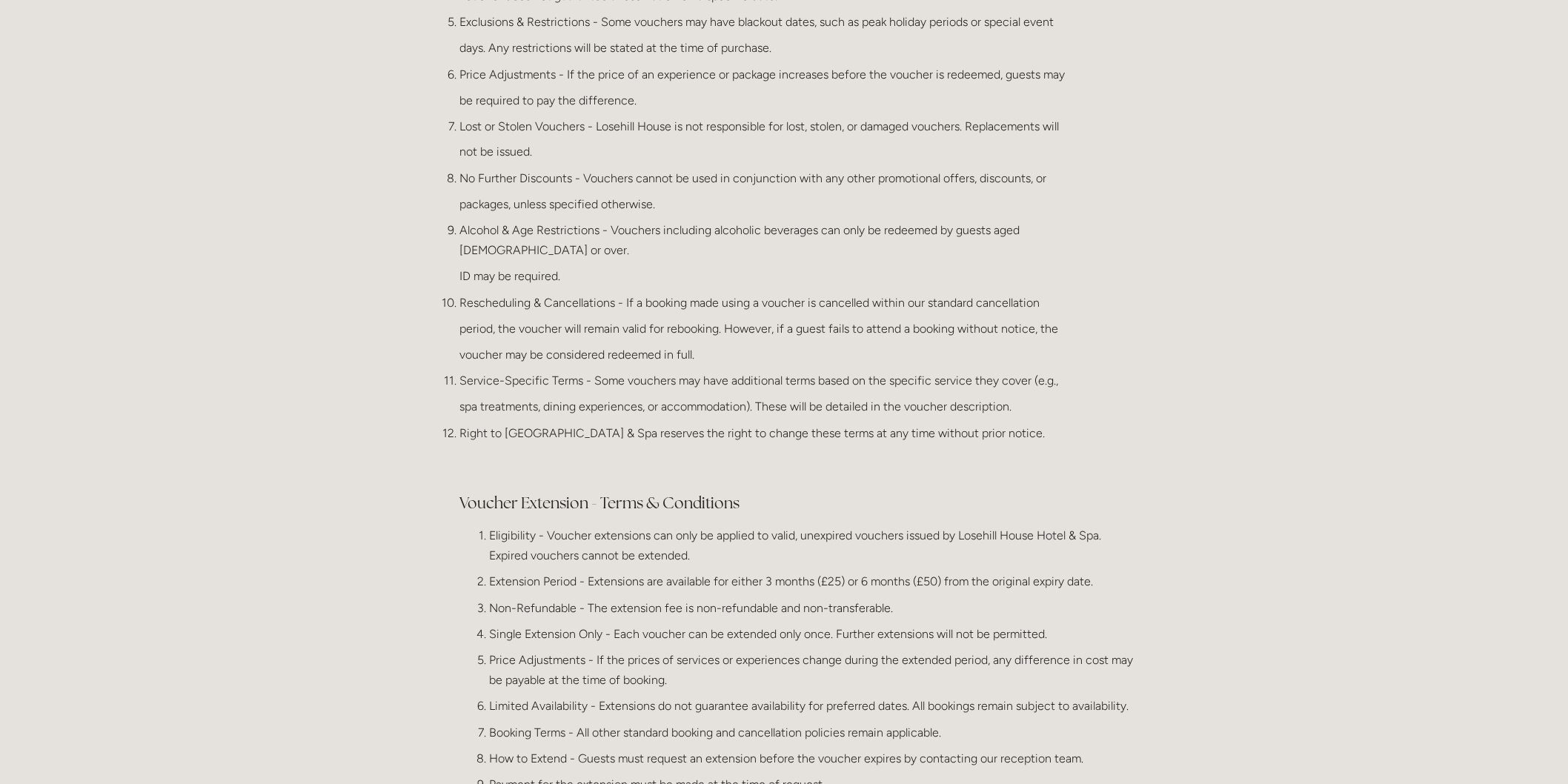
scroll to position [1234, 0]
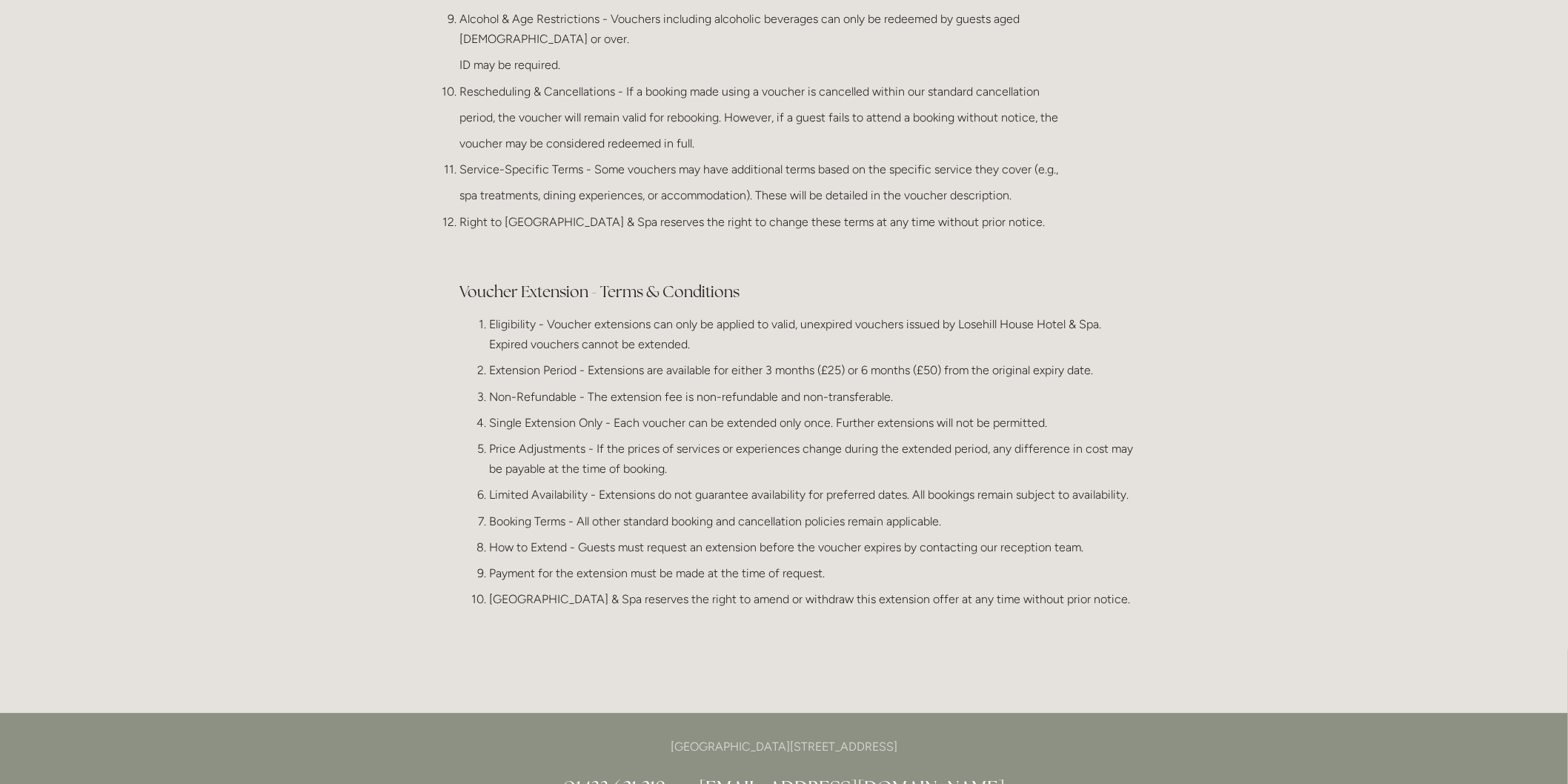
click at [598, 413] on p "Single Extension Only - Each voucher can be extended only once. Further extensi…" at bounding box center [813, 423] width 649 height 20
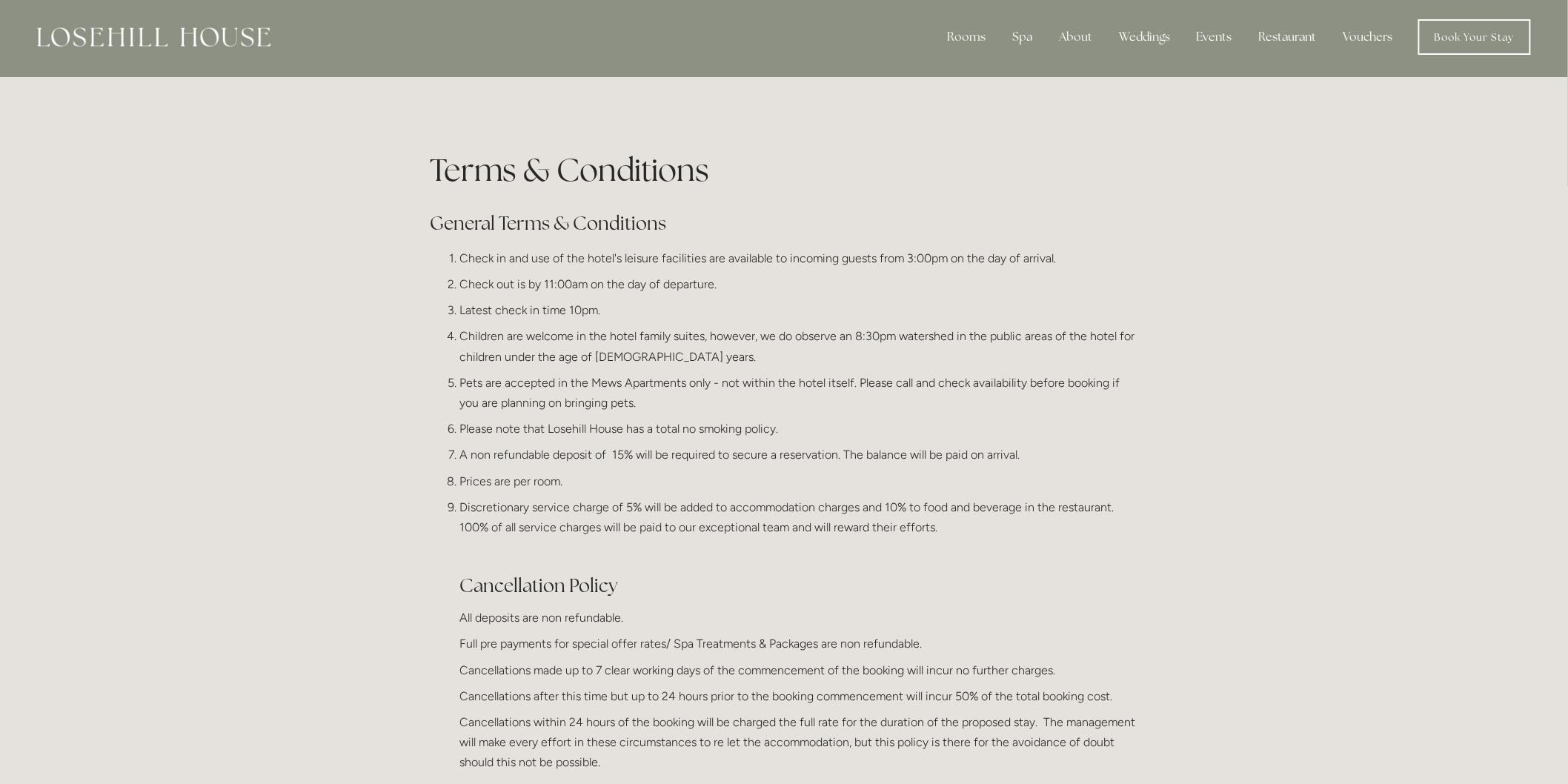
scroll to position [0, 0]
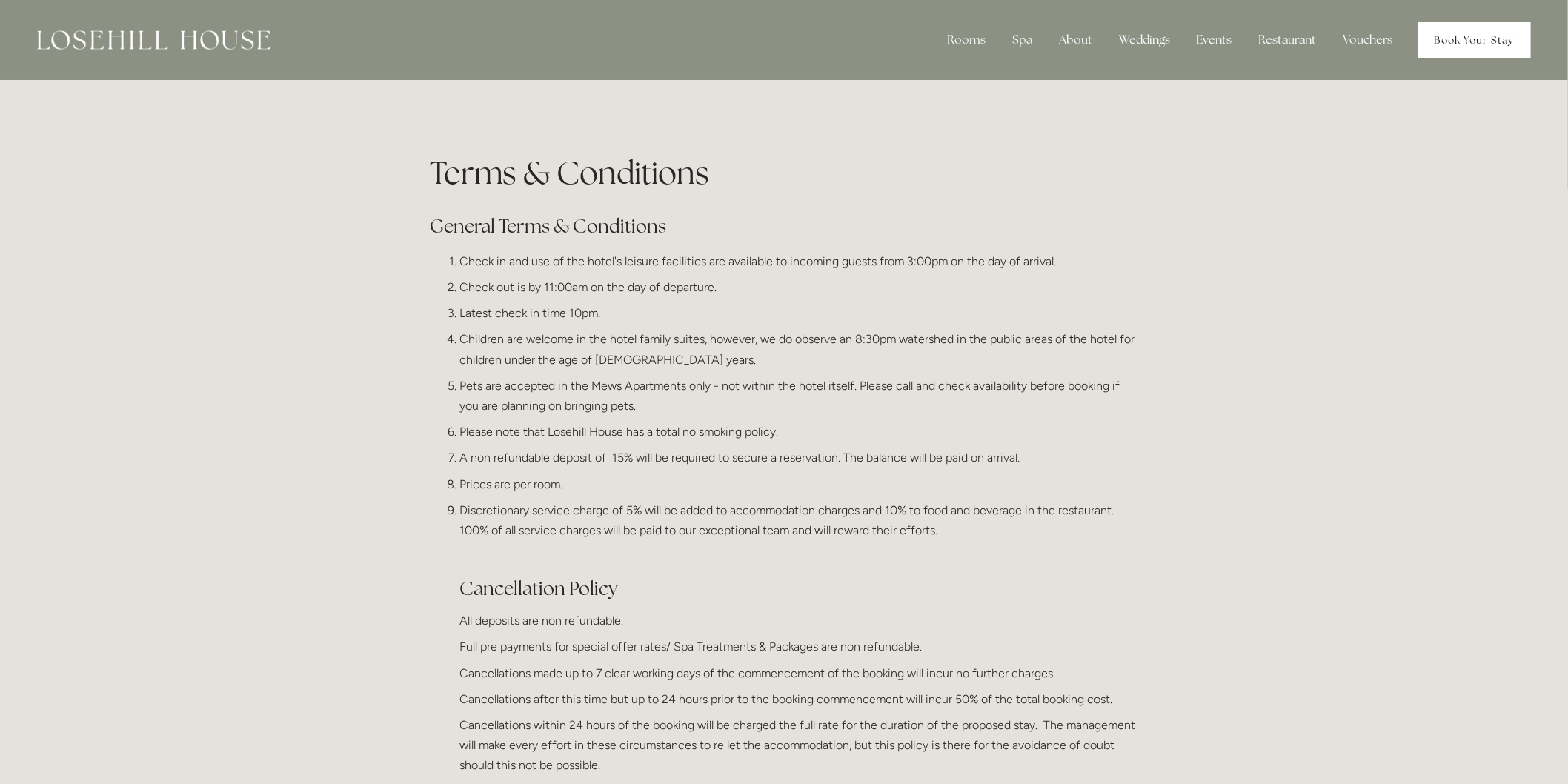
click at [1512, 28] on link "Book Your Stay" at bounding box center [1475, 40] width 113 height 36
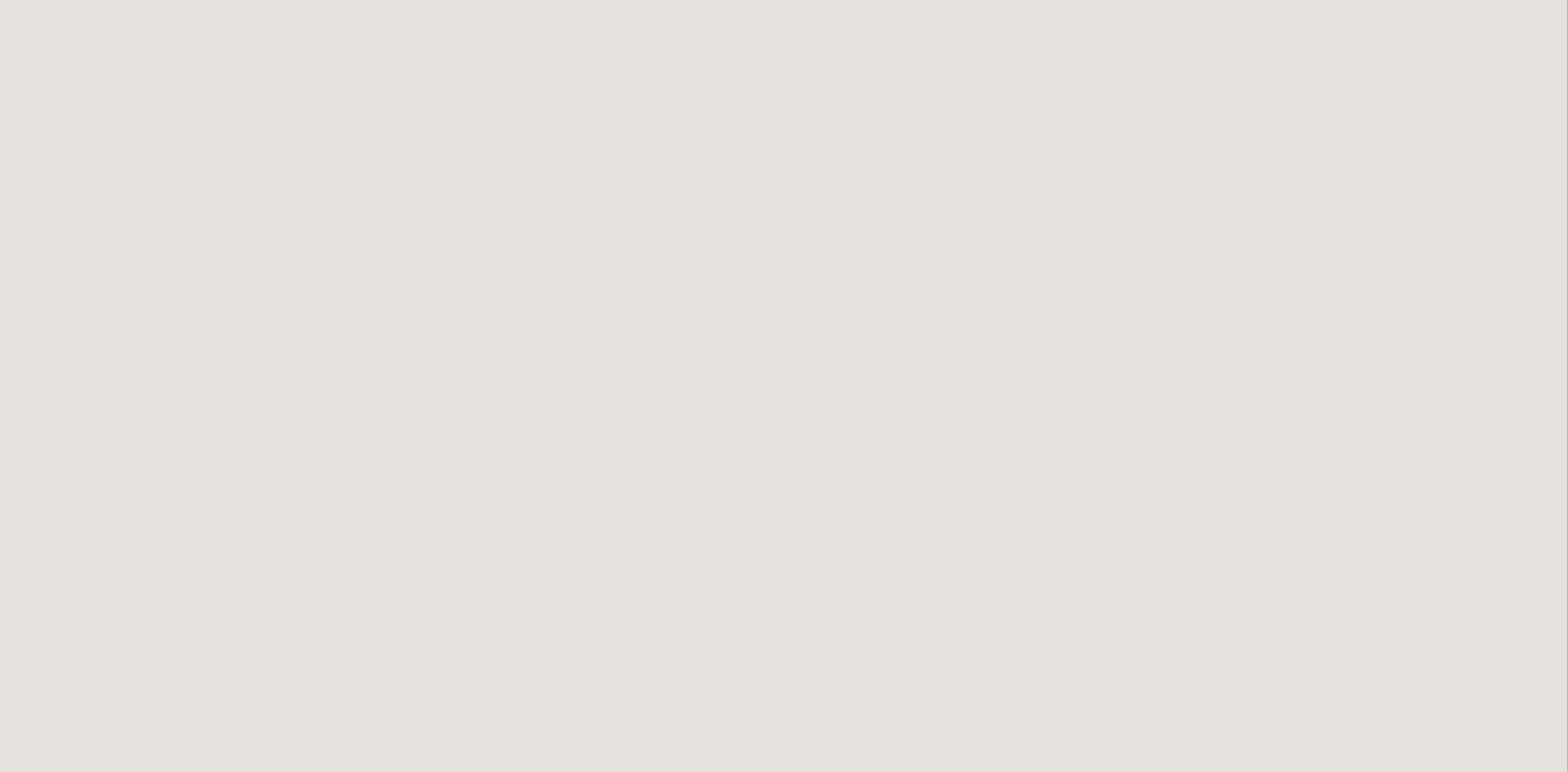
scroll to position [329, 0]
